Goal: Task Accomplishment & Management: Complete application form

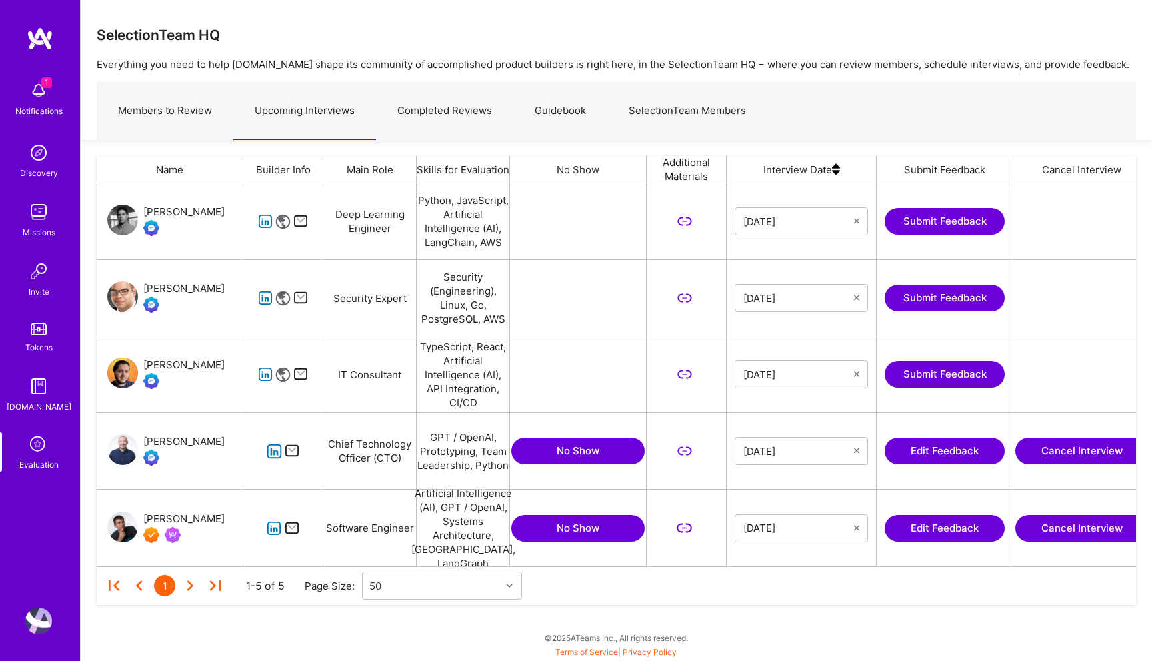
scroll to position [383, 1039]
click at [280, 111] on link "Upcoming Interviews" at bounding box center [304, 111] width 143 height 58
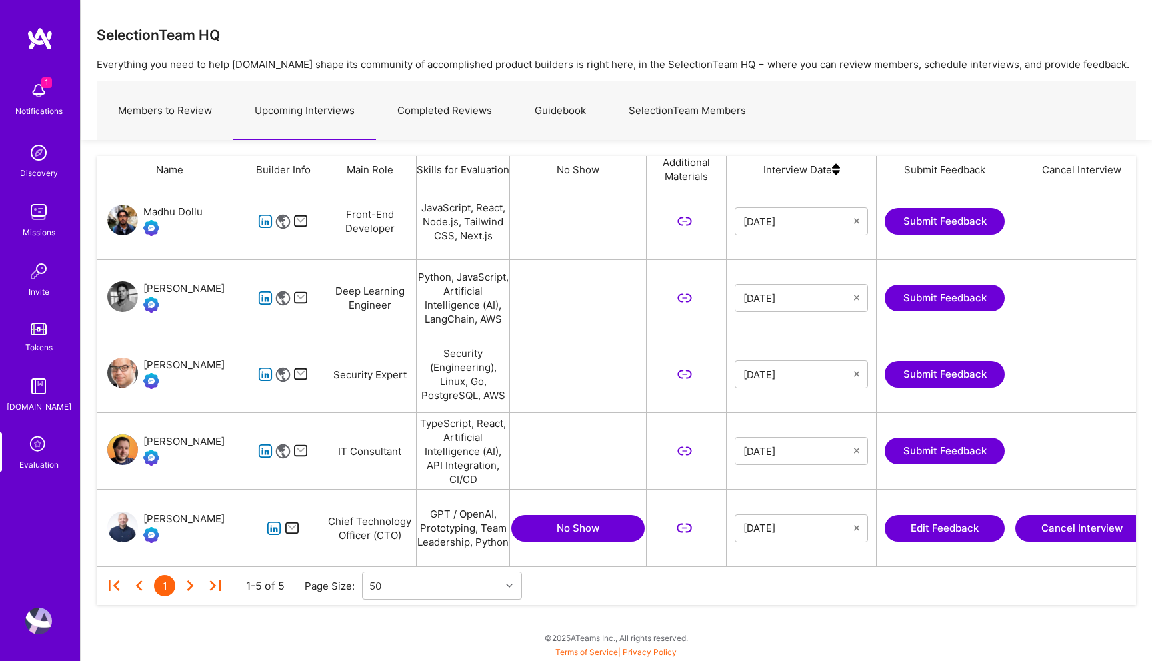
click at [945, 532] on button "Edit Feedback" at bounding box center [945, 528] width 120 height 27
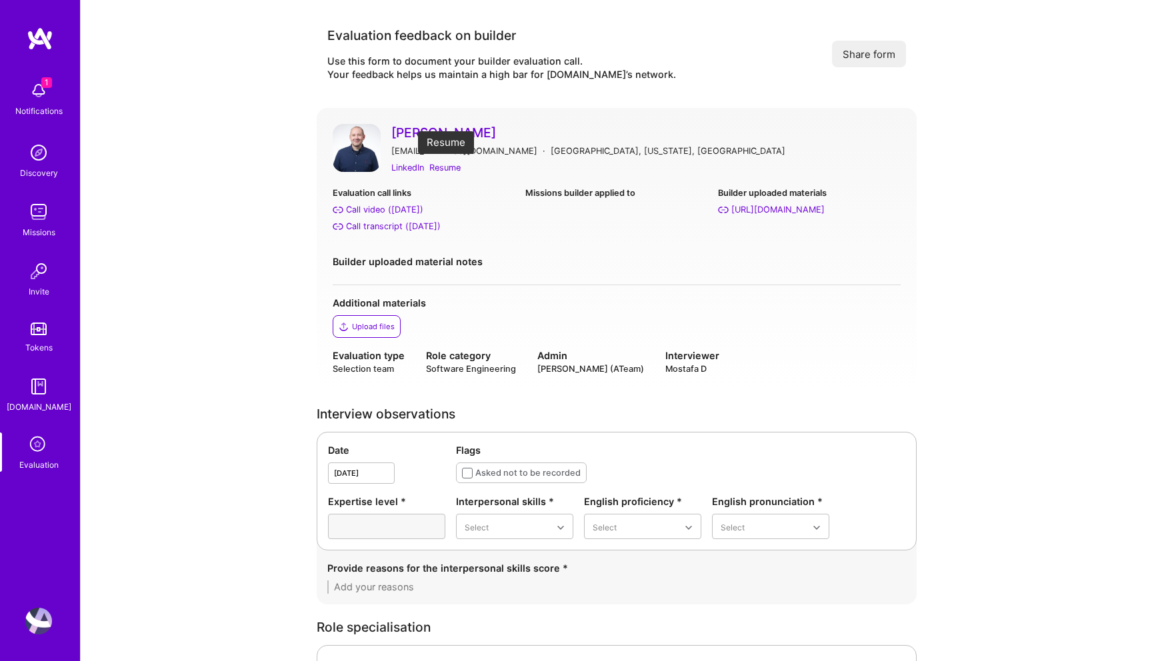
click at [454, 166] on div "Resume" at bounding box center [444, 168] width 31 height 14
click at [386, 221] on div "Call transcript ([DATE])" at bounding box center [393, 226] width 95 height 14
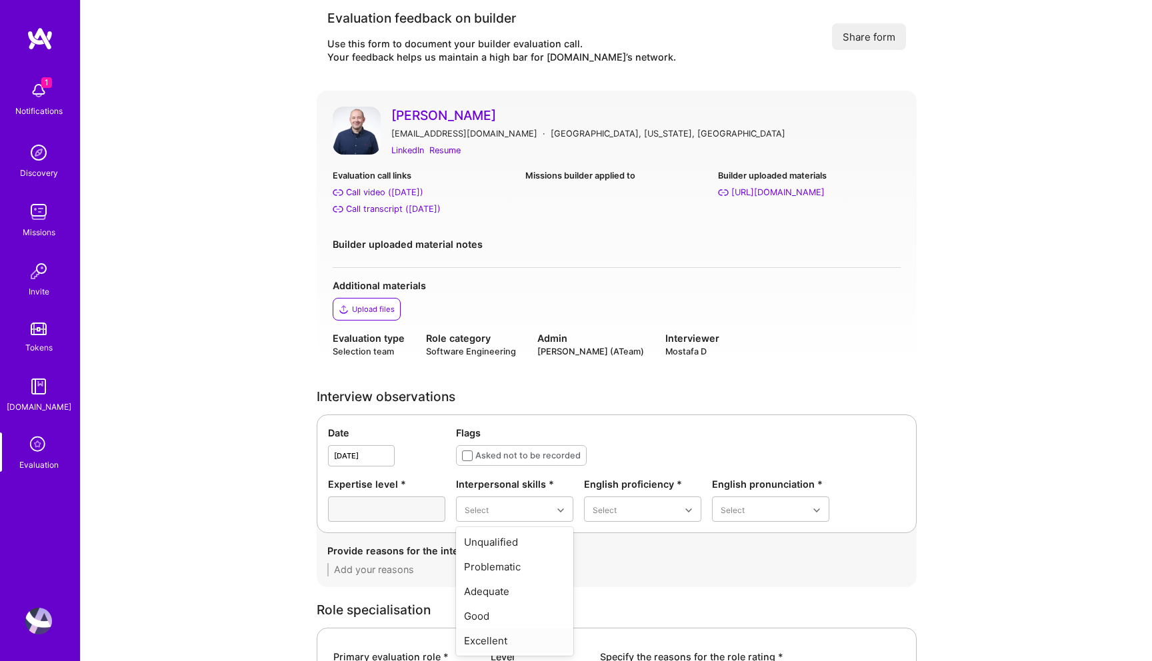
click at [516, 641] on div "Excellent" at bounding box center [514, 641] width 117 height 25
click at [625, 588] on div "Good" at bounding box center [642, 591] width 117 height 25
click at [734, 587] on div "Good" at bounding box center [770, 591] width 117 height 25
click at [586, 569] on textarea at bounding box center [616, 569] width 579 height 13
type textarea "_"
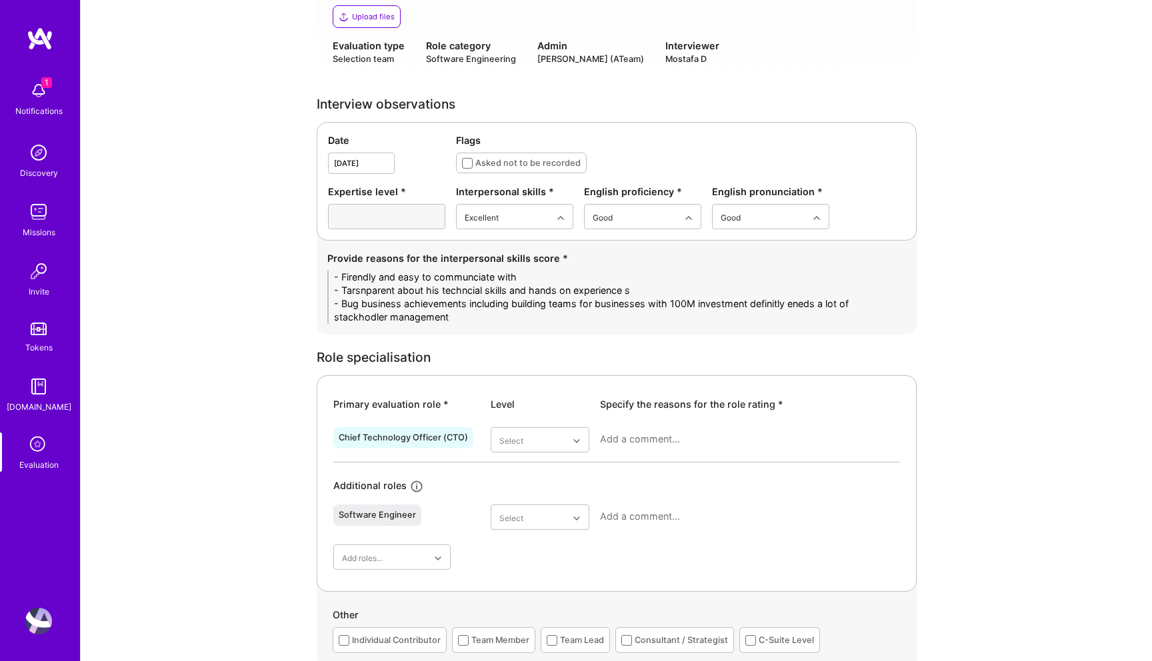
scroll to position [267, 0]
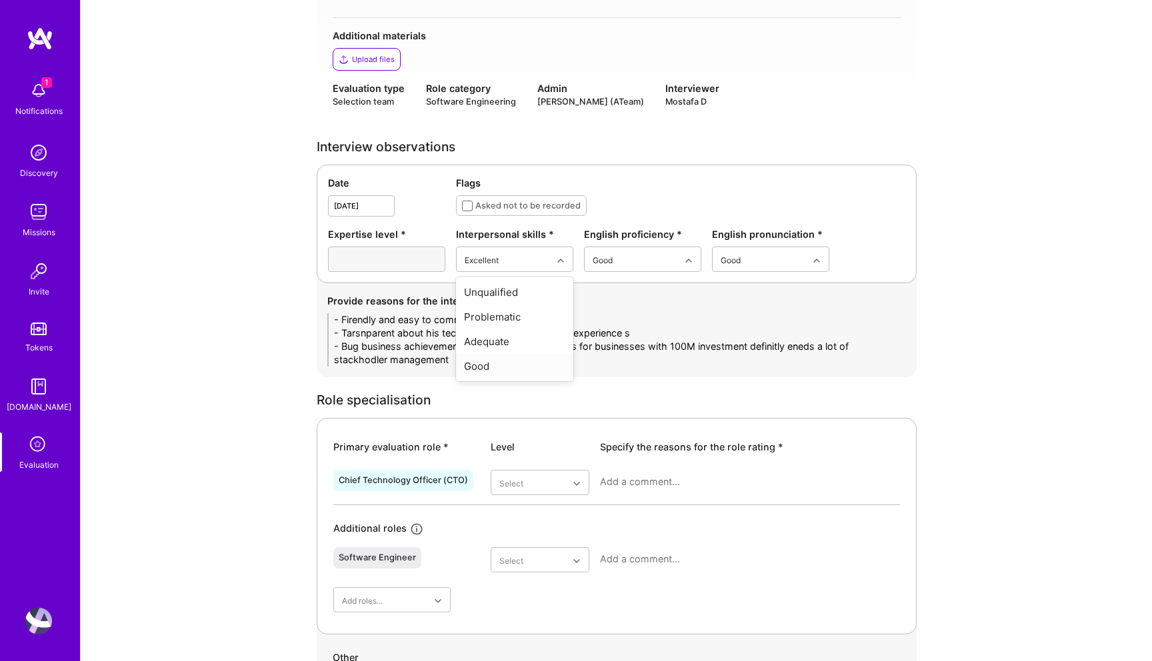
click at [503, 360] on div "Good" at bounding box center [514, 366] width 117 height 25
click at [487, 361] on textarea "- Firendly and easy to communciate with - Tarsnparent about his techncial skill…" at bounding box center [616, 339] width 579 height 53
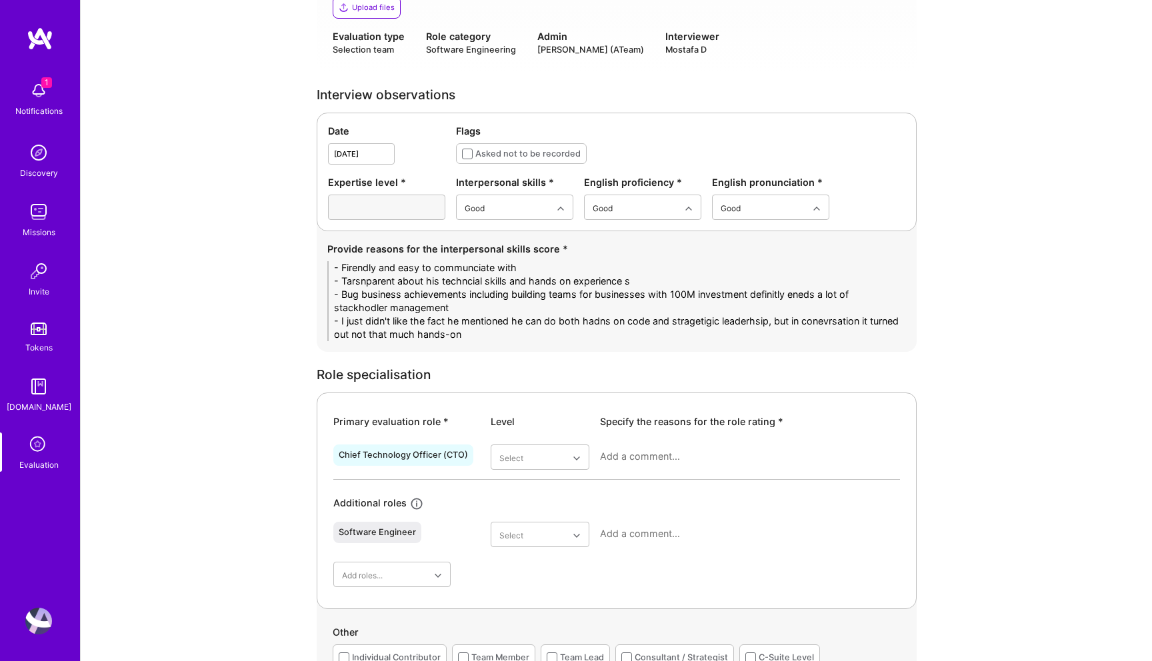
scroll to position [279, 0]
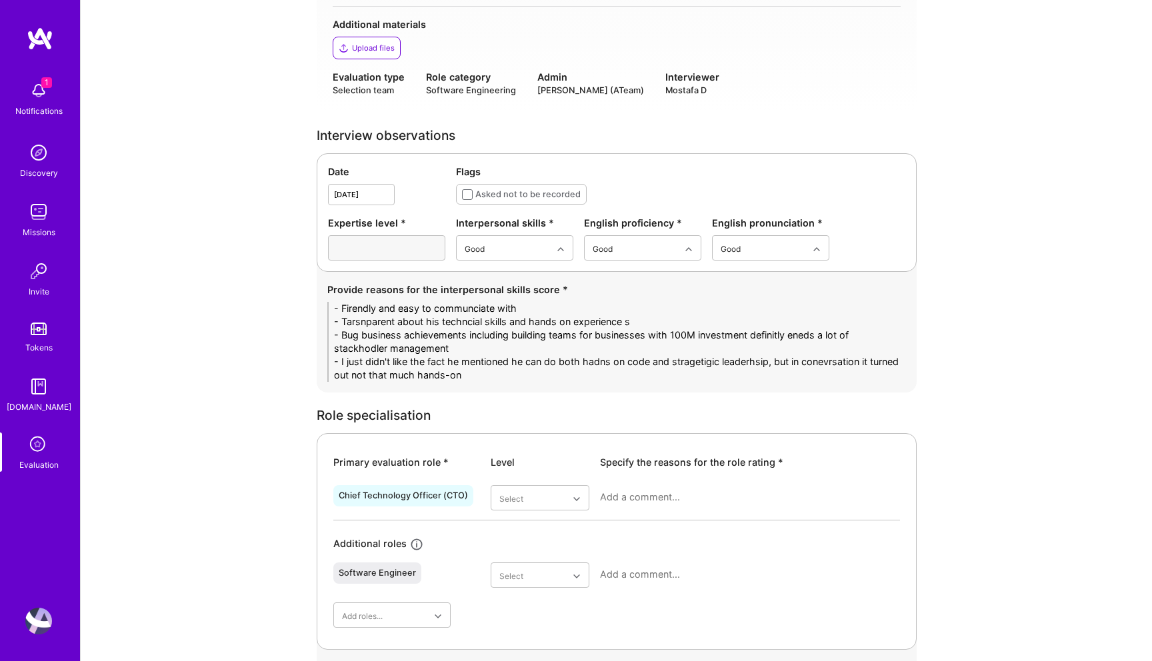
type textarea "- Firendly and easy to communciate with - Tarsnparent about his techncial skill…"
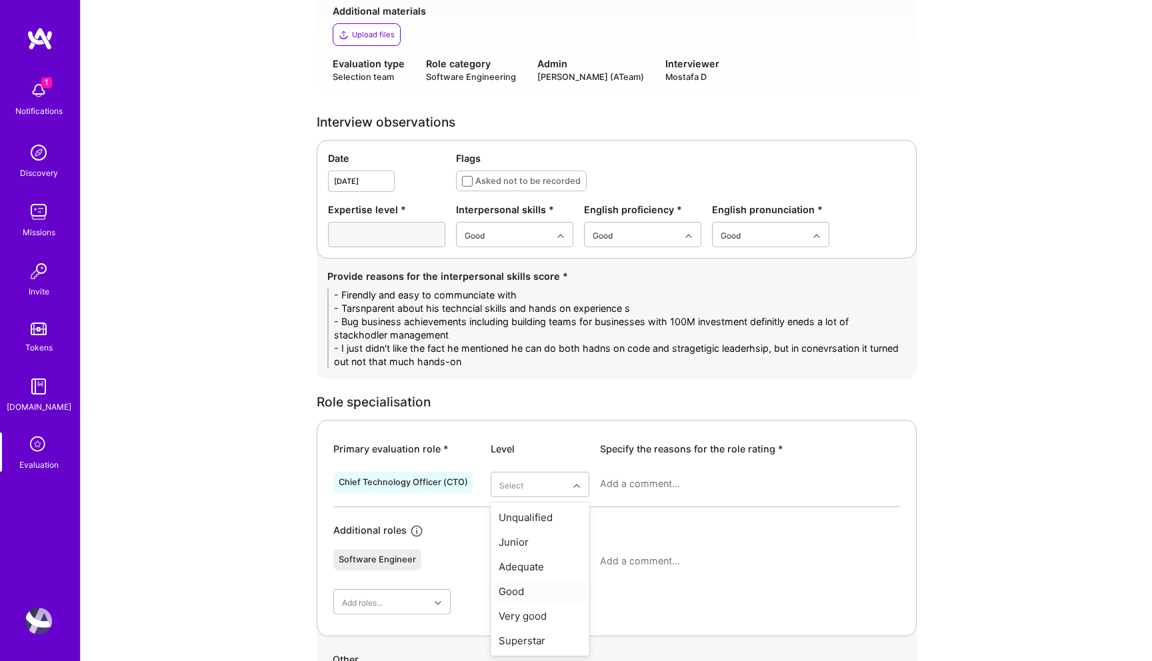
click at [522, 593] on div "Good" at bounding box center [540, 591] width 99 height 25
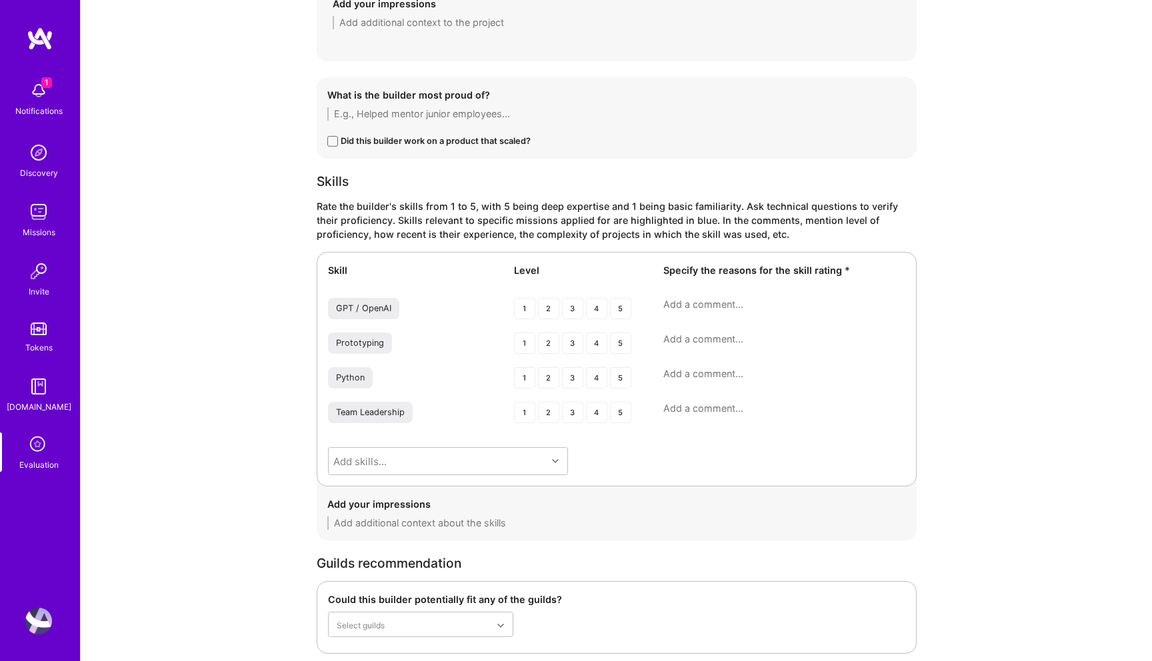
scroll to position [1706, 0]
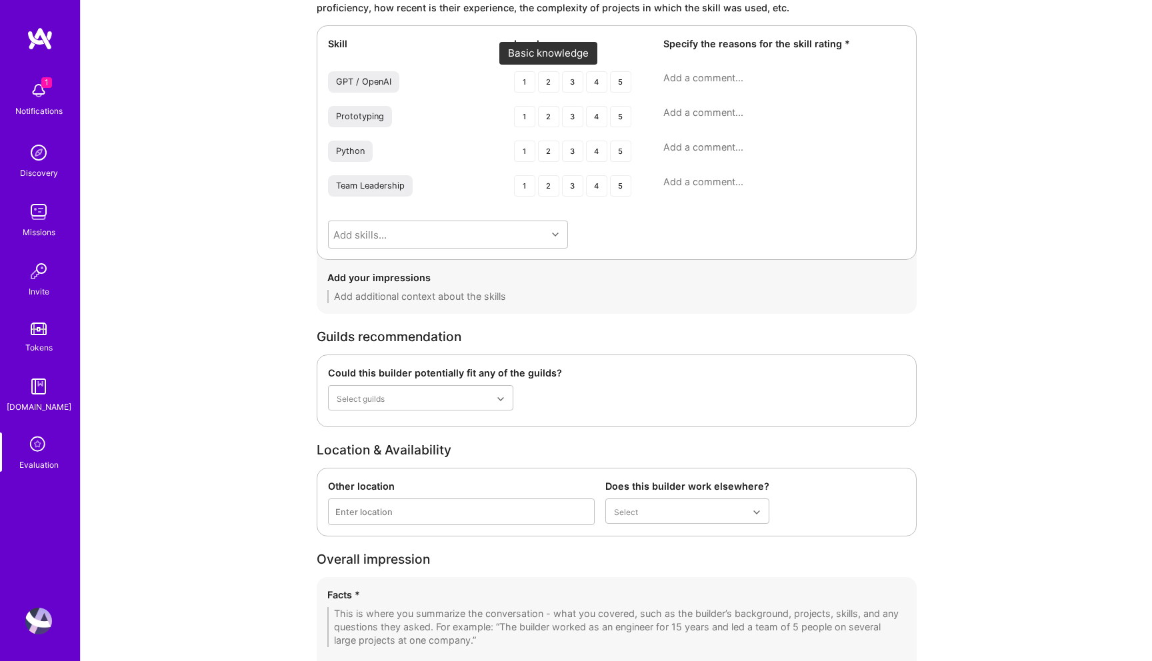
click at [549, 84] on div "2" at bounding box center [548, 81] width 21 height 21
click at [573, 120] on div "3" at bounding box center [572, 116] width 21 height 21
click at [547, 153] on div "2" at bounding box center [548, 151] width 21 height 21
click at [599, 193] on div "4" at bounding box center [596, 185] width 21 height 21
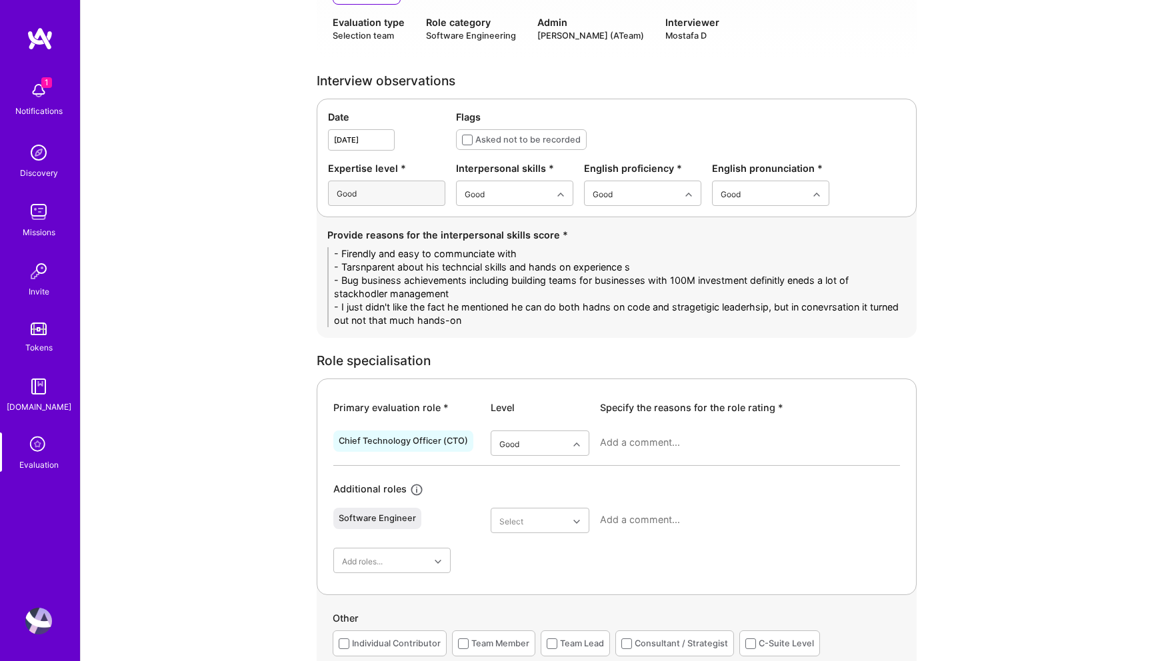
scroll to position [535, 0]
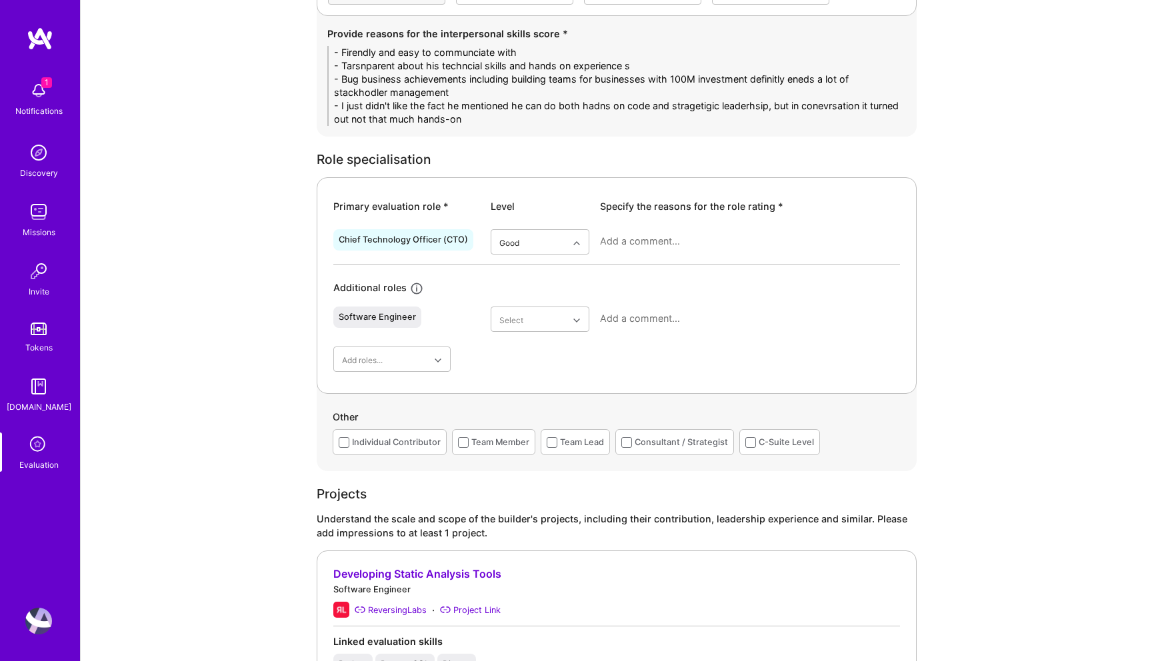
click at [621, 245] on textarea at bounding box center [750, 241] width 300 height 13
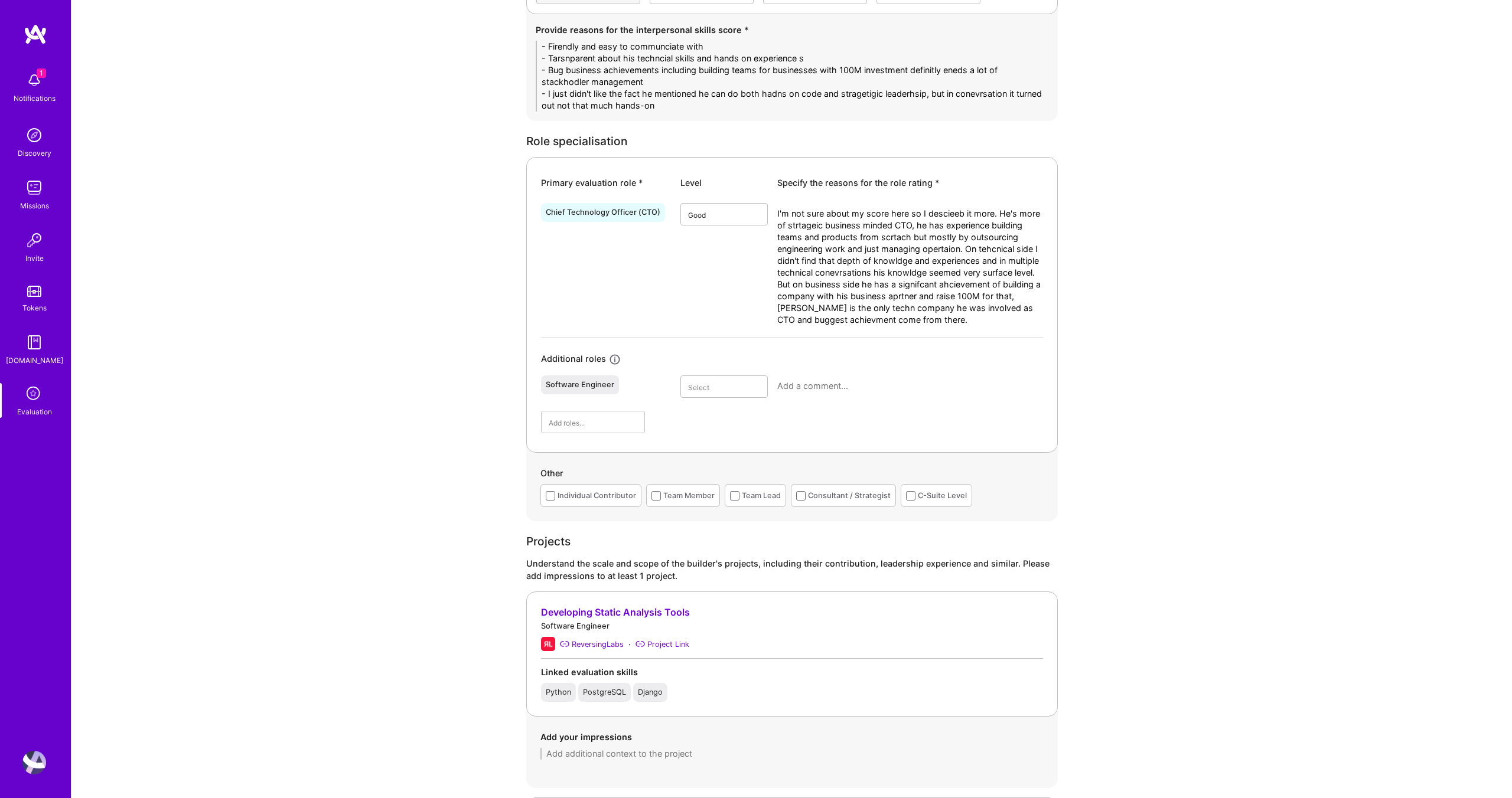
scroll to position [0, 0]
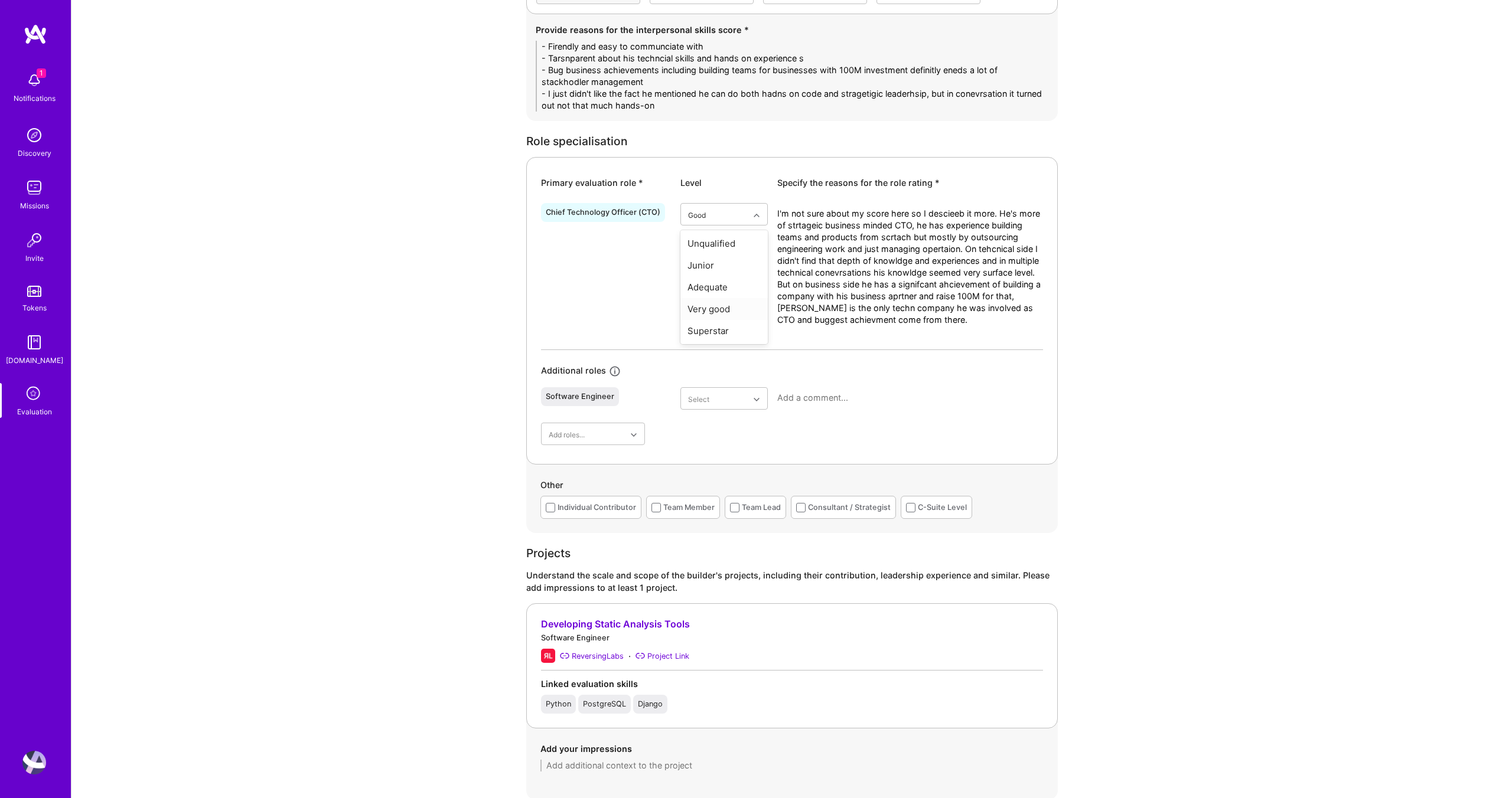
click at [722, 306] on div "Very good" at bounding box center [724, 309] width 88 height 22
click at [802, 339] on textarea "I'm not sure about my score here so I descieeb it more. He's more of strtageic …" at bounding box center [910, 279] width 266 height 142
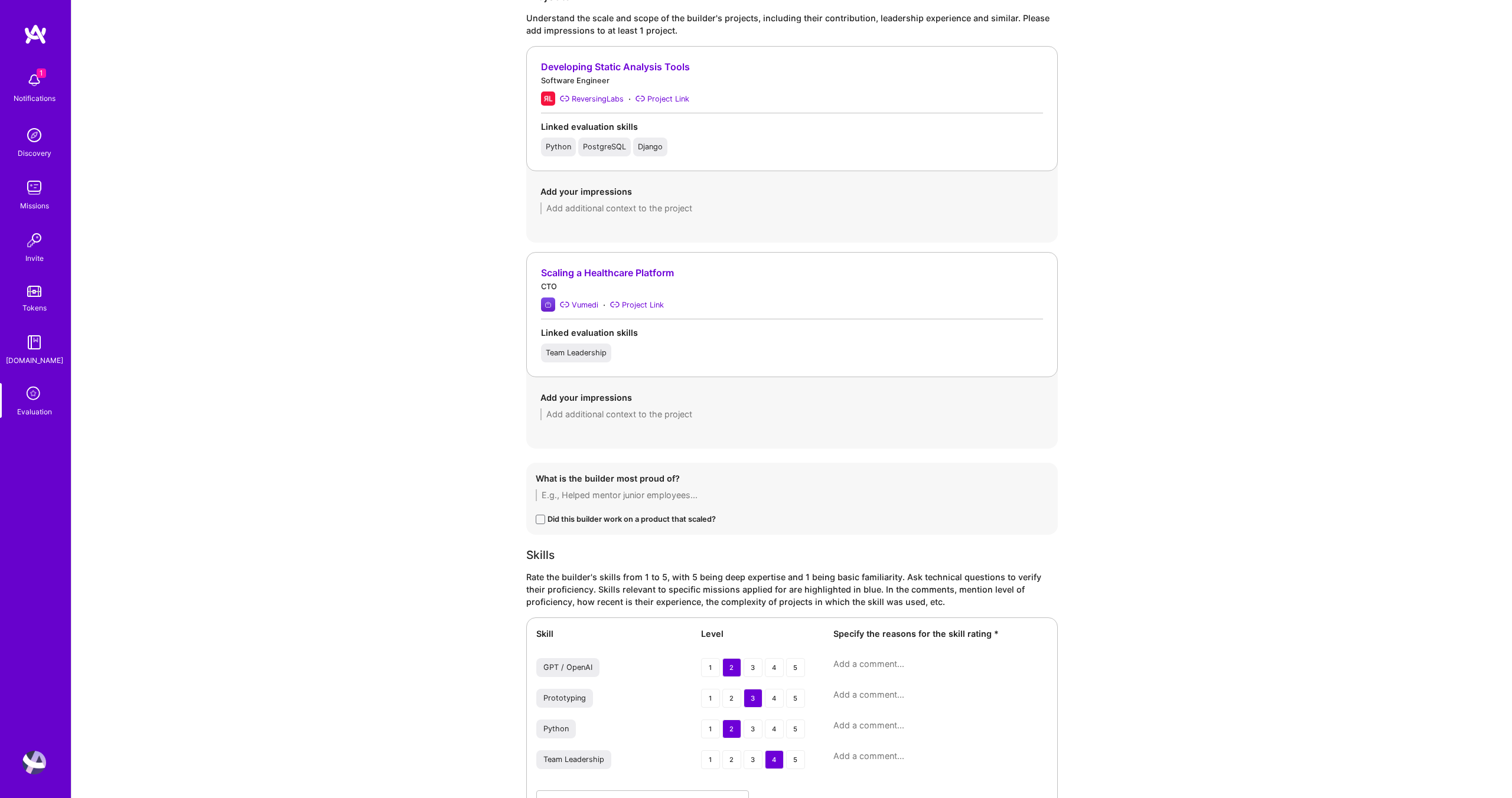
scroll to position [1631, 0]
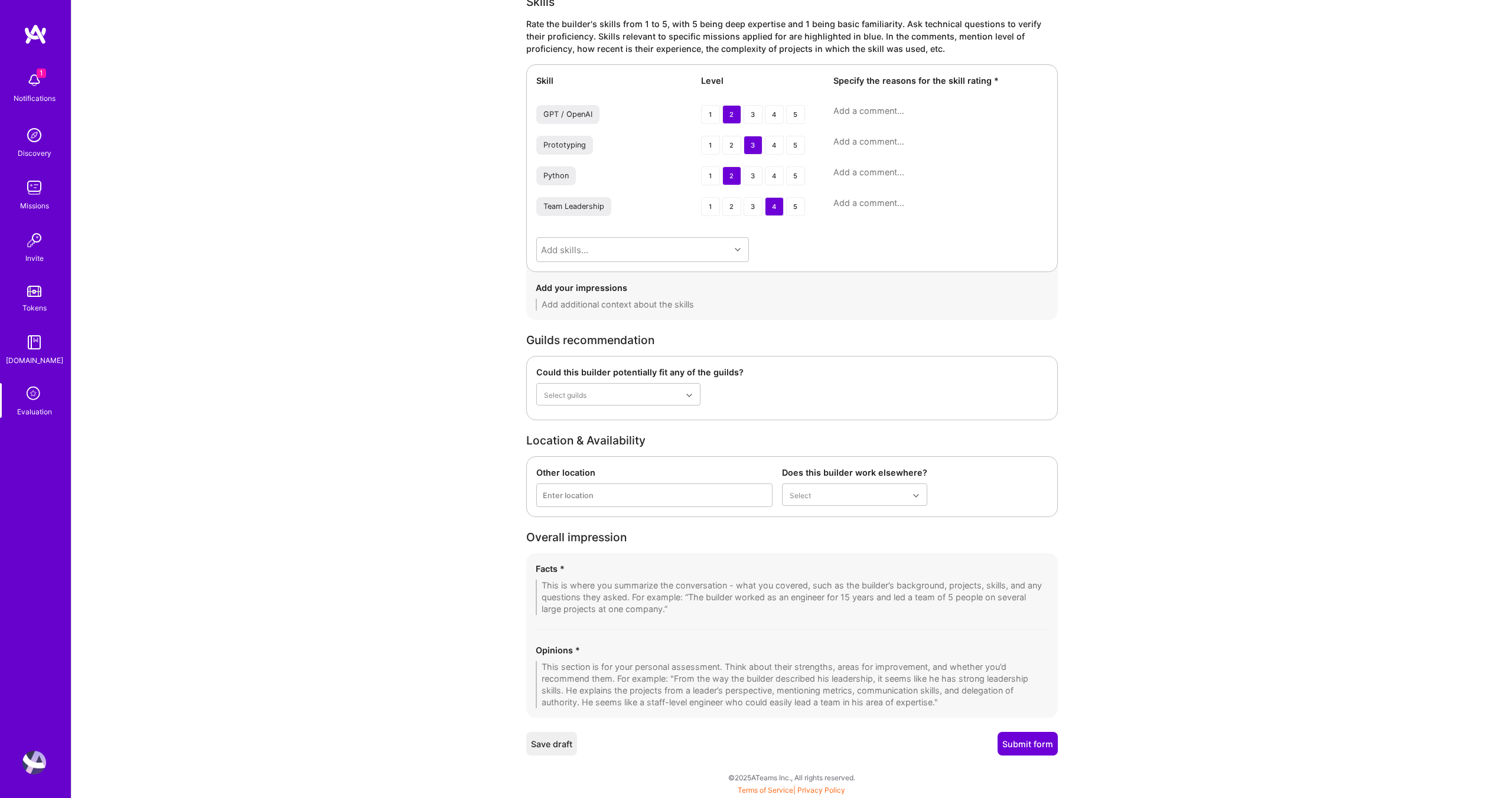
type textarea "I'm not sure about my score here so I descieeb it more. He's more of strtageic …"
click at [779, 585] on textarea at bounding box center [792, 685] width 513 height 47
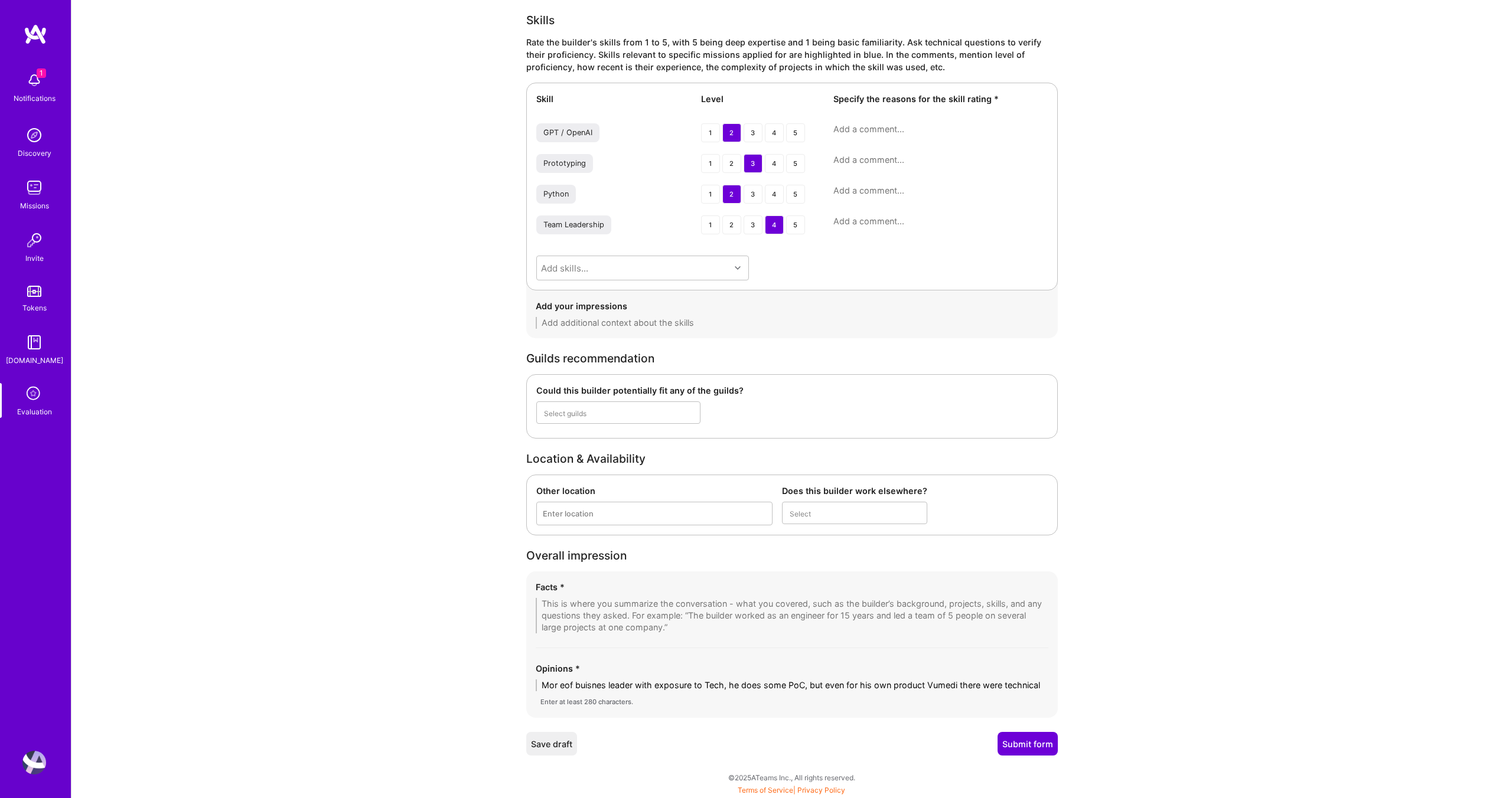
scroll to position [0, 0]
type textarea "Mor eof buisnes leader with exposure to Tech, he does some PoC, but even for hi…"
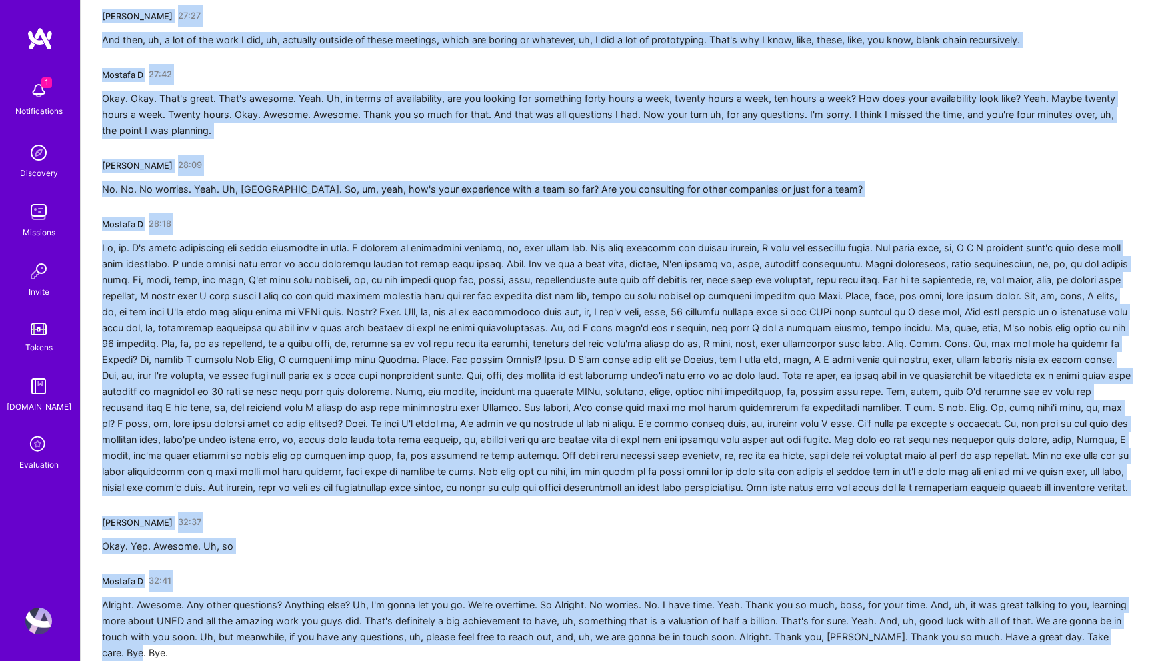
scroll to position [4957, 0]
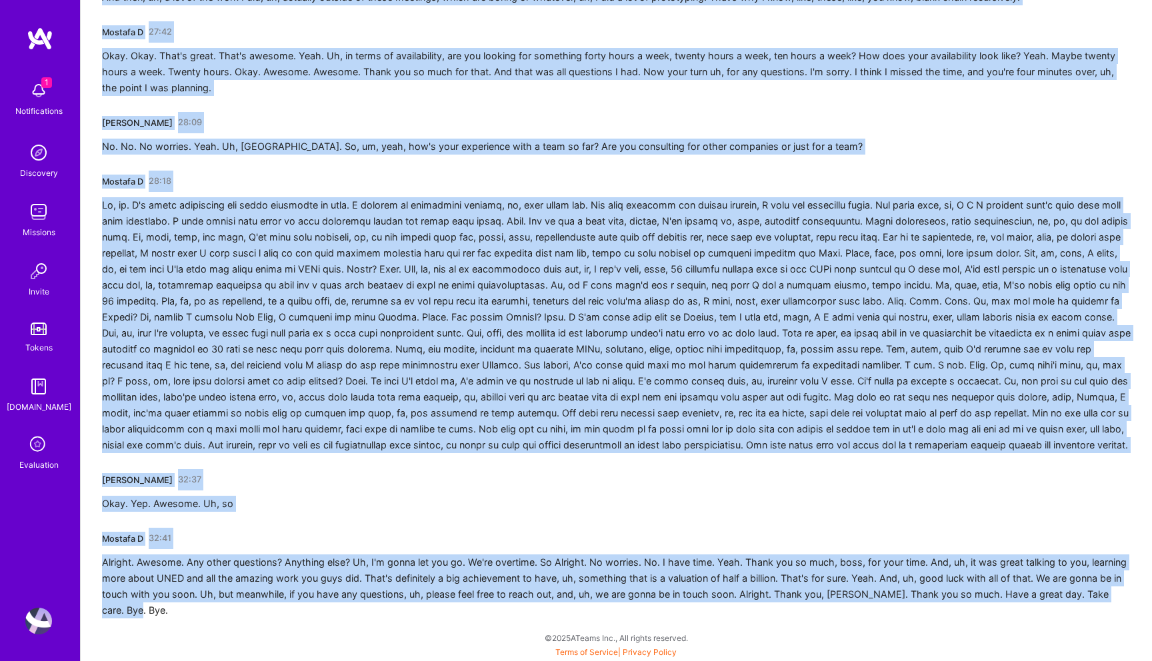
drag, startPoint x: 101, startPoint y: 234, endPoint x: 265, endPoint y: 661, distance: 457.2
copy div "Mostafa D 00:01 Uh, Buzidar. Am I saying correct? Yeah. You can call me Boz. Bo…"
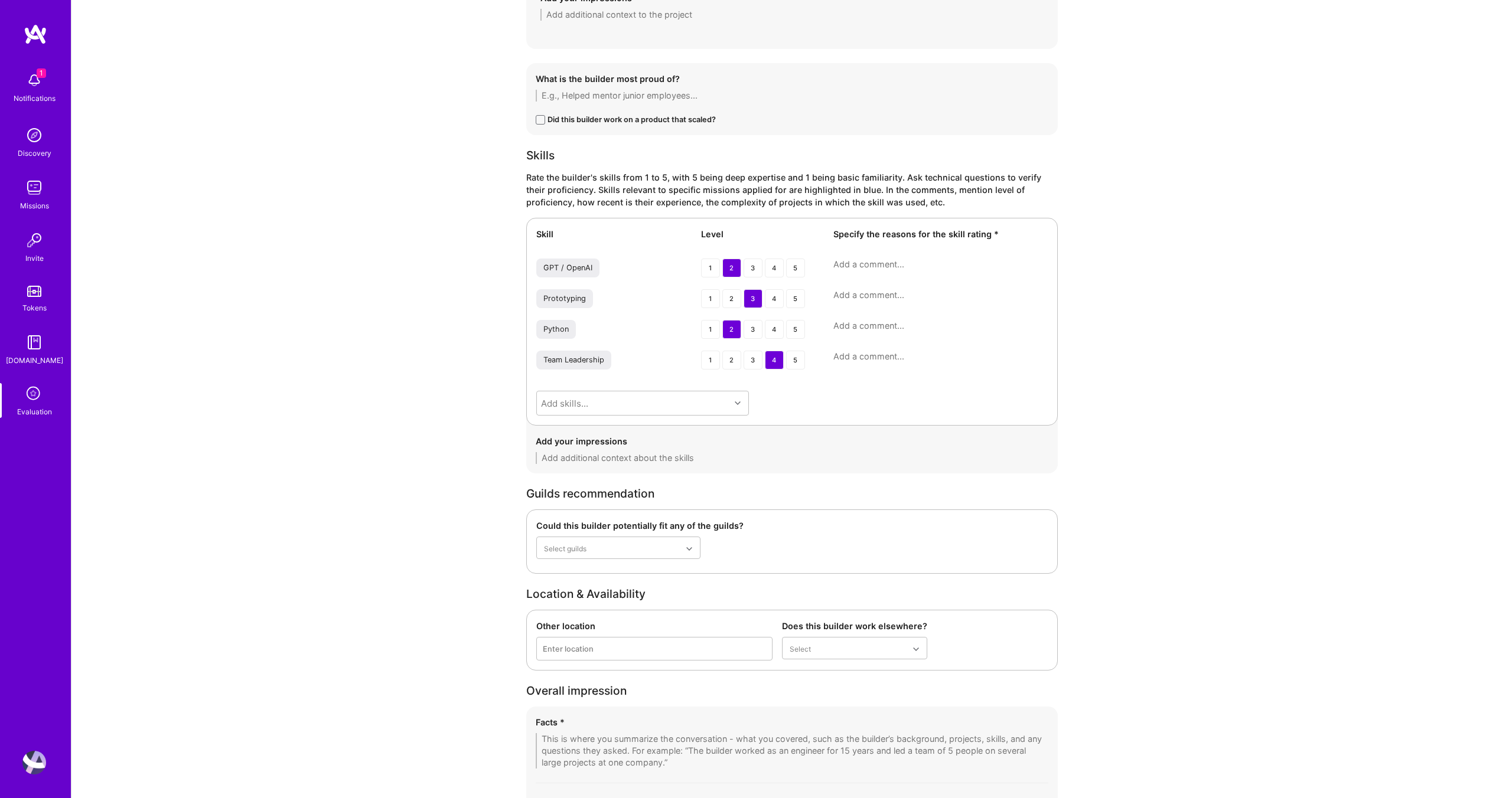
scroll to position [1479, 0]
type textarea "Mor eof buisnes leader with exposure to Tech, he does some PoC, but even for hi…"
click at [876, 260] on textarea at bounding box center [941, 263] width 214 height 12
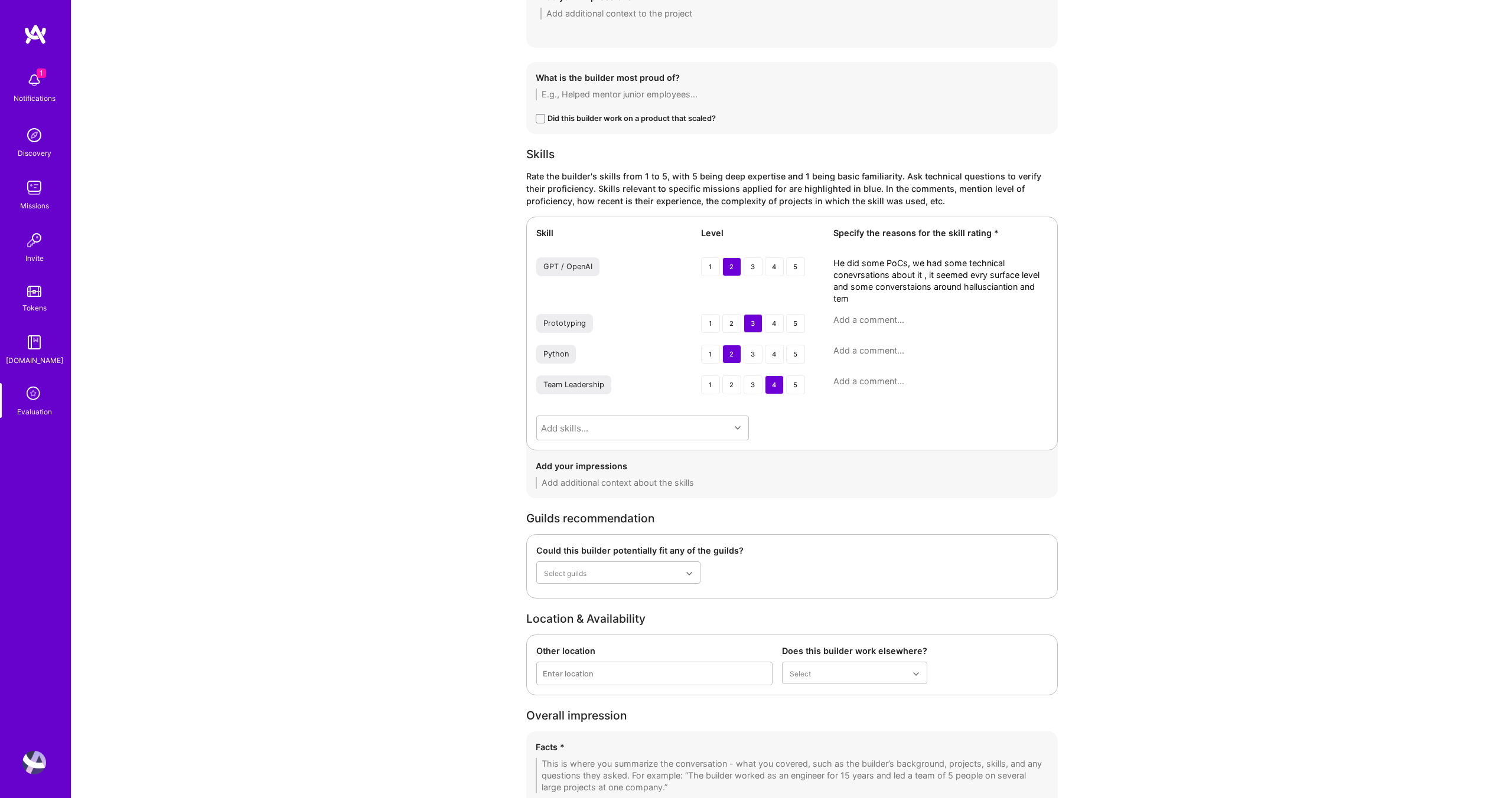
scroll to position [0, 0]
type textarea "He did some PoCs, we had some technical conevrsations about it , it seemed evry…"
click at [882, 322] on textarea at bounding box center [941, 320] width 214 height 12
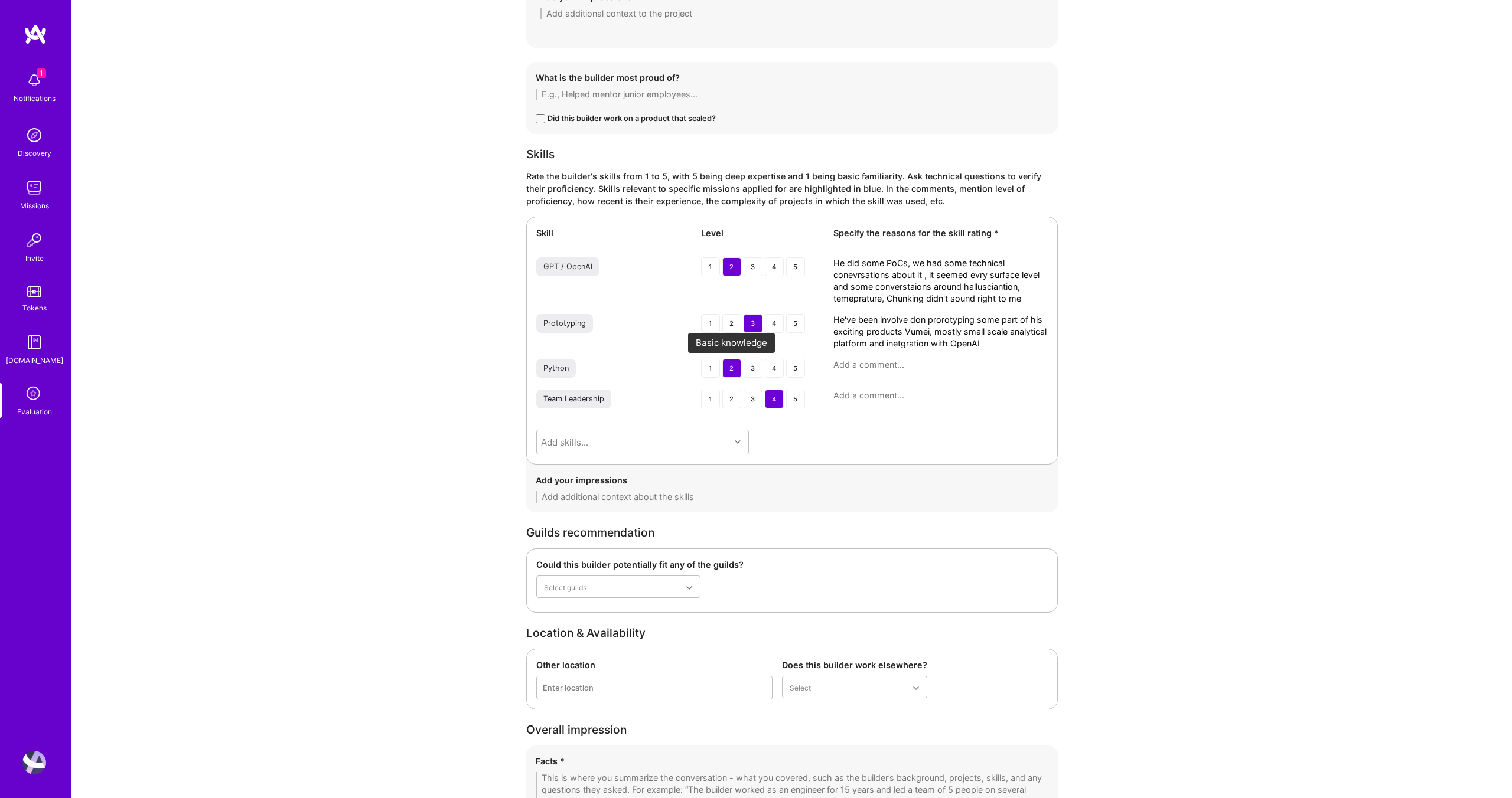
type textarea "He've been involve don prorotyping some part of his exciting products Vumei, mo…"
click at [729, 366] on div "2" at bounding box center [731, 368] width 19 height 19
click at [850, 399] on textarea at bounding box center [941, 395] width 214 height 12
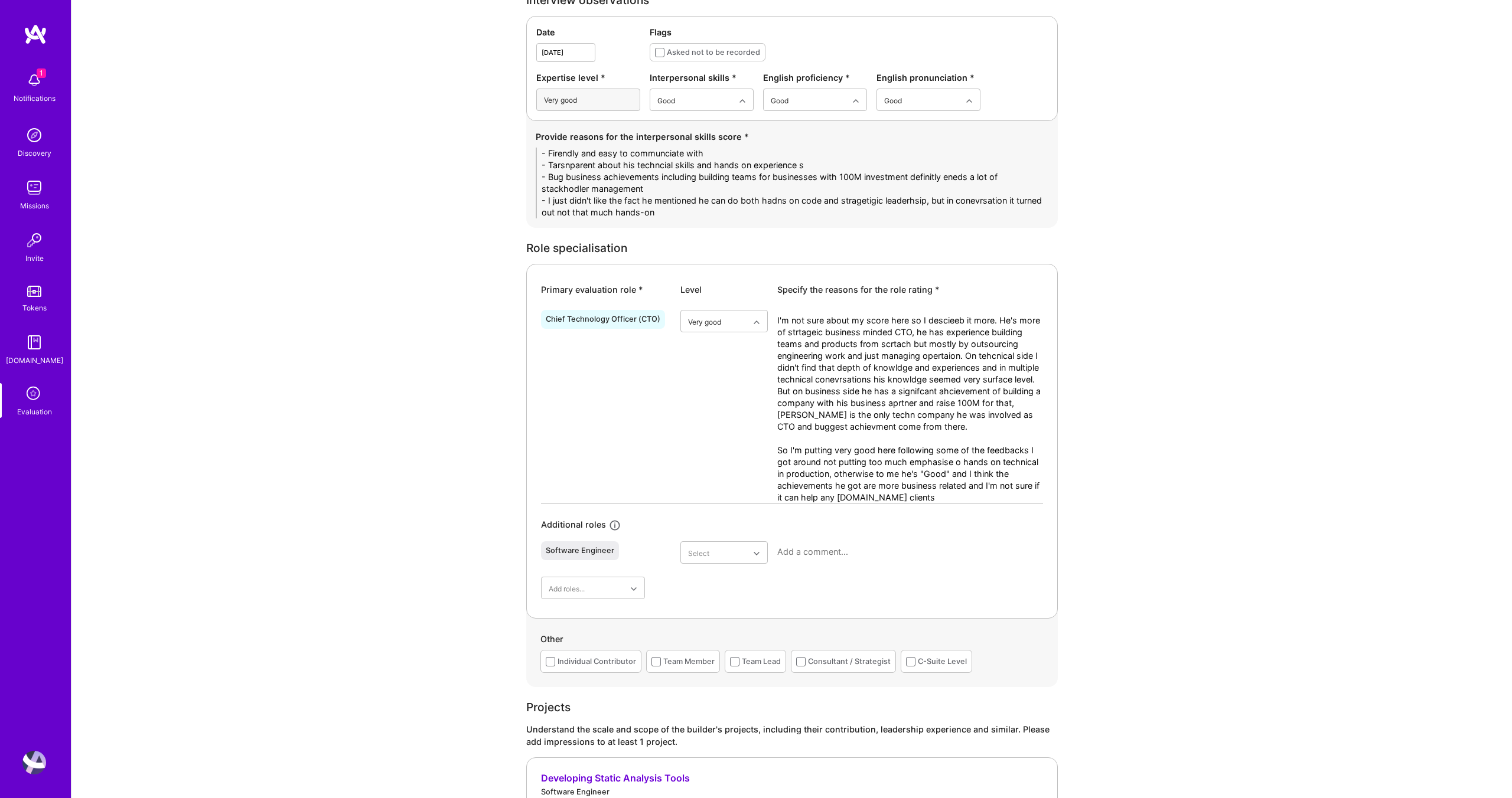
scroll to position [368, 0]
type textarea "He built a team from scratch and hired initial engineering leaderships to hire …"
click at [725, 626] on div "Adequate" at bounding box center [724, 624] width 88 height 22
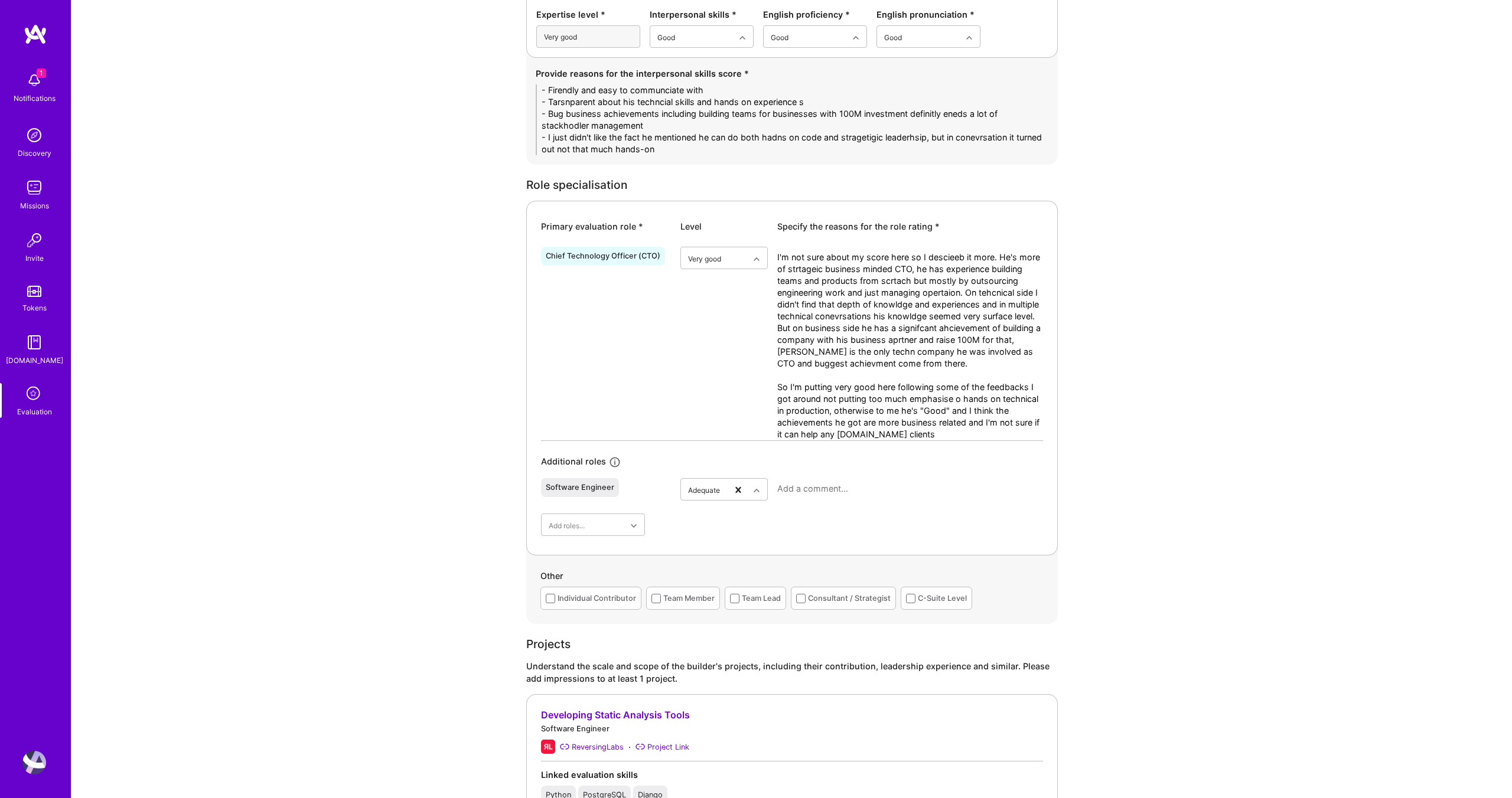
scroll to position [431, 0]
drag, startPoint x: 695, startPoint y: 148, endPoint x: 504, endPoint y: 87, distance: 200.5
click at [504, 87] on div "Evaluation feedback on builder Use this form to document your builder evaluatio…" at bounding box center [792, 803] width 1440 height 2470
paste textarea "• Friendly, approachable, and easy to communicate with. • Transparent when expl…"
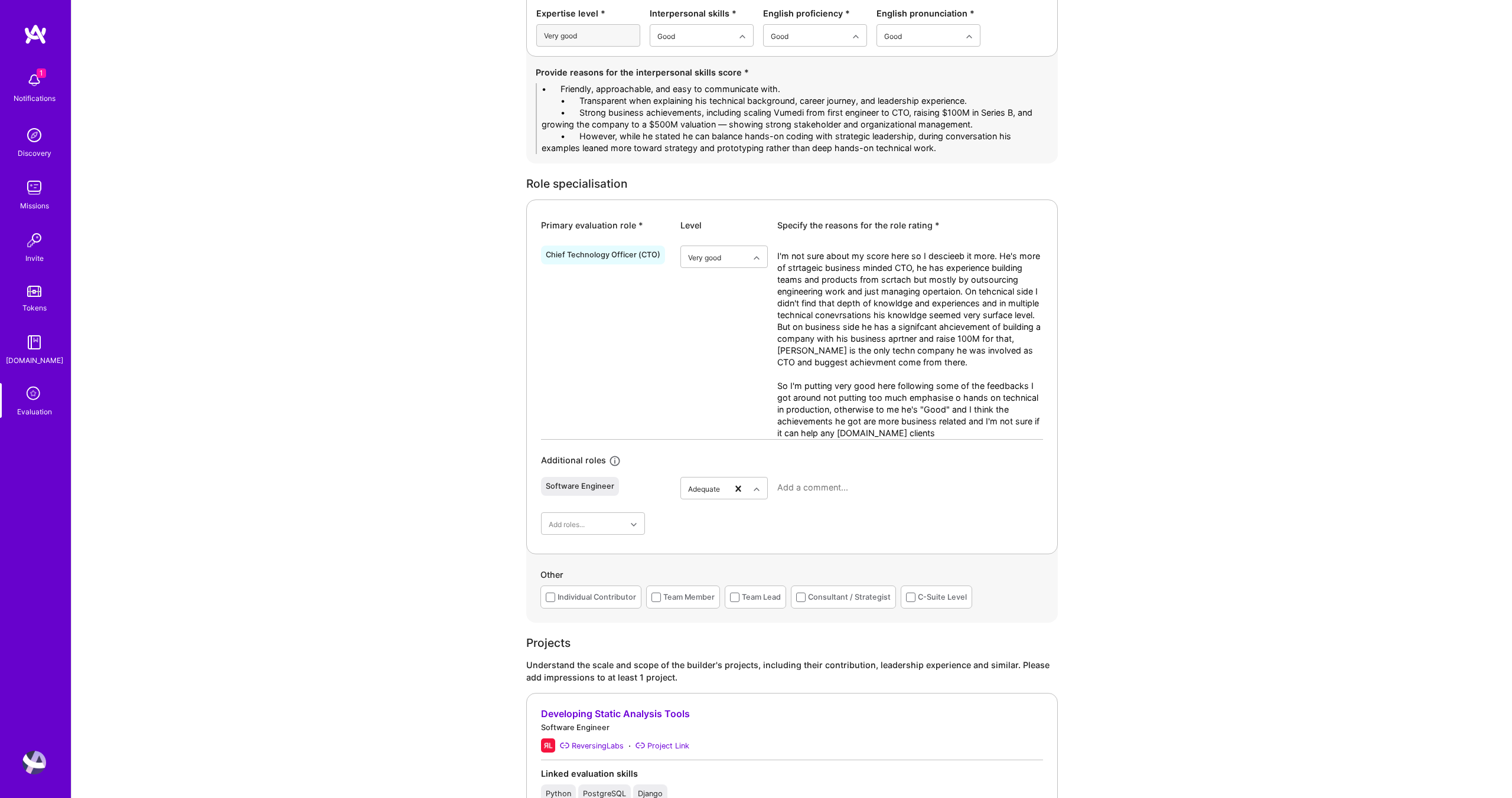
drag, startPoint x: 578, startPoint y: 89, endPoint x: 497, endPoint y: 88, distance: 81.0
click at [497, 88] on div "Evaluation feedback on builder Use this form to document your builder evaluatio…" at bounding box center [792, 803] width 1440 height 2470
type textarea "- Friendly, approachable, and easy to communicate with. - Transparent when expl…"
click at [826, 336] on textarea "I'm not sure about my score here so I descieeb it more. He's more of strtageic …" at bounding box center [910, 345] width 266 height 189
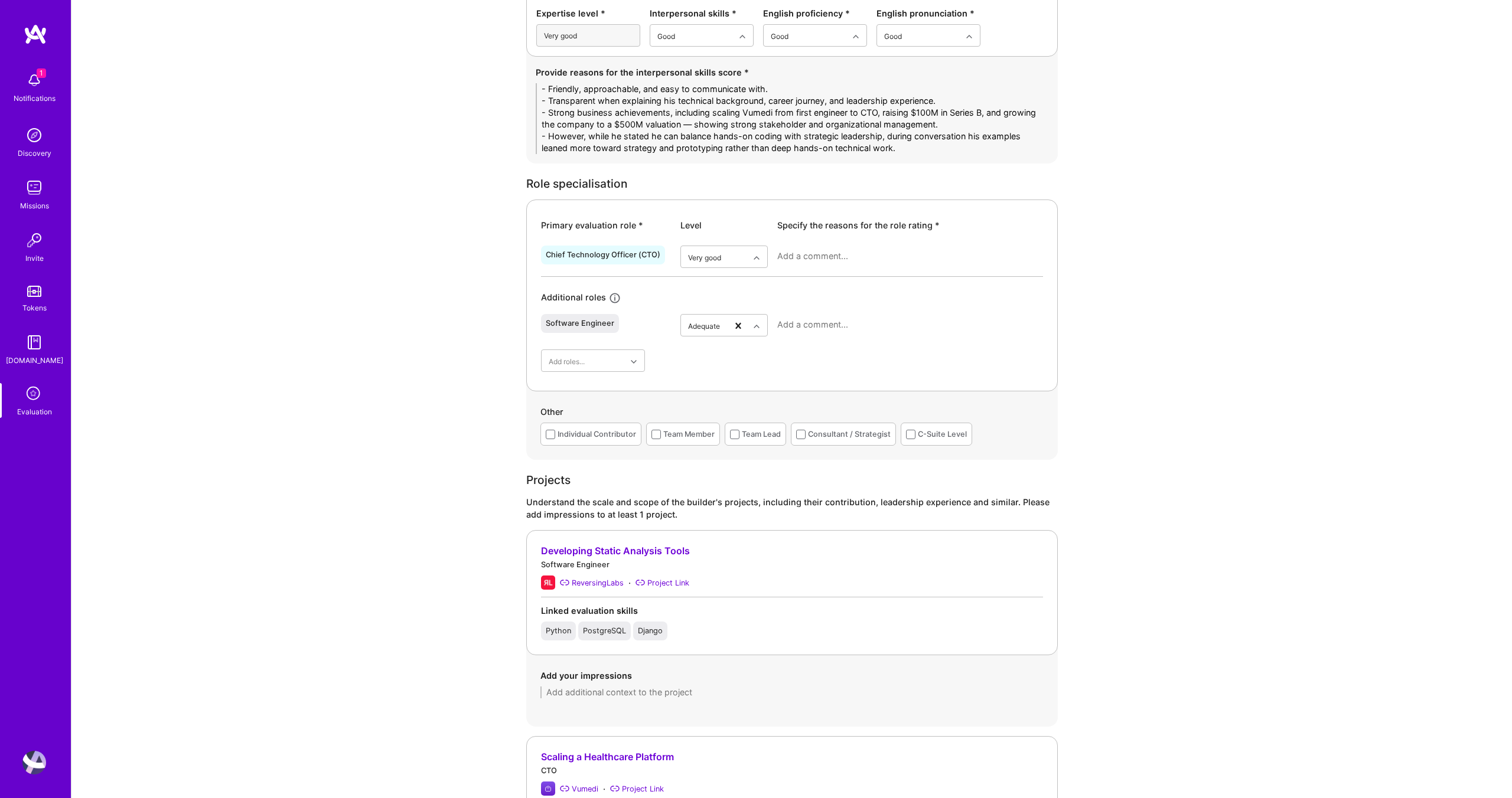
paste textarea "He is more of a strategic, business-minded CTO than a hands-on technical one. H…"
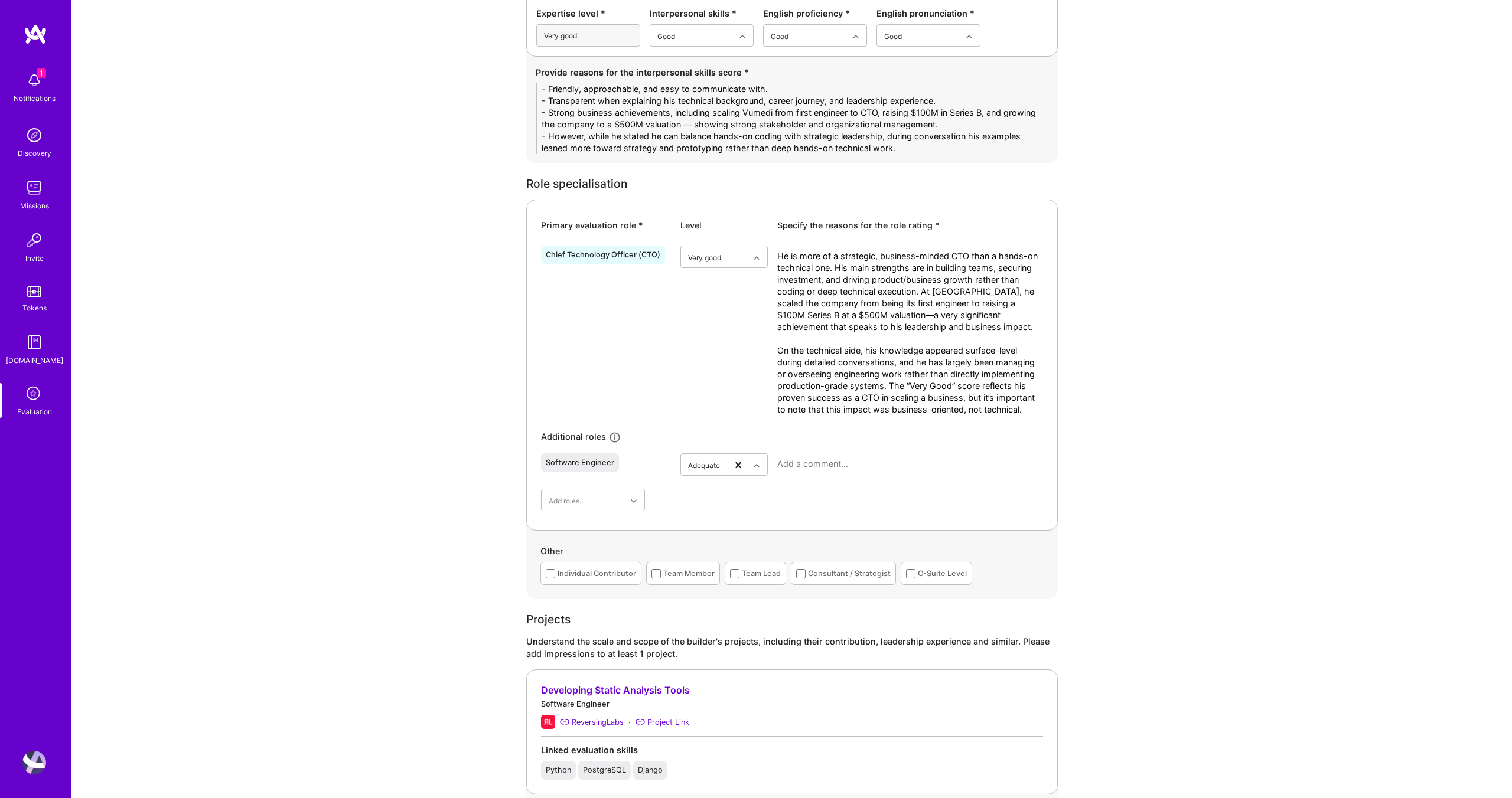
type textarea "He is more of a strategic, business-minded CTO than a hands-on technical one. H…"
click at [833, 463] on textarea at bounding box center [910, 463] width 266 height 12
paste textarea "He has no recent hands-on engineering experience and, even in technical discuss…"
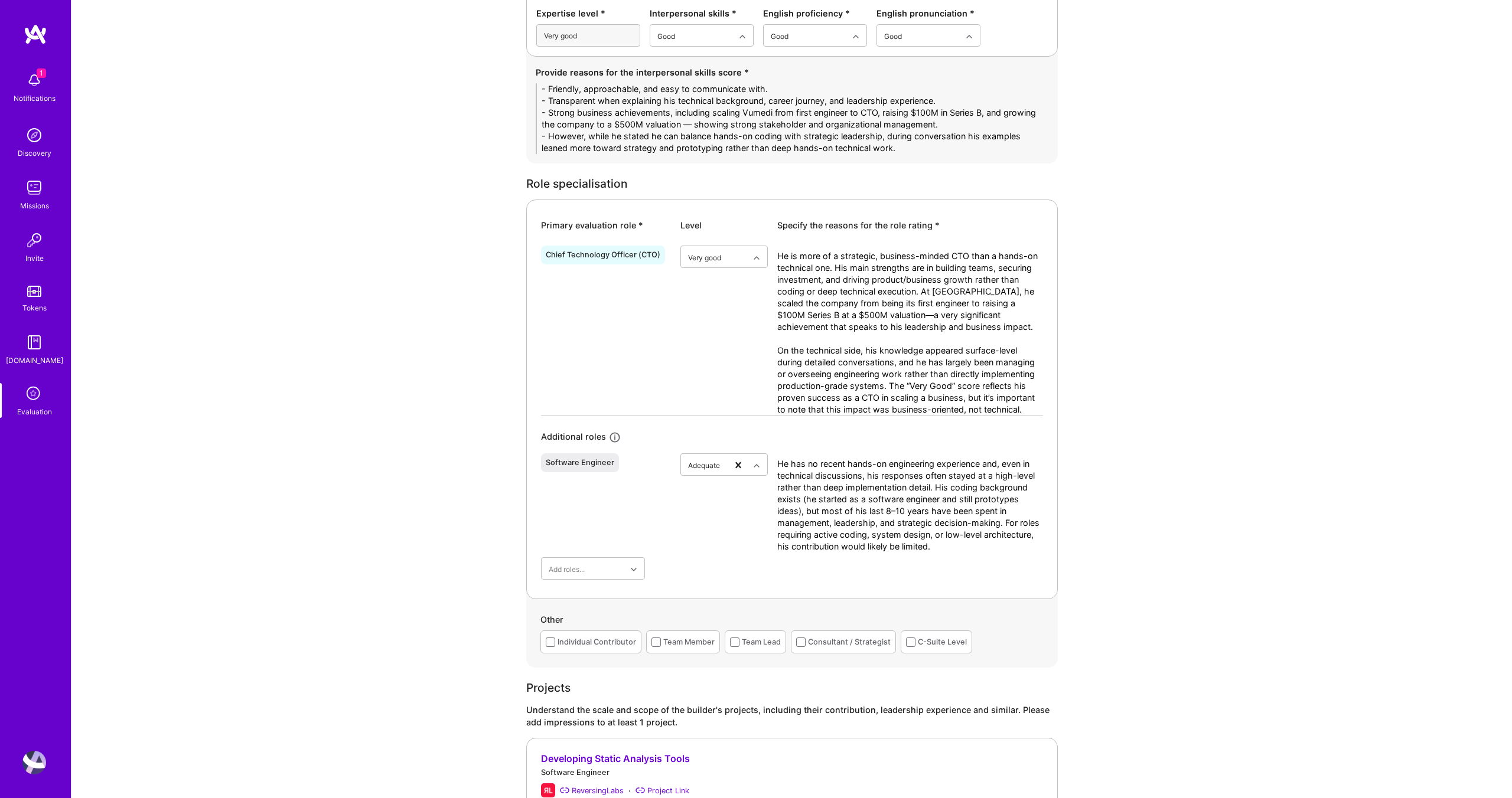
click at [778, 463] on textarea "He has no recent hands-on engineering experience and, even in technical discuss…" at bounding box center [910, 505] width 266 height 95
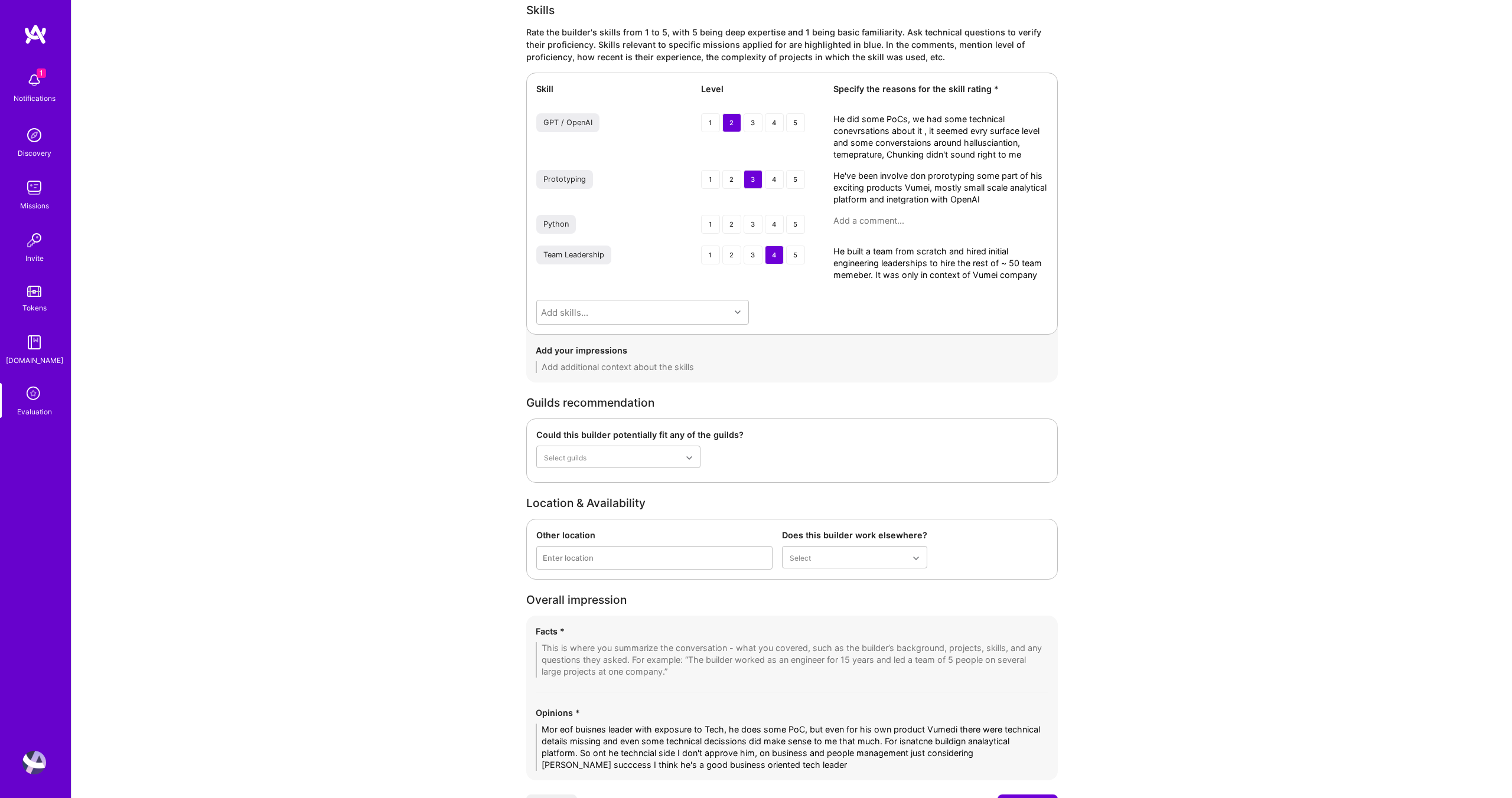
scroll to position [1731, 0]
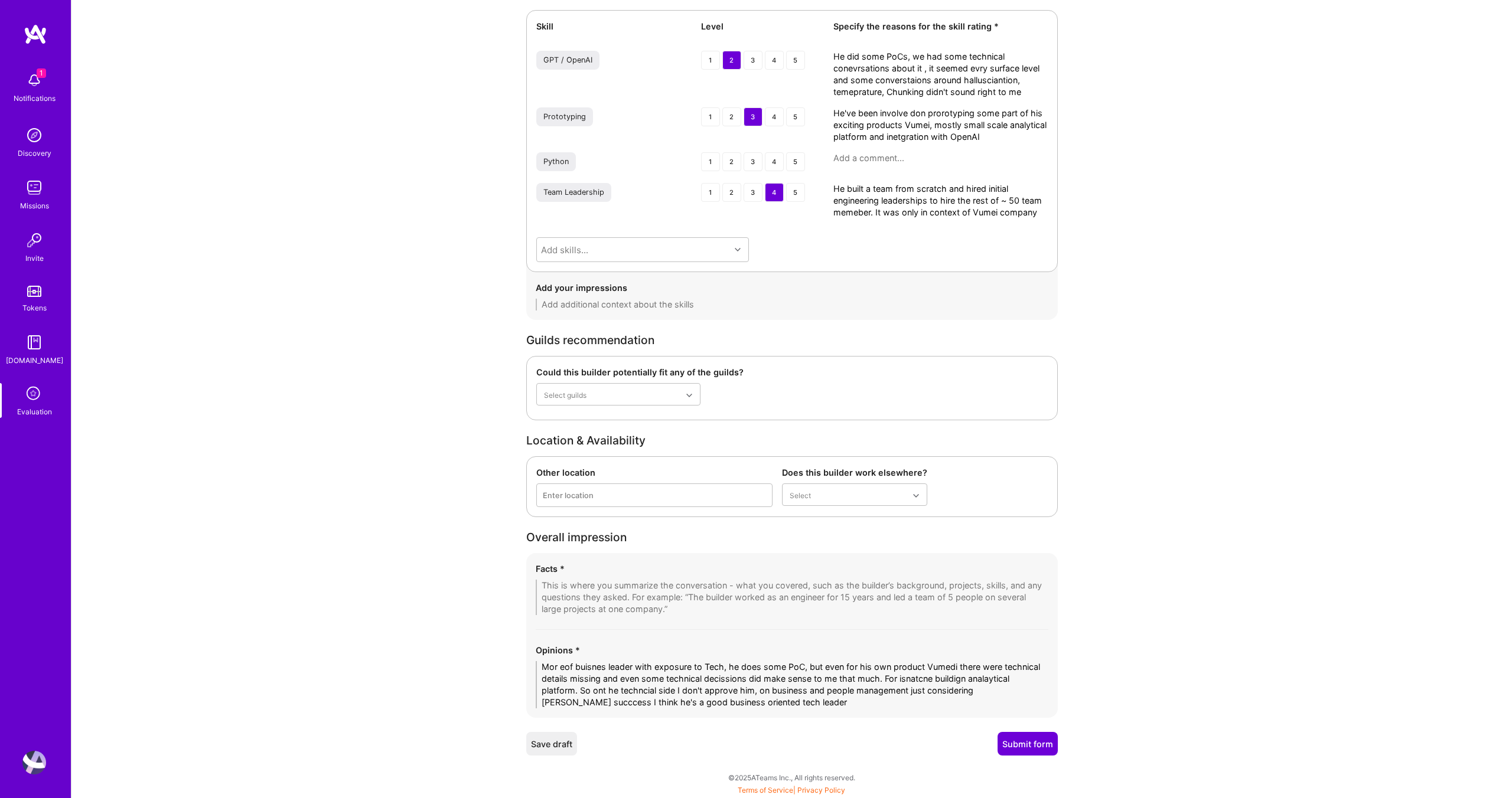
type textarea "He has no recent hands-on engineering experience and, even in technical discuss…"
click at [564, 699] on textarea "Mor eof buisnes leader with exposure to Tech, he does some PoC, but even for hi…" at bounding box center [792, 685] width 513 height 47
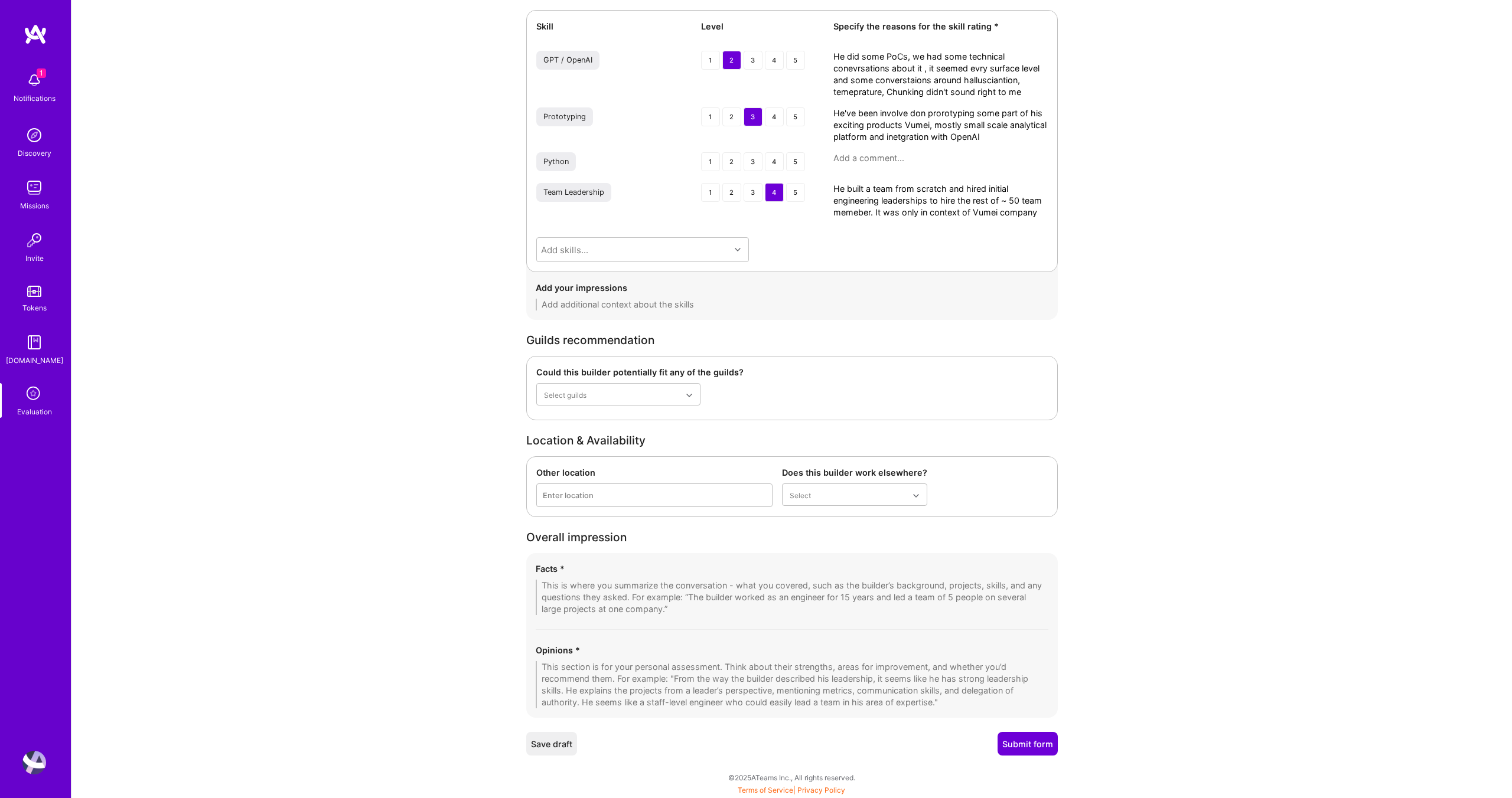
paste textarea "Bozidar comes across more as a business-oriented leader with exposure to tech r…"
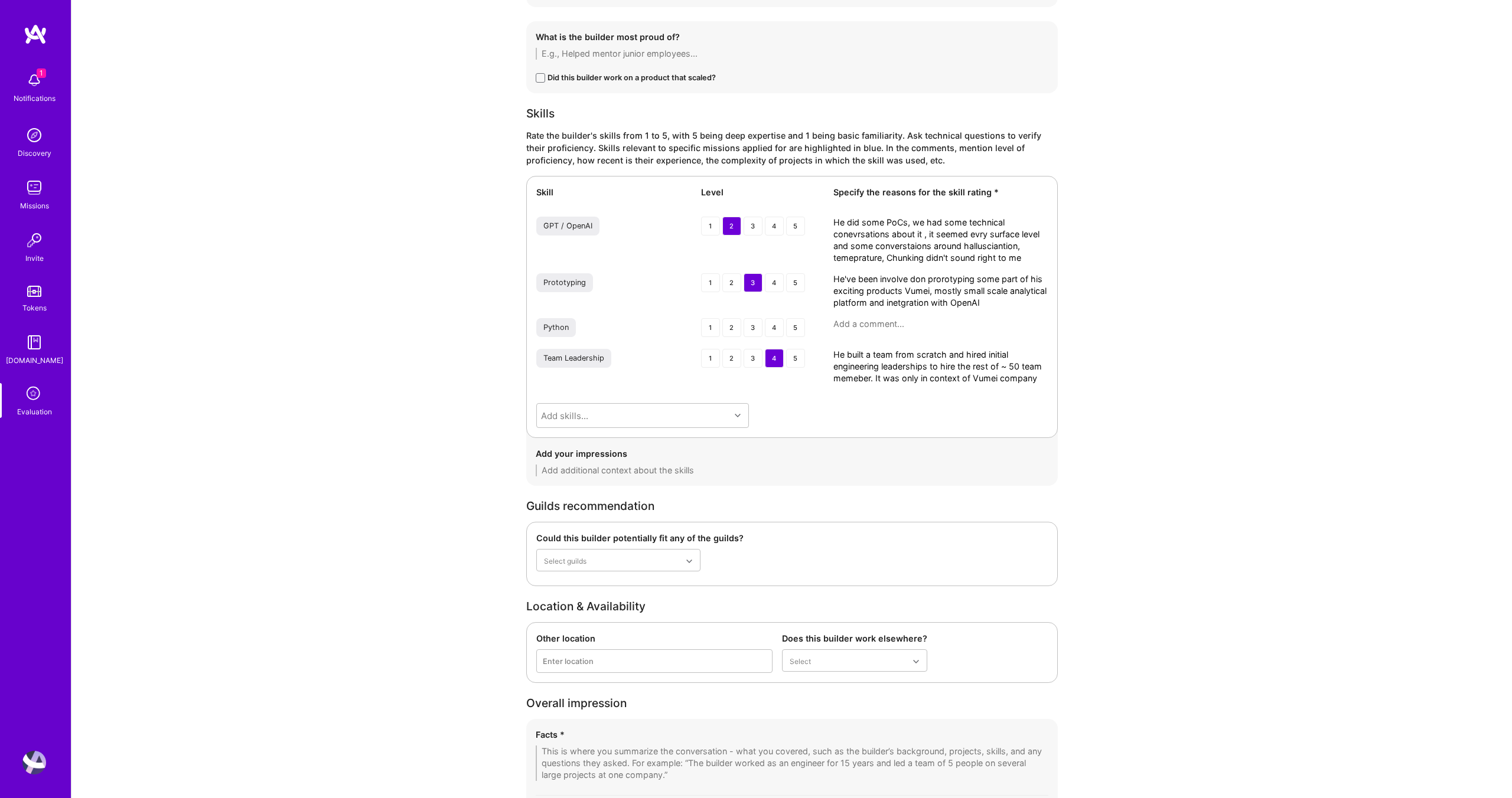
scroll to position [1566, 0]
type textarea "Bozidar comes across more as a business-oriented leader with exposure to tech r…"
click at [966, 245] on textarea "He did some PoCs, we had some technical conevrsations about it , it seemed evry…" at bounding box center [941, 238] width 214 height 47
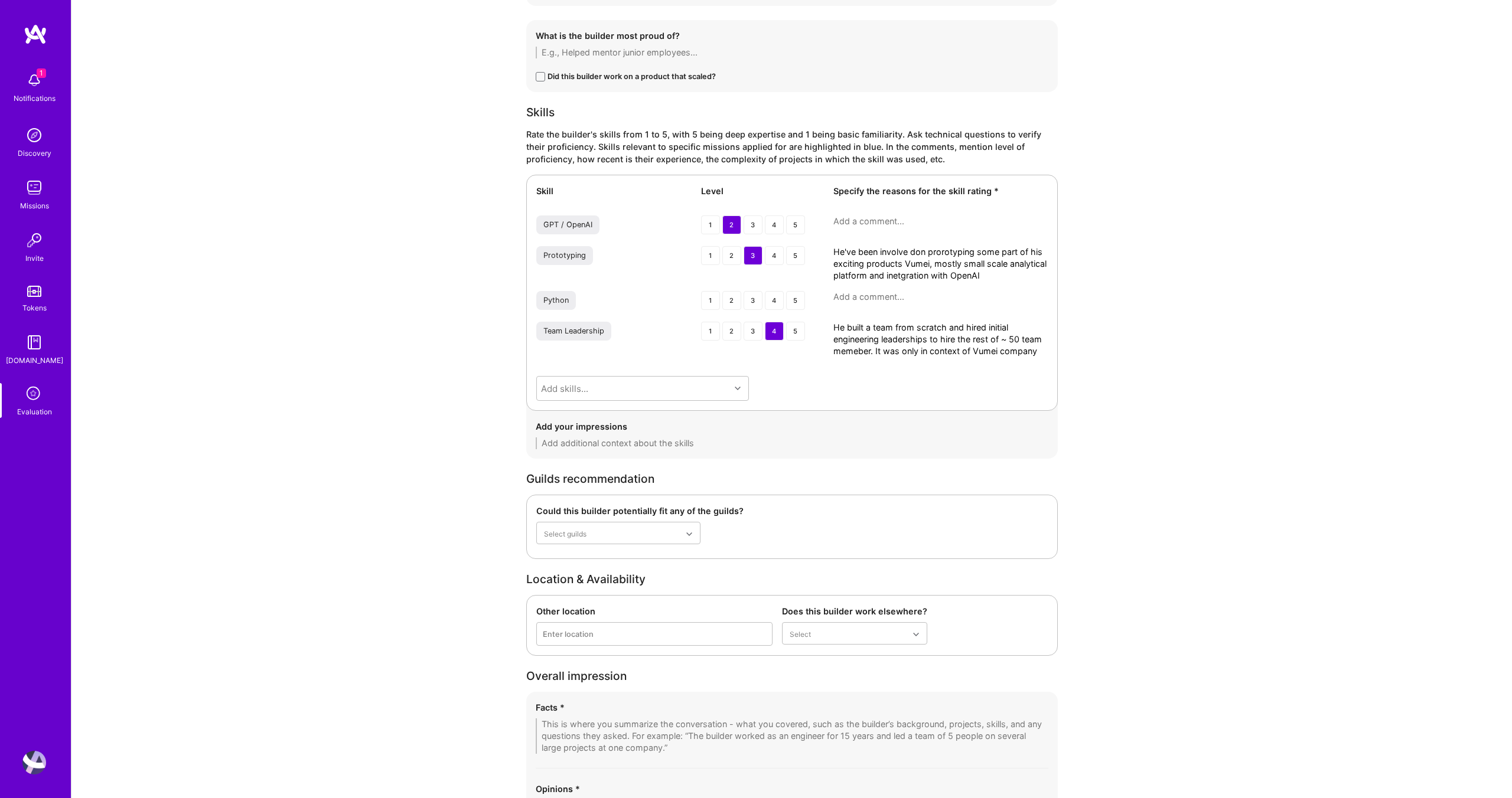
paste textarea "He experimented with OpenAI APIs for tasks like summarization, drug mention ext…"
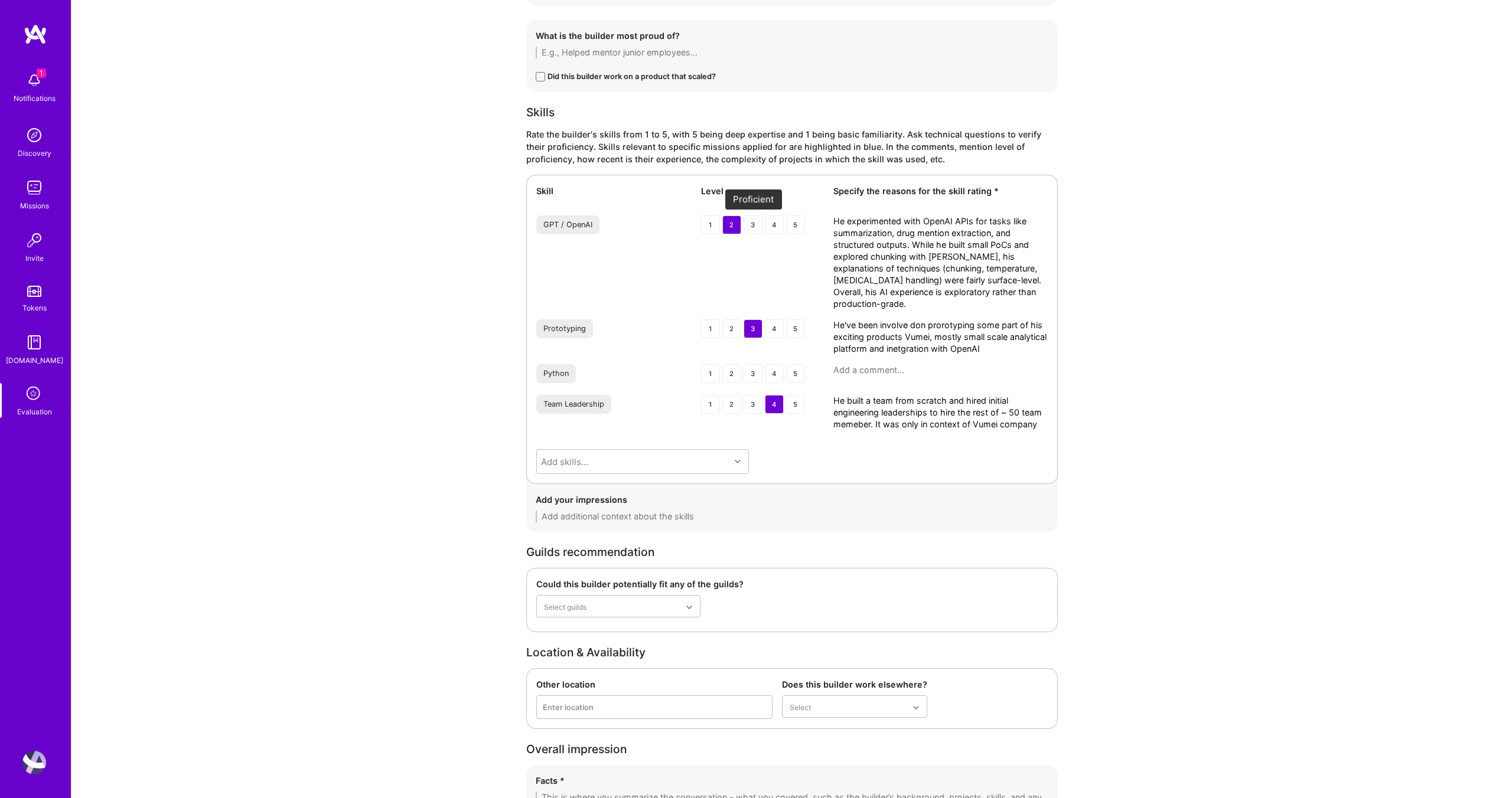
type textarea "He experimented with OpenAI APIs for tasks like summarization, drug mention ext…"
click at [752, 226] on div "3" at bounding box center [752, 224] width 19 height 19
click at [942, 330] on textarea "He've been involve don prorotyping some part of his exciting products Vumei, mo…" at bounding box center [941, 337] width 214 height 35
paste textarea "He’s been actively prototyping features at VuMedi, including AI-based tagging, …"
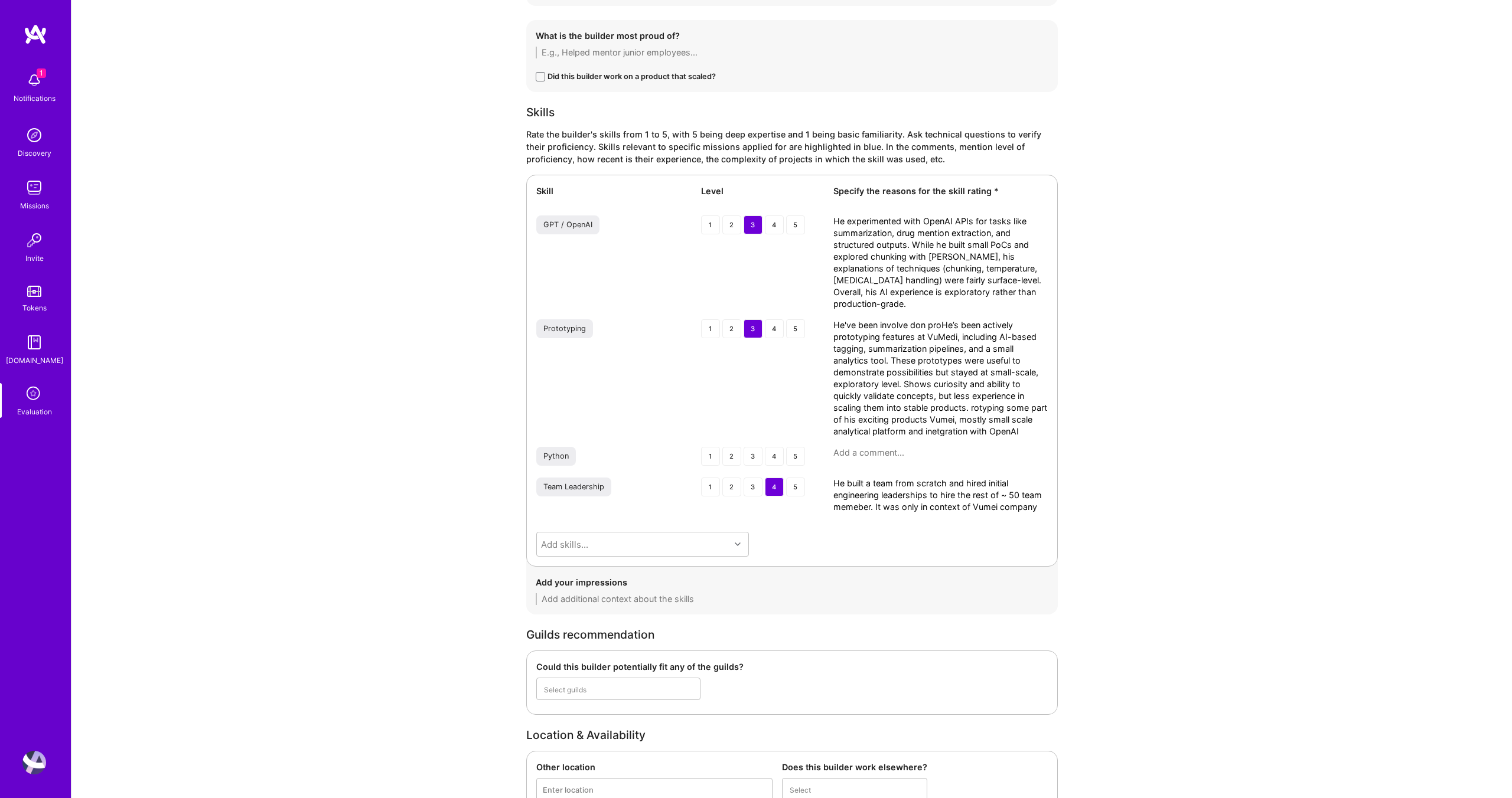
type textarea "He've been involve don proHe’s been actively prototyping features at VuMedi, in…"
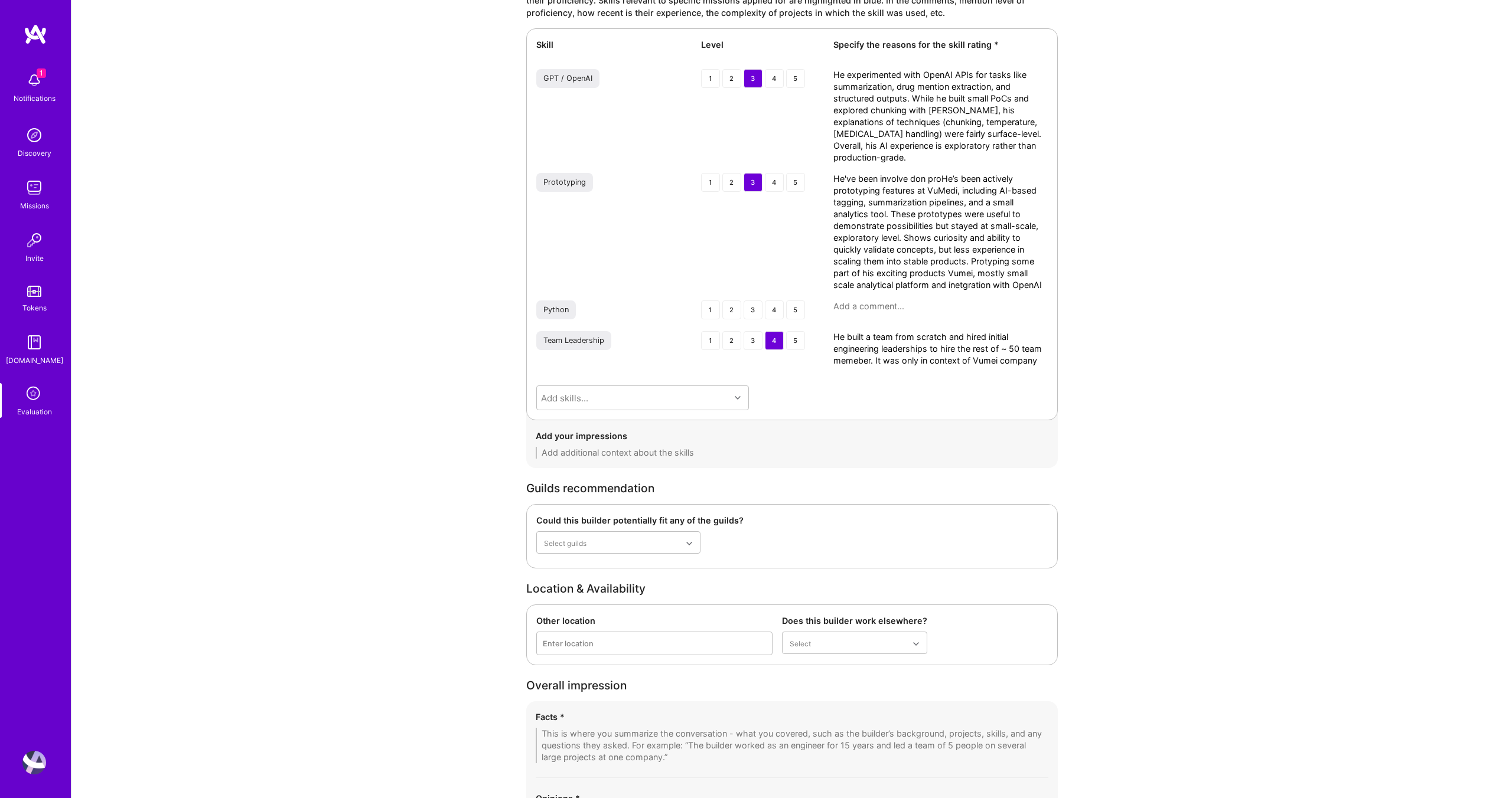
scroll to position [1727, 0]
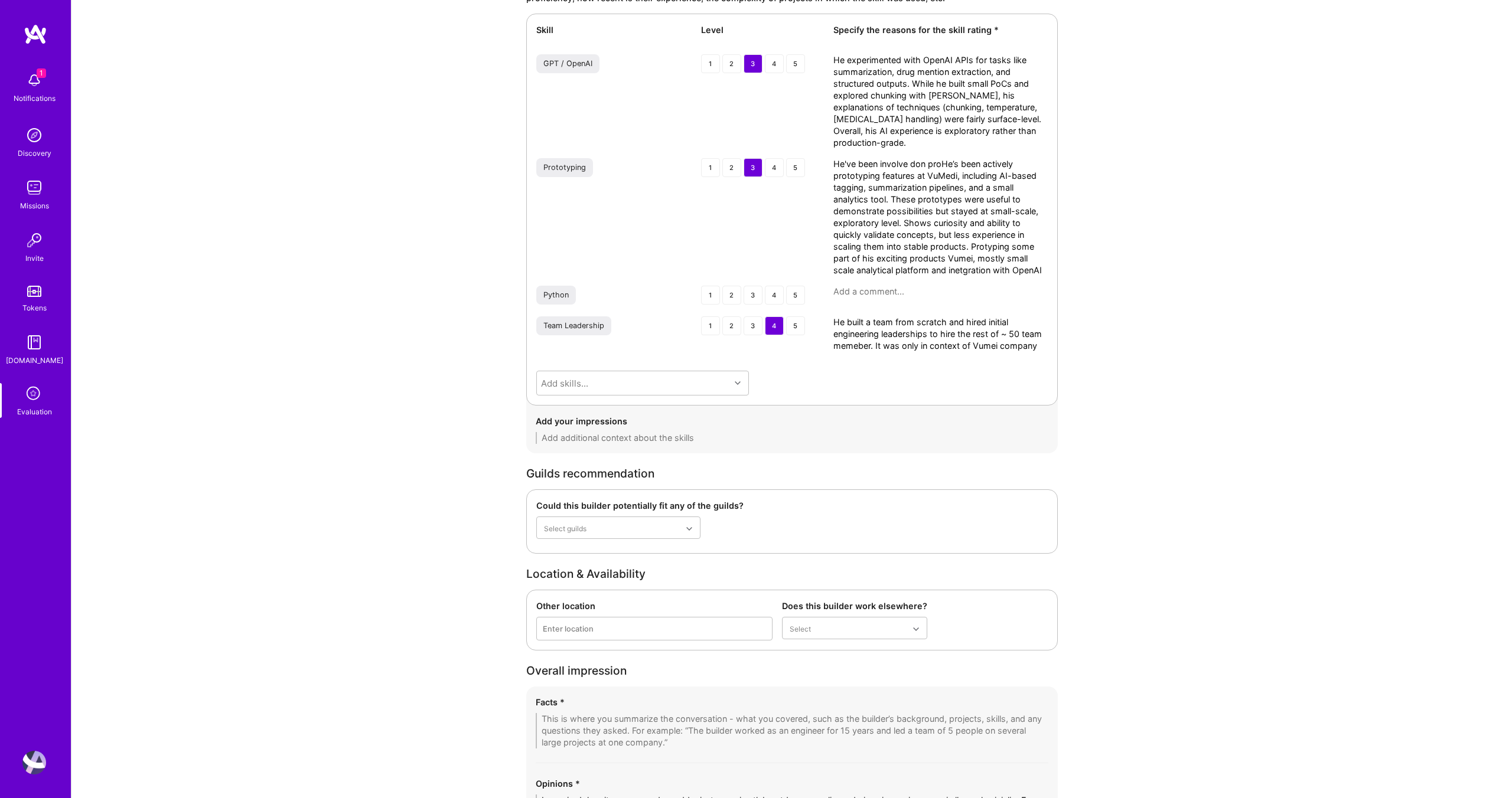
click at [925, 229] on textarea "He've been involve don proHe’s been actively prototyping features at VuMedi, in…" at bounding box center [941, 217] width 214 height 118
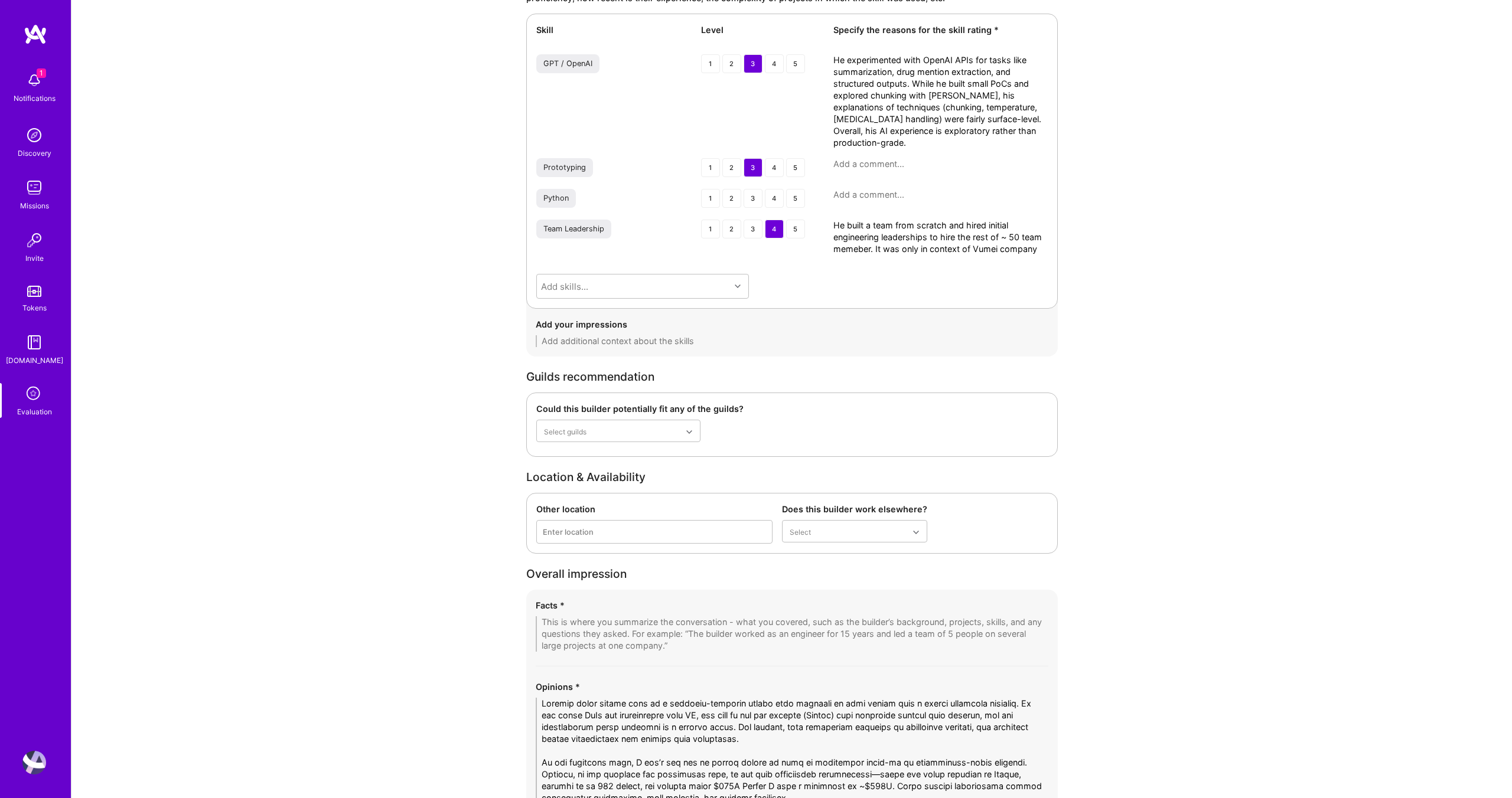
paste textarea "He’s been actively prototyping features at VuMedi, including AI-based tagging, …"
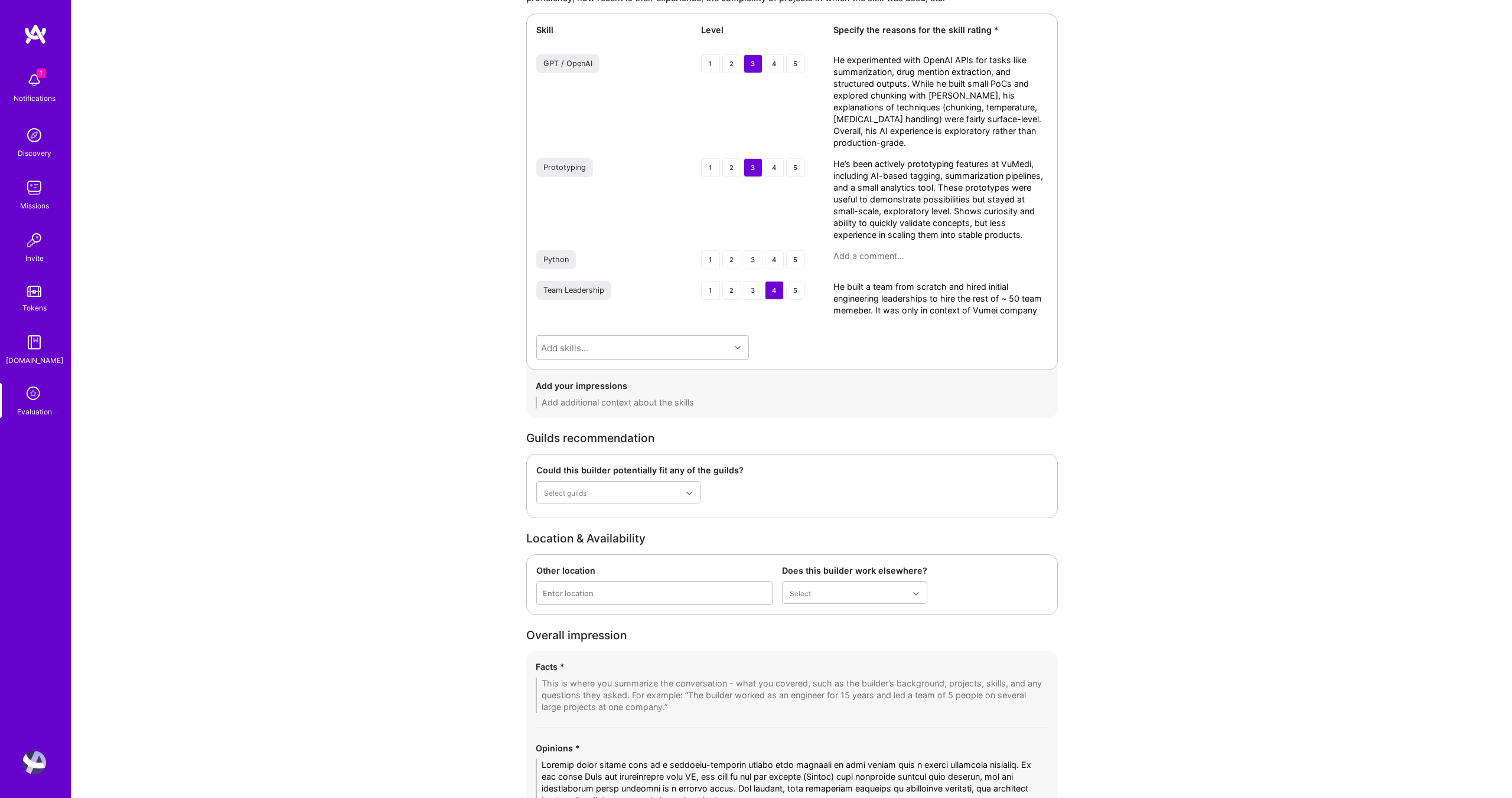
scroll to position [0, 0]
click at [972, 236] on textarea "He’s been actively prototyping features at VuMedi, including AI-based tagging, …" at bounding box center [941, 199] width 214 height 82
drag, startPoint x: 1022, startPoint y: 236, endPoint x: 889, endPoint y: 233, distance: 133.0
click at [889, 233] on textarea "He’s been actively prototyping features at VuMedi, including AI-based tagging, …" at bounding box center [941, 199] width 214 height 82
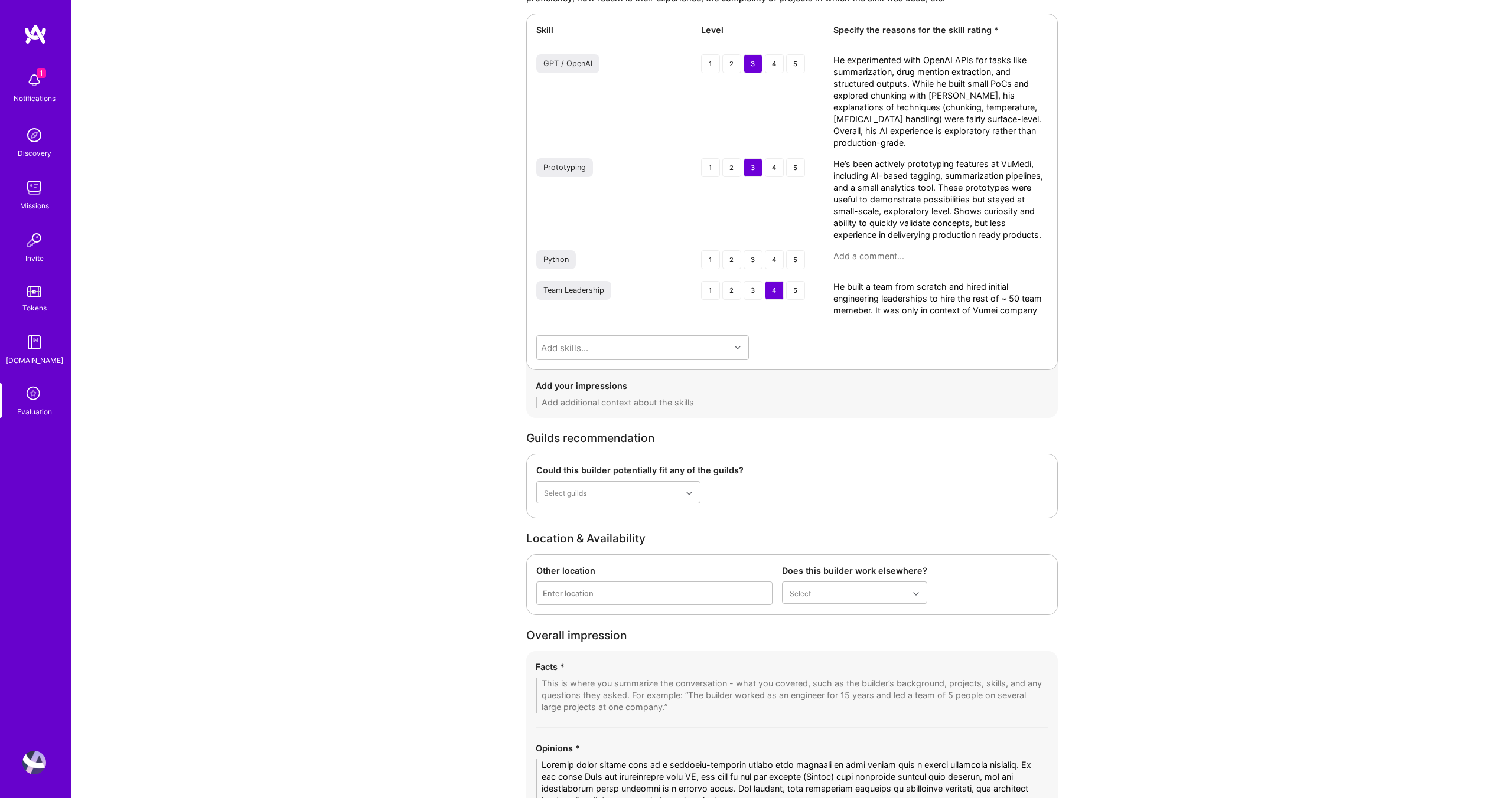
scroll to position [1735, 0]
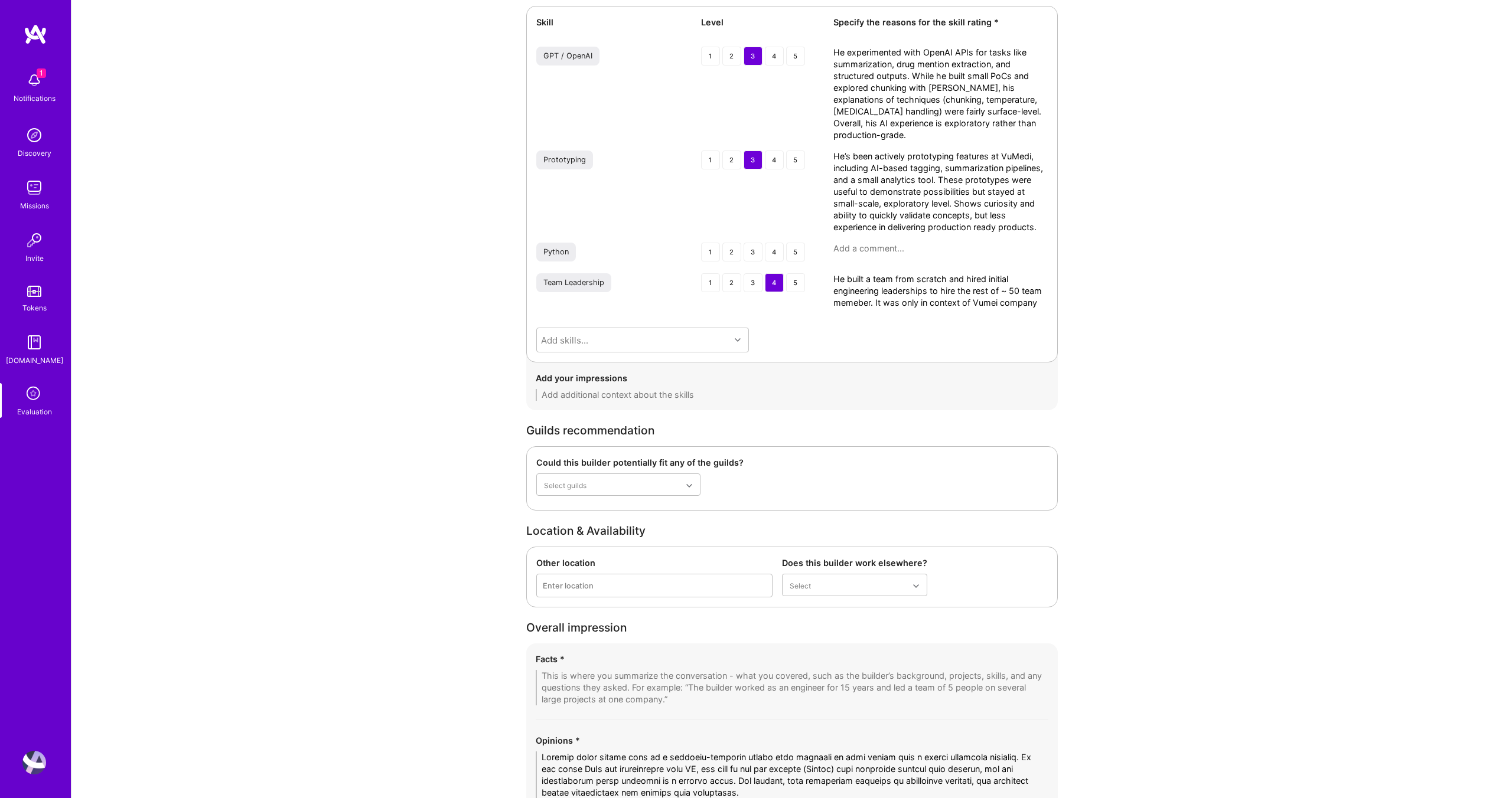
type textarea "He’s been actively prototyping features at VuMedi, including AI-based tagging, …"
click at [915, 274] on textarea "He built a team from scratch and hired initial engineering leaderships to hire …" at bounding box center [941, 291] width 214 height 35
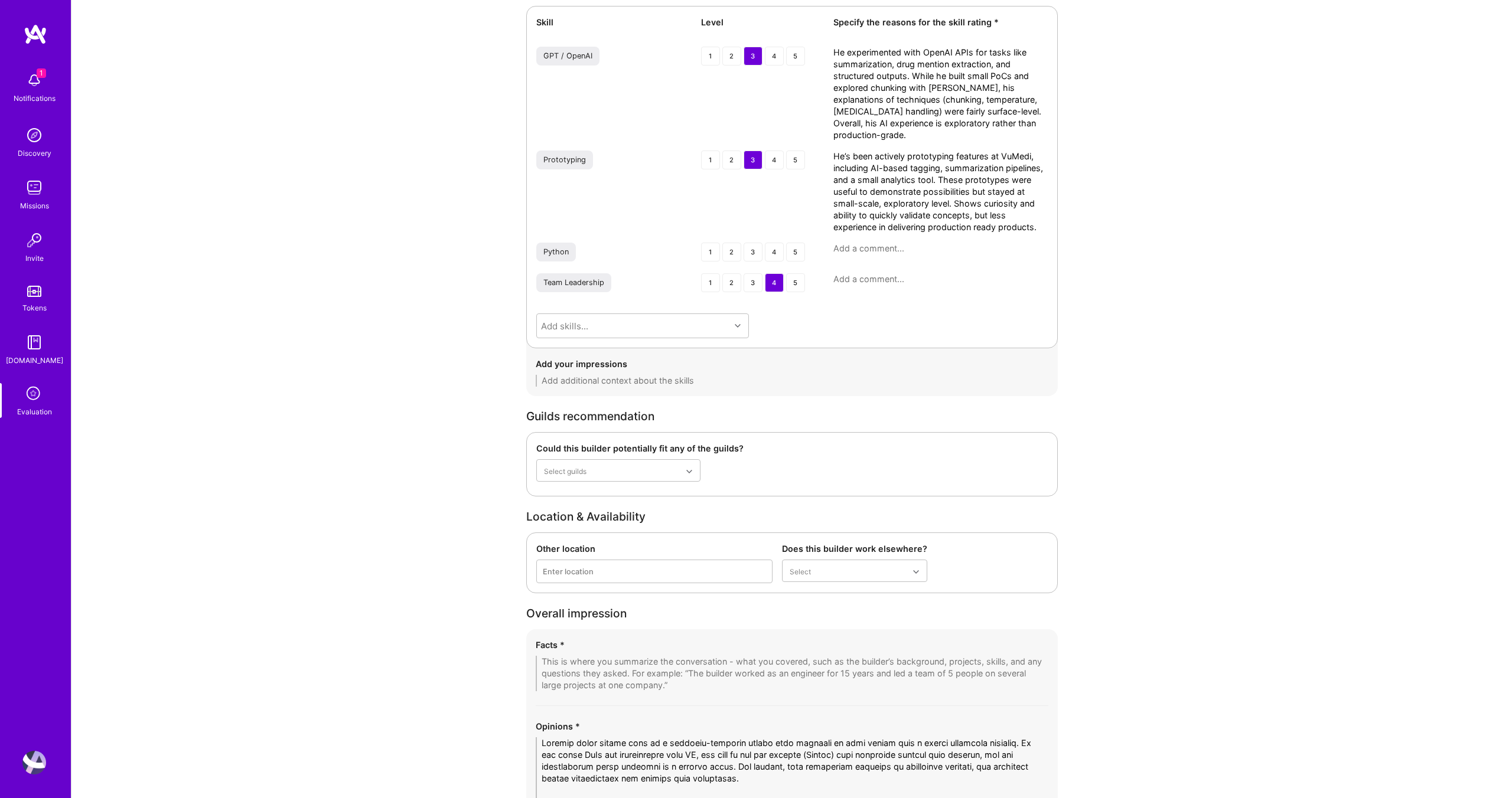
paste textarea "Built VuMedi’s engineering team from scratch, scaling it to ~20 engineers (with…"
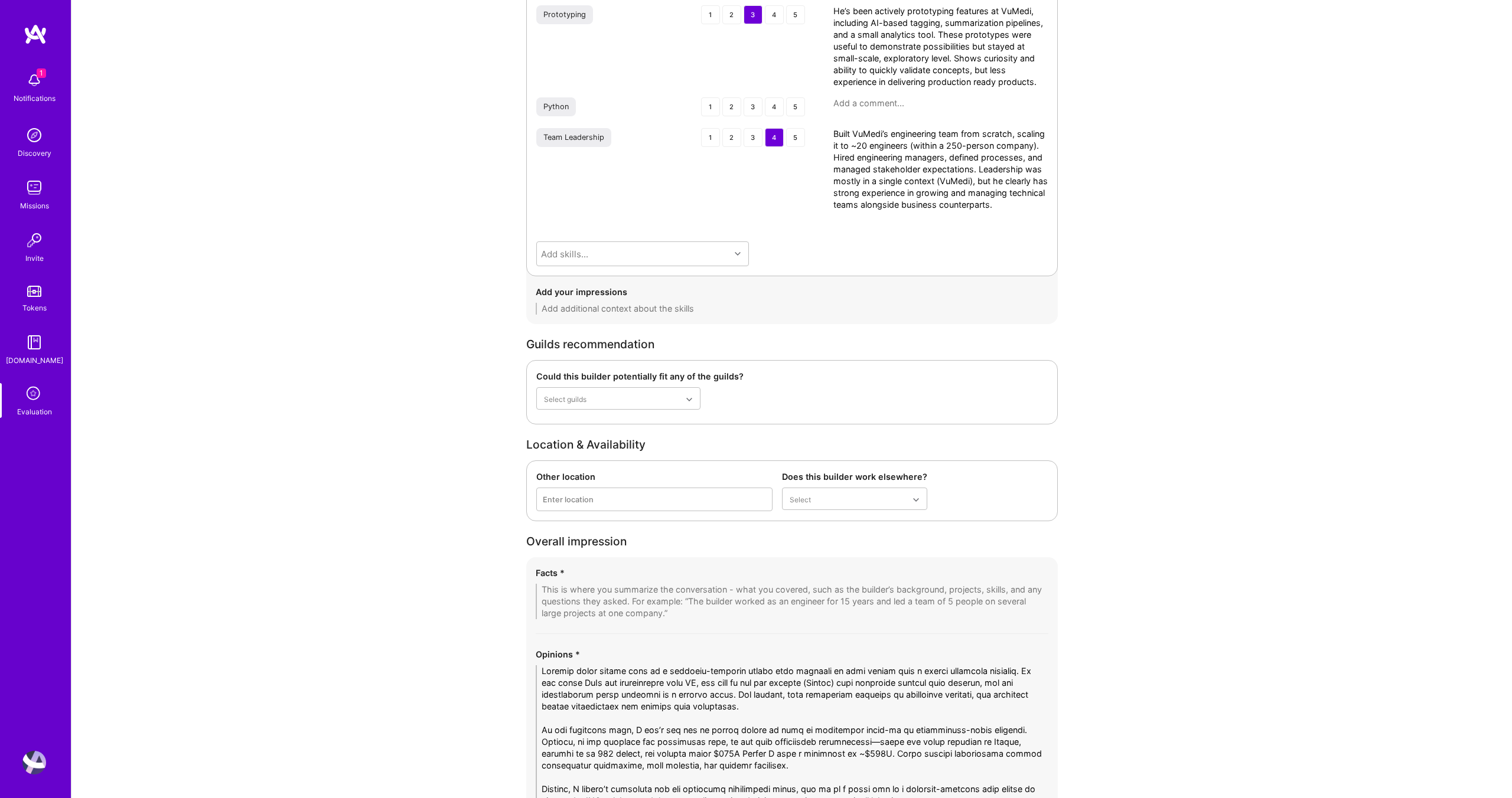
scroll to position [1744, 0]
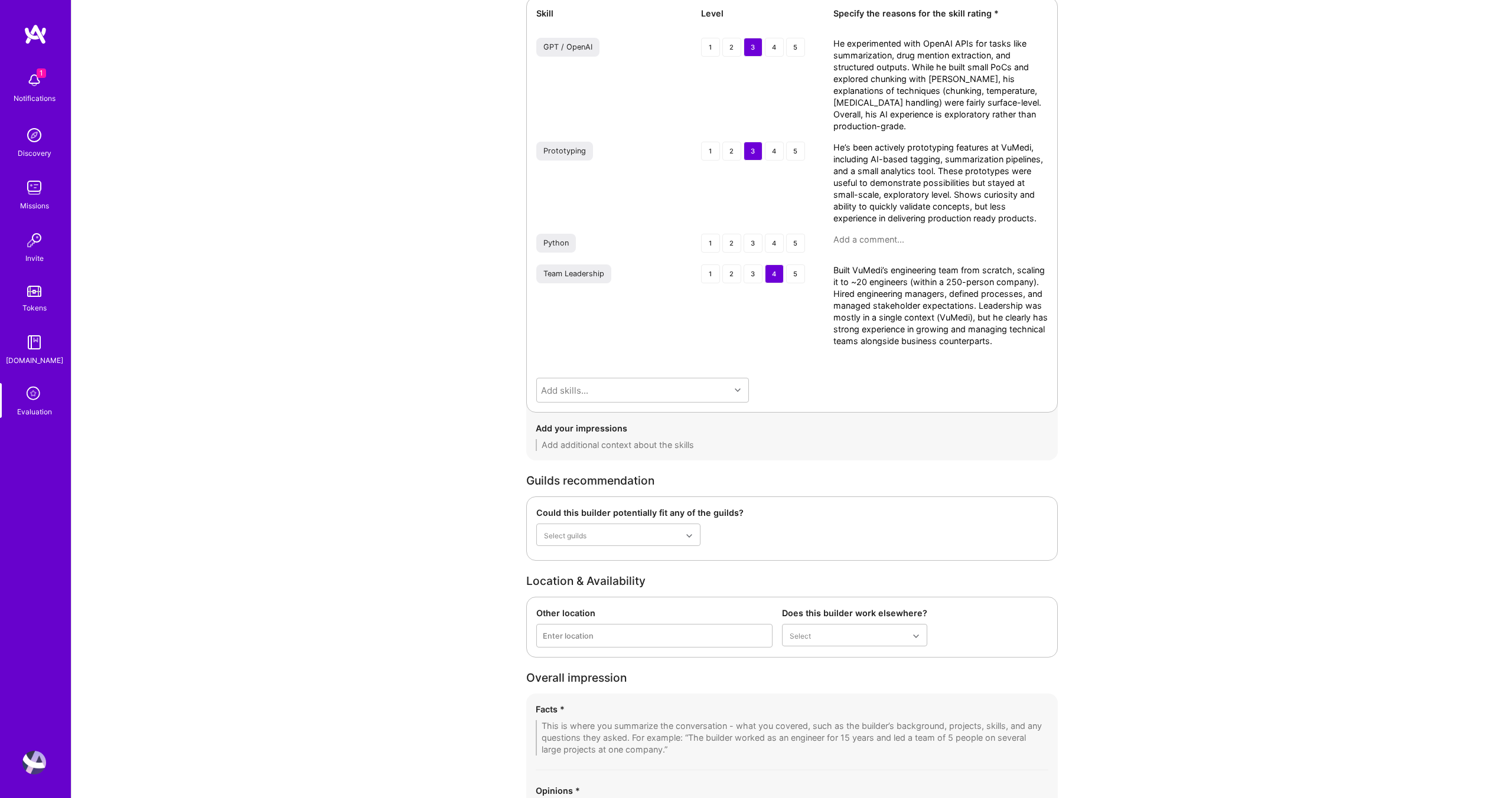
type textarea "Built VuMedi’s engineering team from scratch, scaling it to ~20 engineers (with…"
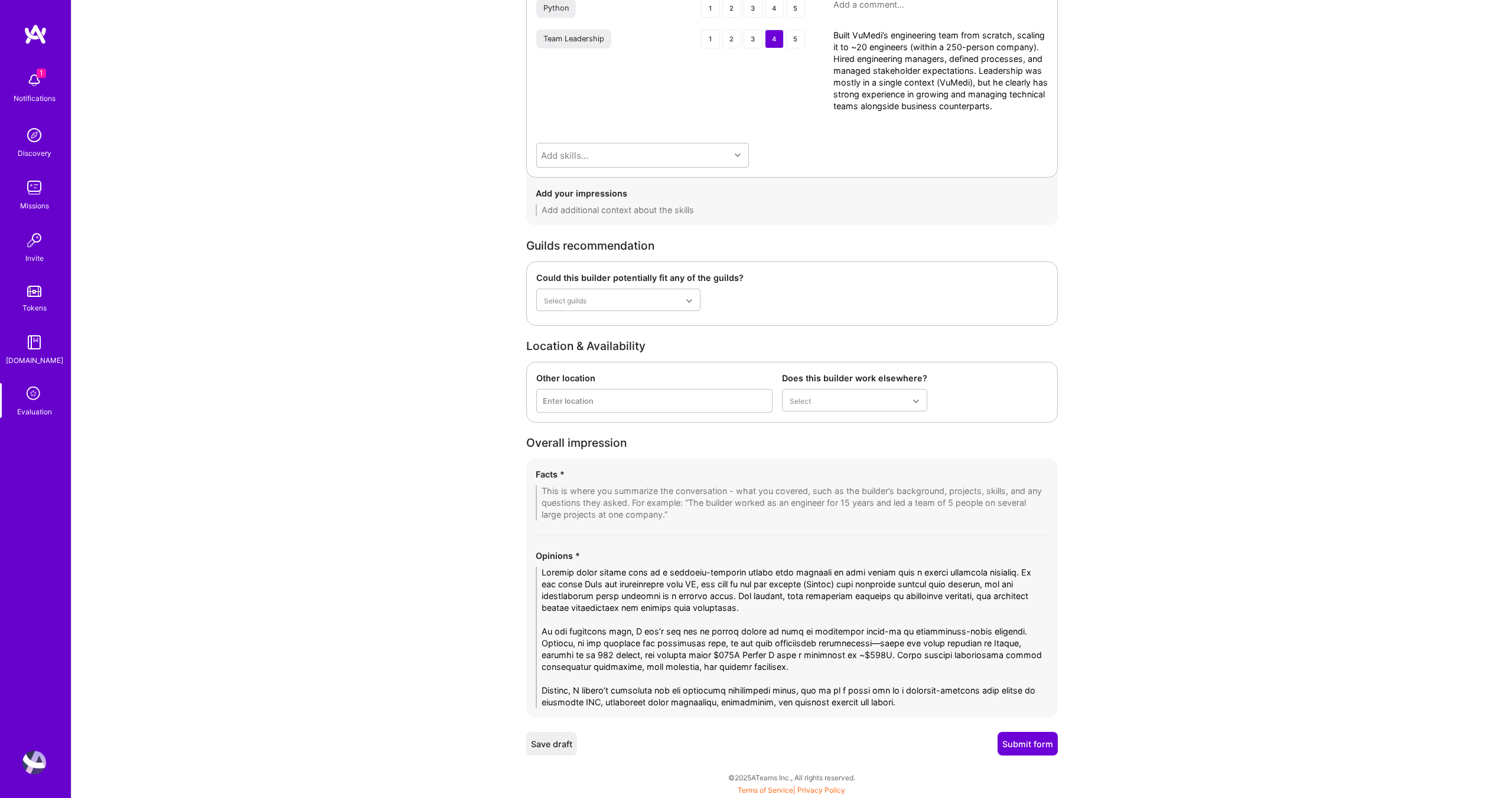
click at [575, 487] on textarea at bounding box center [792, 503] width 513 height 35
paste textarea "1. Business Track Record (Corrected) • Joined VuMedi as the first engineer but …"
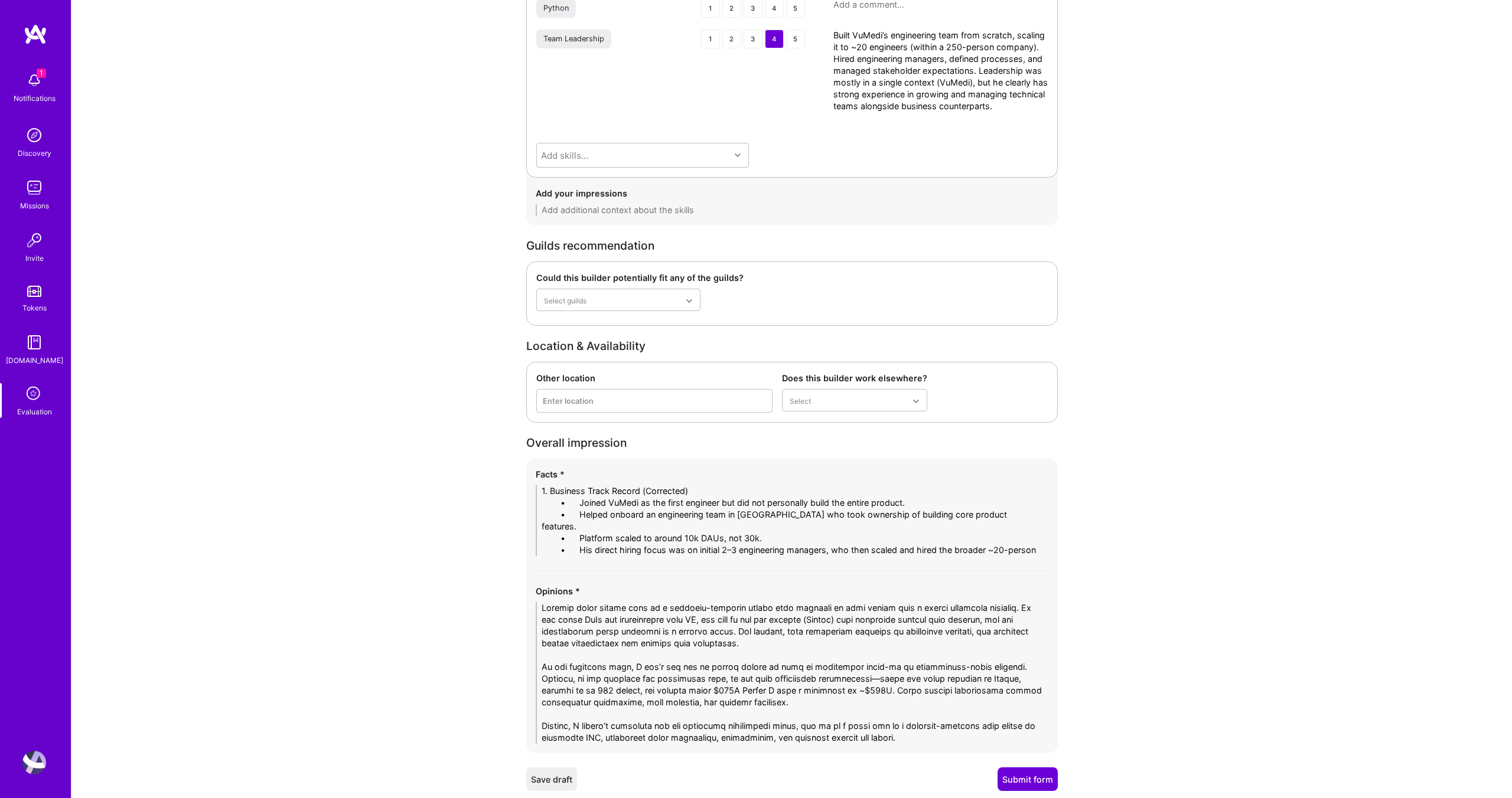
drag, startPoint x: 580, startPoint y: 502, endPoint x: 508, endPoint y: 504, distance: 72.0
drag, startPoint x: 747, startPoint y: 548, endPoint x: 475, endPoint y: 502, distance: 275.9
click at [786, 552] on textarea "1. Business Track Record (Corrected) - Joined VuMedi as the first engineer but …" at bounding box center [792, 521] width 513 height 71
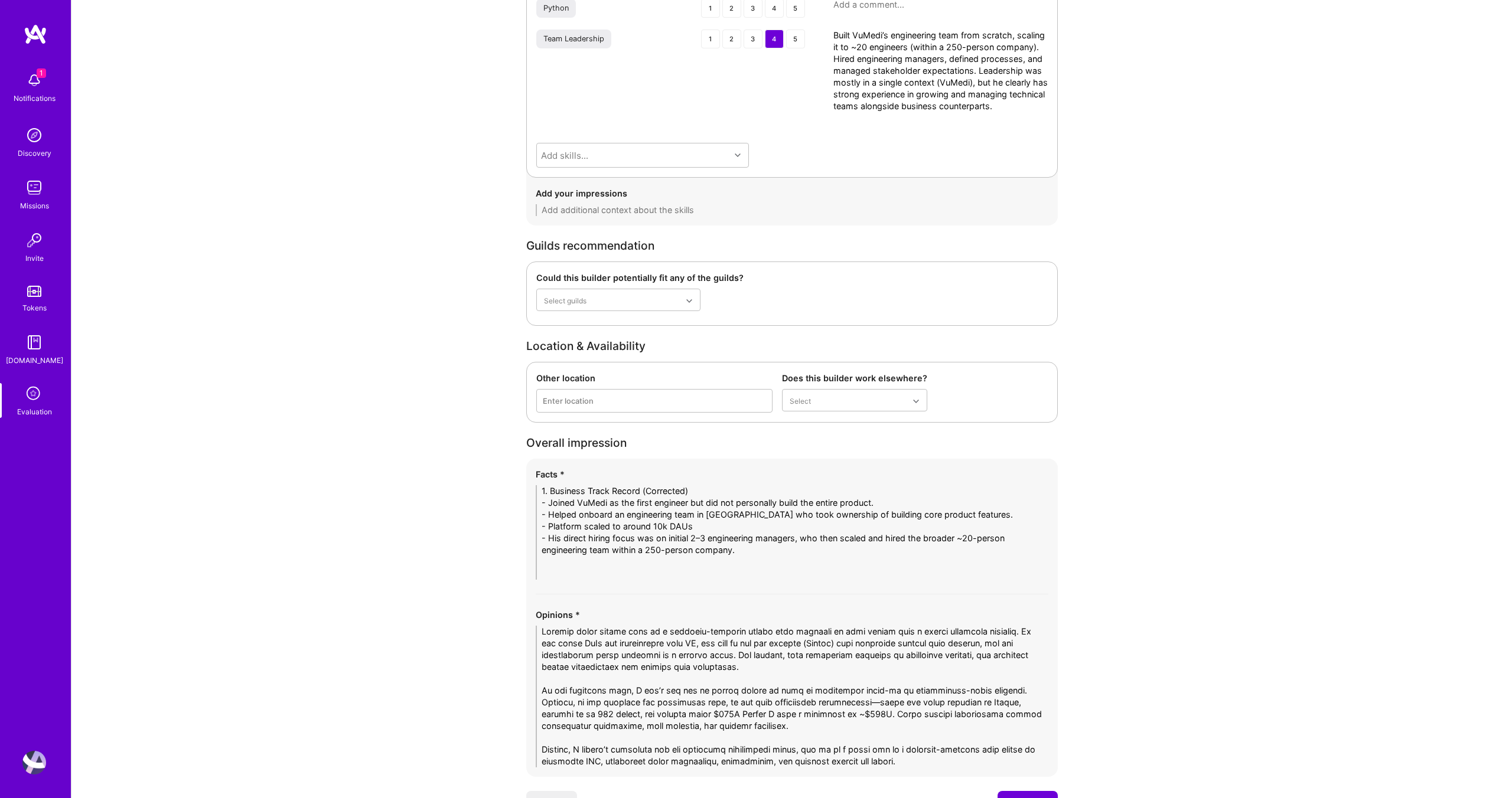
click at [562, 580] on div "Facts * 1. Business Track Record (Corrected) - Joined VuMedi as the first engin…" at bounding box center [792, 617] width 531 height 318
click at [565, 575] on textarea "1. Business Track Record (Corrected) - Joined VuMedi as the first engineer but …" at bounding box center [792, 532] width 513 height 95
paste textarea "2. Leadership Over Hands-On • Clear preference for strategic leadership and pro…"
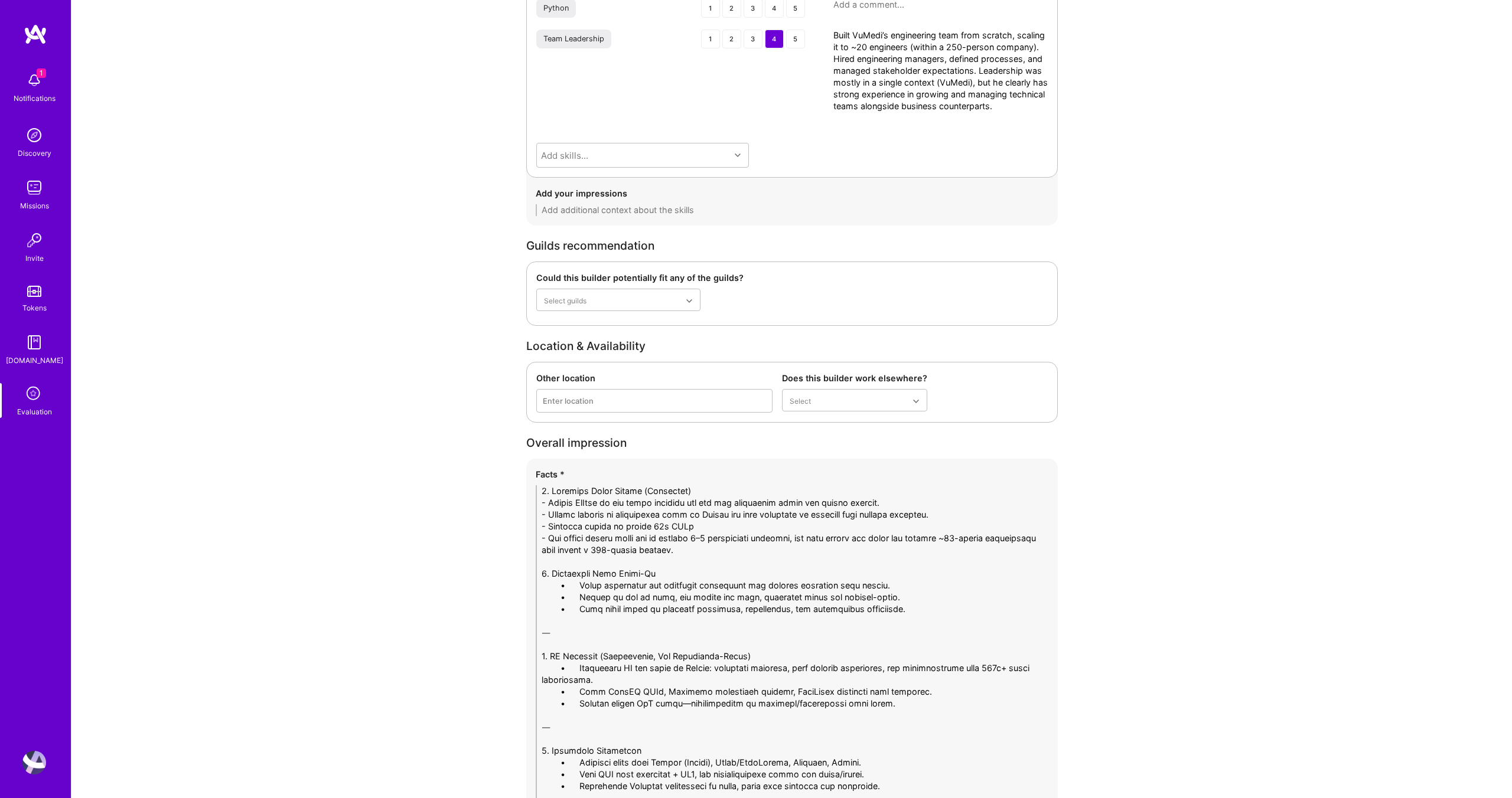
drag, startPoint x: 579, startPoint y: 585, endPoint x: 506, endPoint y: 585, distance: 73.0
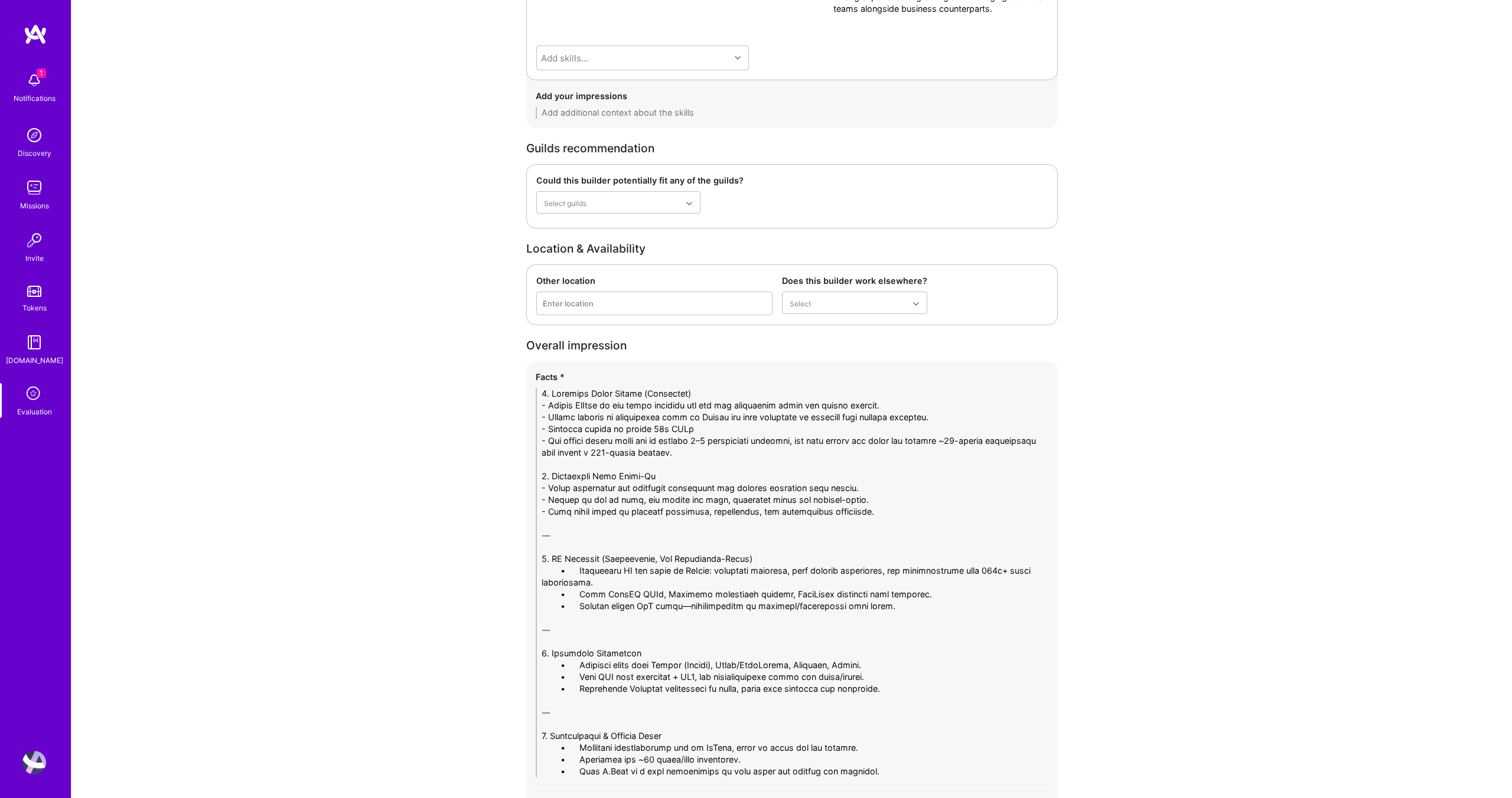
scroll to position [2088, 0]
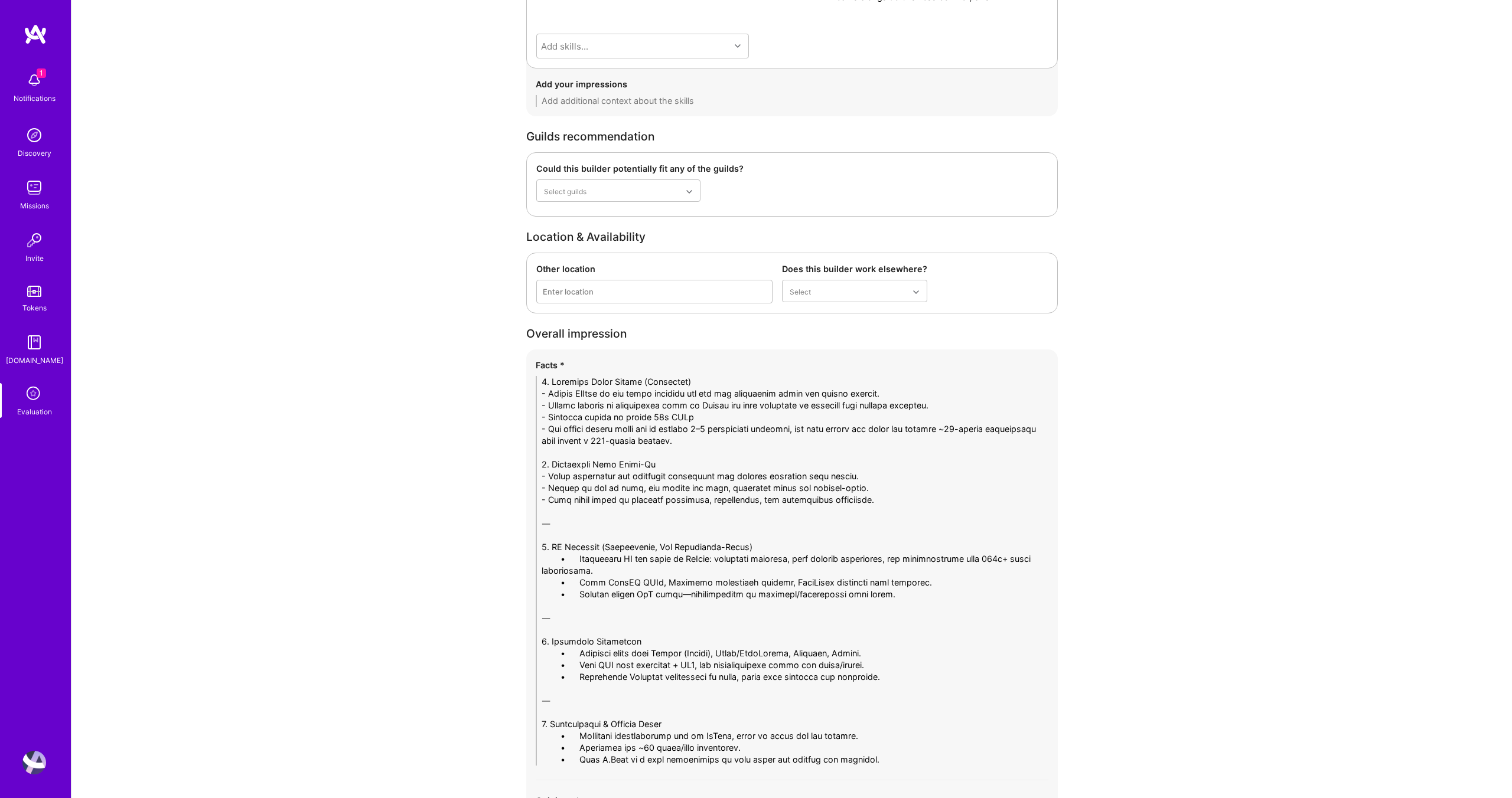
drag, startPoint x: 607, startPoint y: 527, endPoint x: 497, endPoint y: 522, distance: 110.1
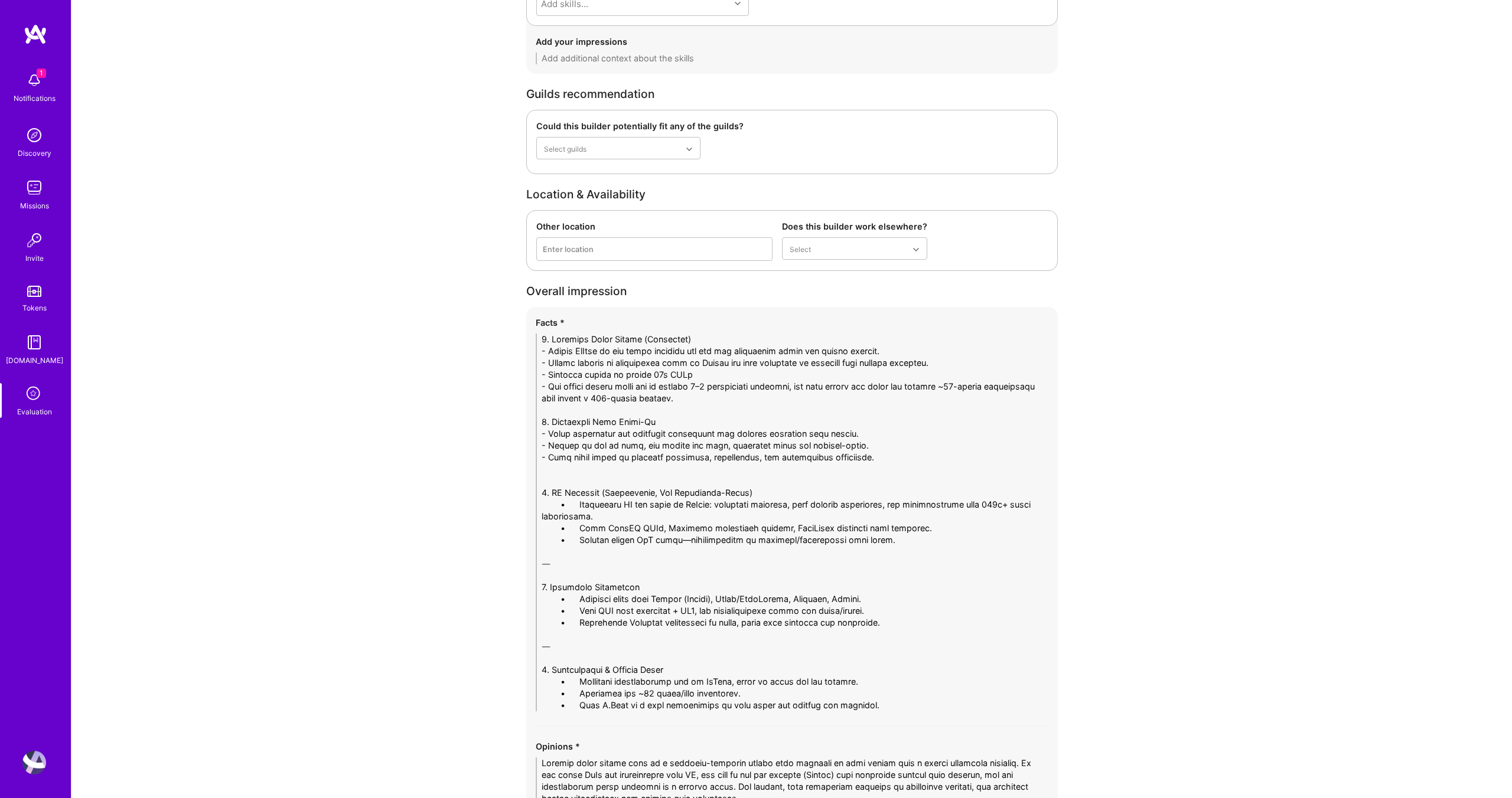
scroll to position [2133, 0]
drag, startPoint x: 578, startPoint y: 502, endPoint x: 486, endPoint y: 505, distance: 92.0
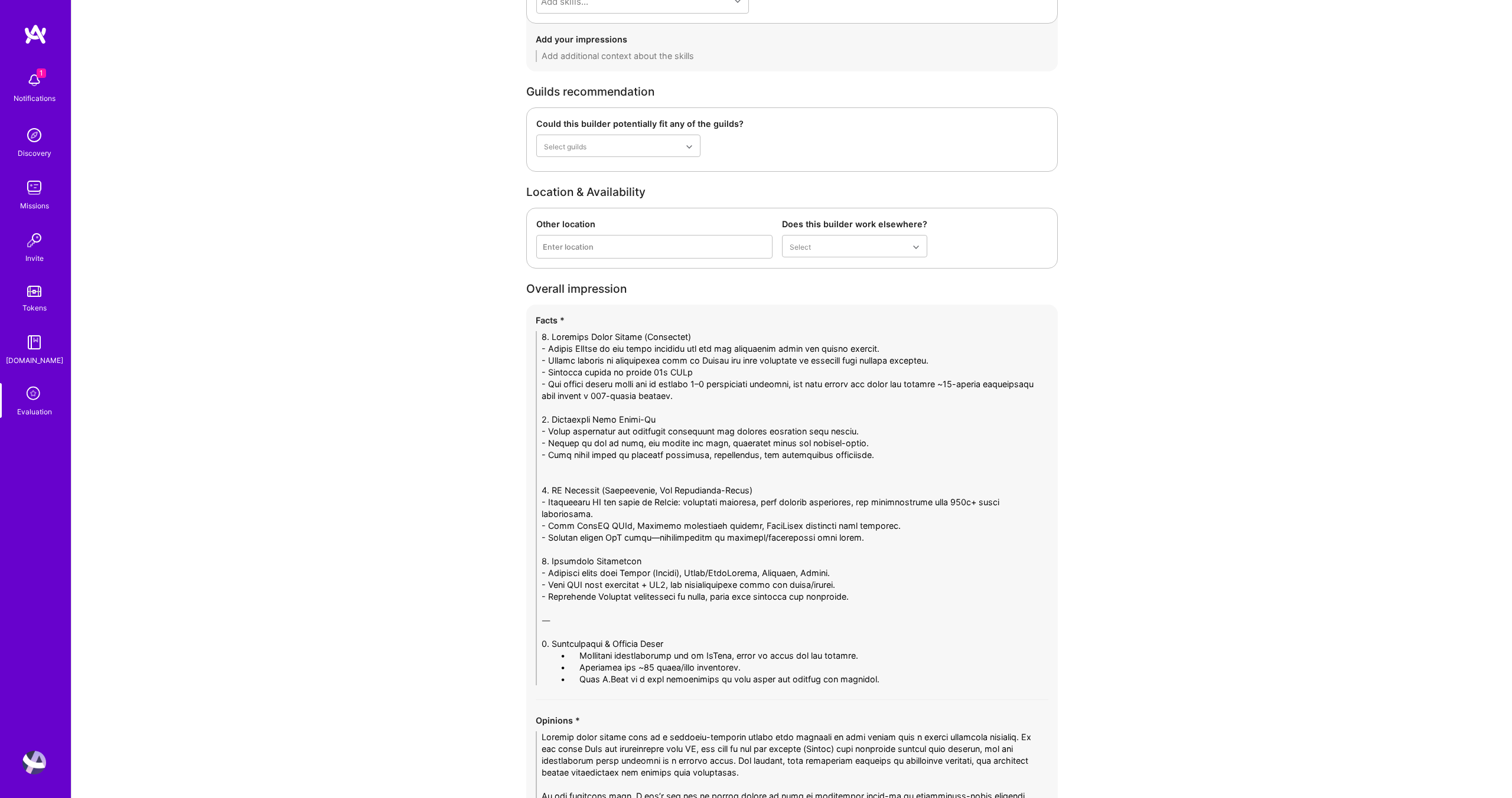
click at [864, 578] on textarea at bounding box center [792, 508] width 513 height 354
click at [865, 587] on textarea at bounding box center [792, 508] width 513 height 354
click at [946, 586] on textarea at bounding box center [792, 508] width 513 height 354
click at [939, 582] on textarea at bounding box center [792, 508] width 513 height 354
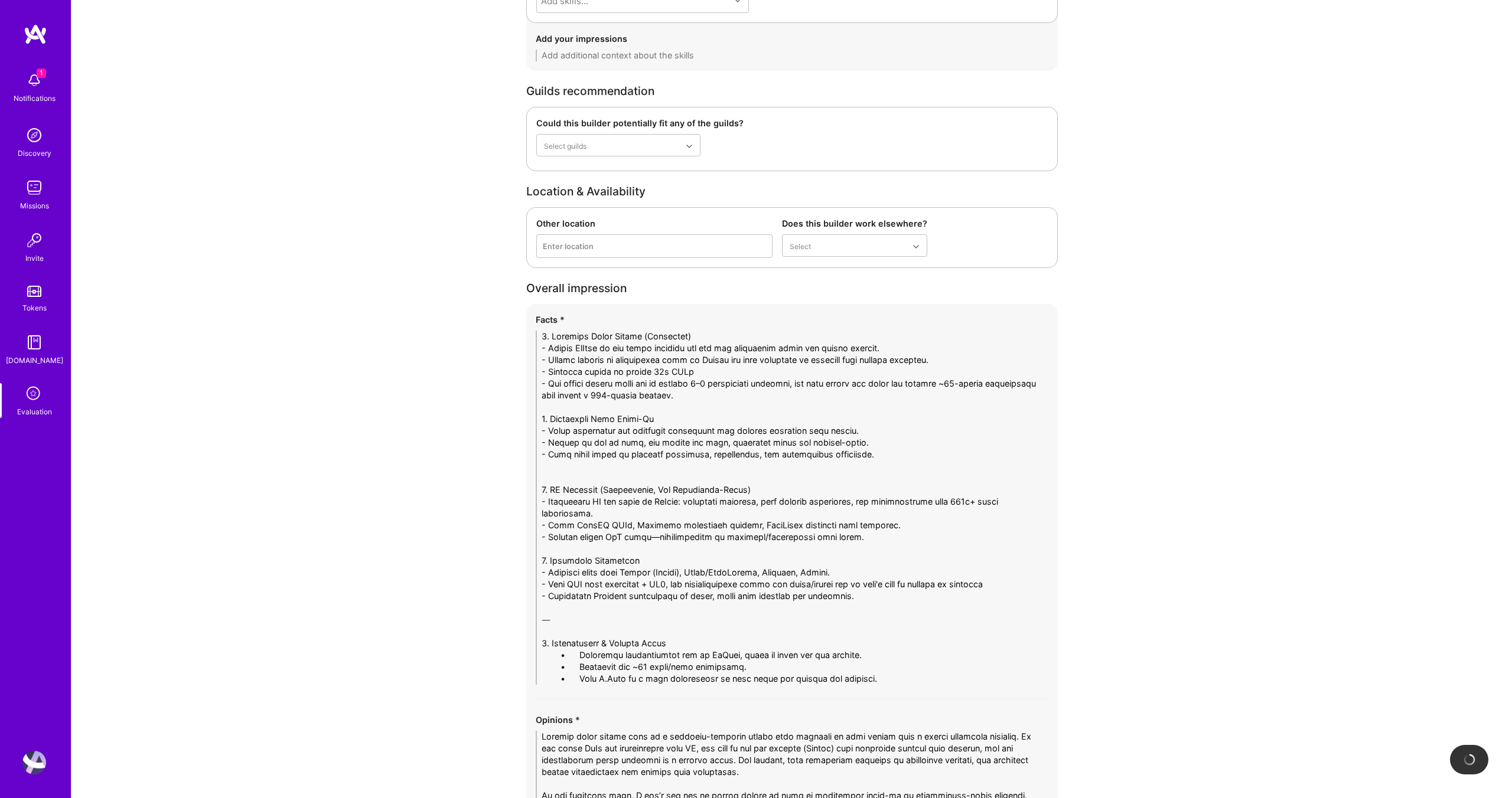
drag, startPoint x: 858, startPoint y: 593, endPoint x: 531, endPoint y: 598, distance: 327.0
click at [531, 598] on div "Facts * Opinions *" at bounding box center [792, 593] width 531 height 578
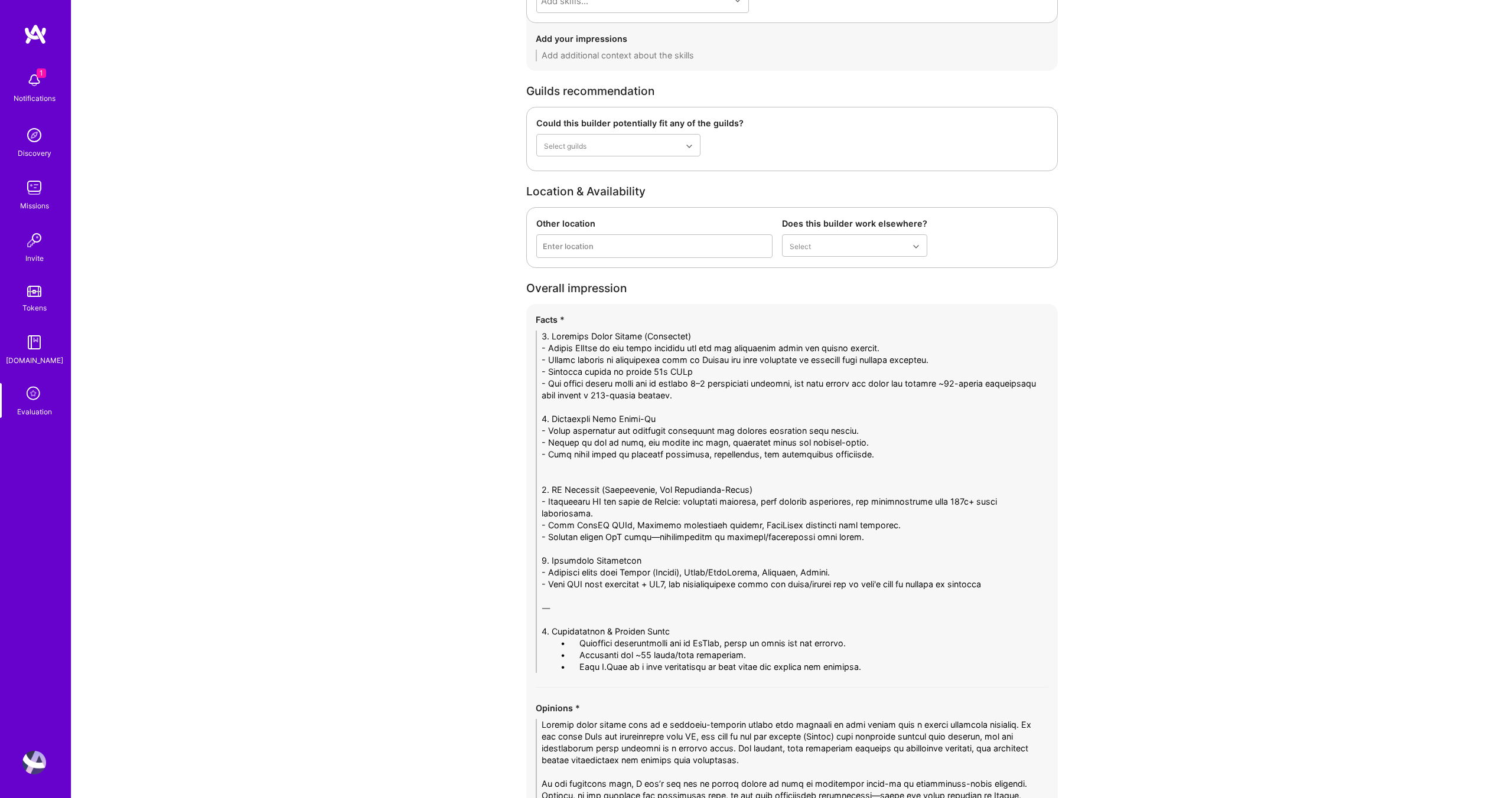
drag, startPoint x: 594, startPoint y: 608, endPoint x: 467, endPoint y: 608, distance: 127.0
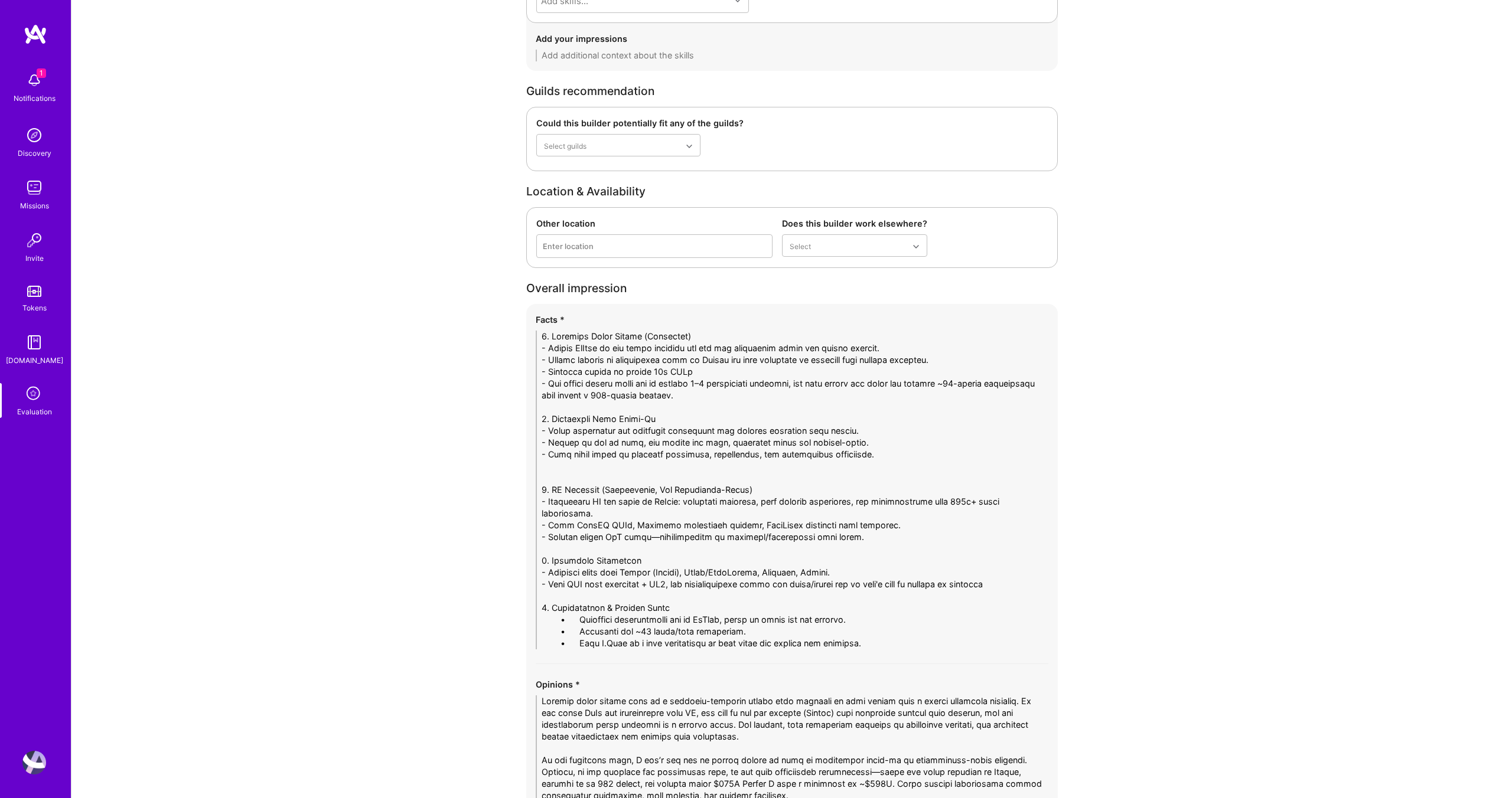
drag, startPoint x: 573, startPoint y: 621, endPoint x: 485, endPoint y: 621, distance: 88.0
drag, startPoint x: 578, startPoint y: 631, endPoint x: 468, endPoint y: 635, distance: 110.1
drag, startPoint x: 582, startPoint y: 642, endPoint x: 511, endPoint y: 640, distance: 71.0
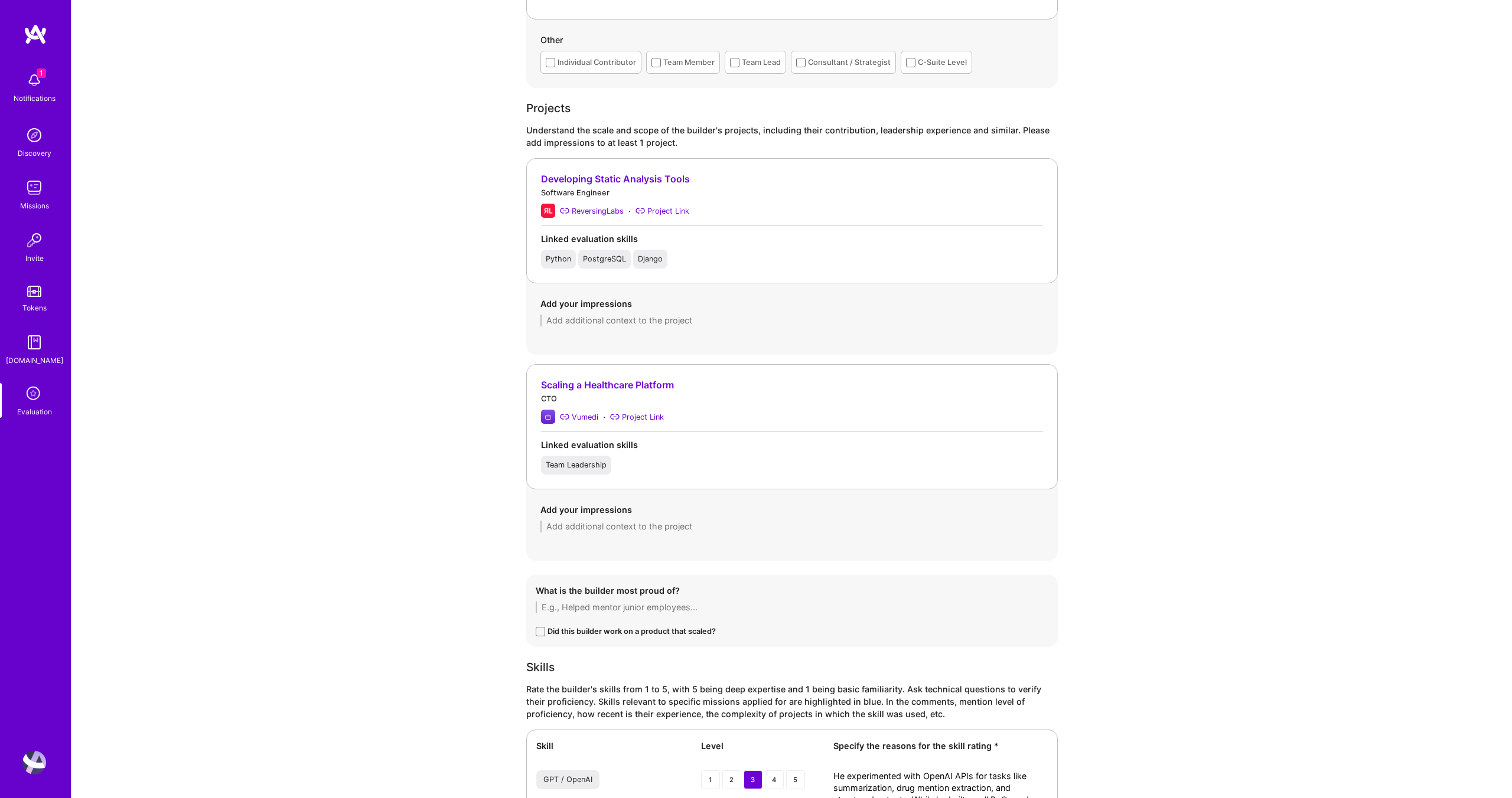
scroll to position [1012, 0]
type textarea "1. Business Track Record (Corrected) - Joined VuMedi as the first engineer but …"
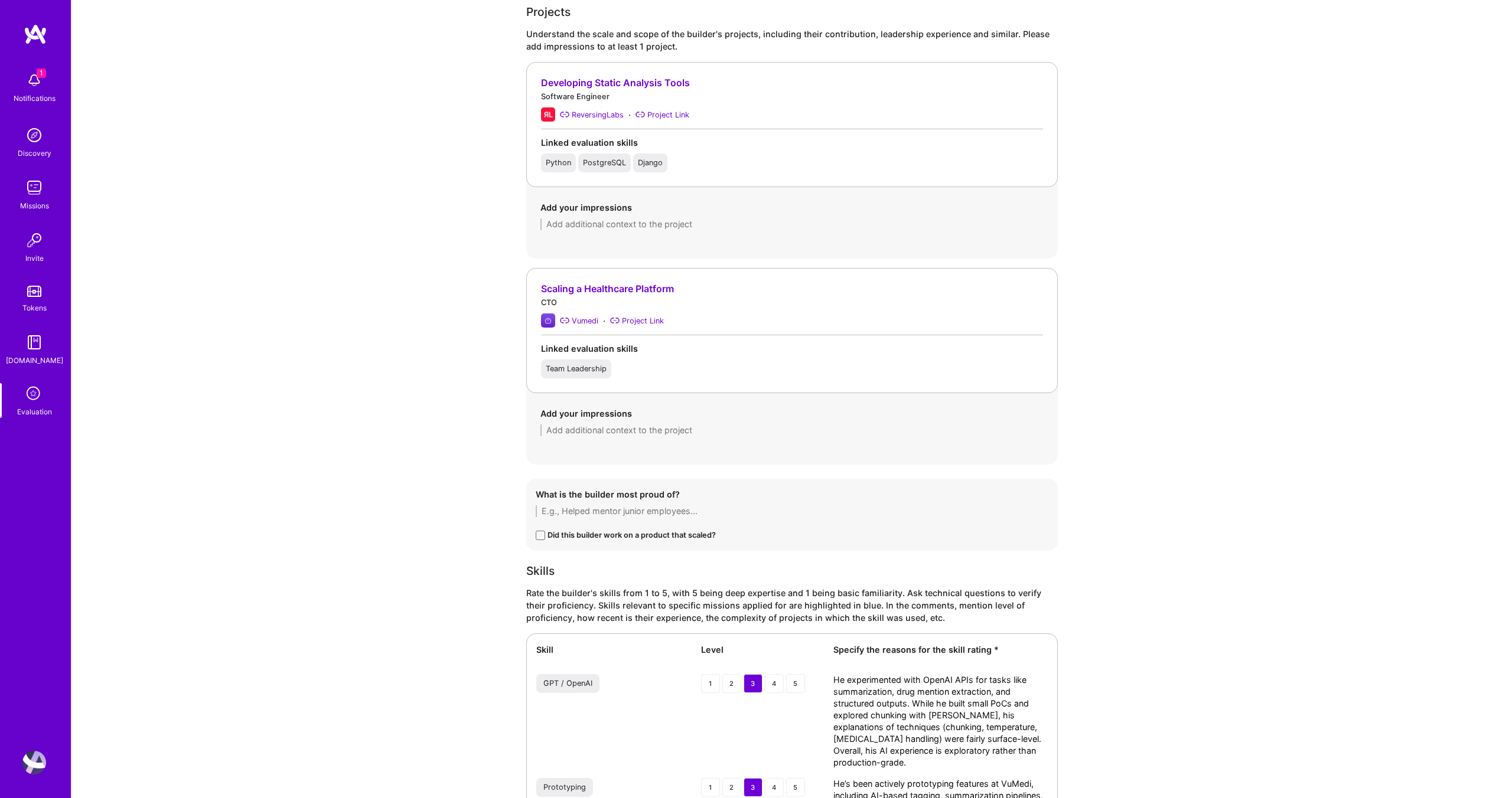
scroll to position [1108, 0]
click at [628, 434] on textarea at bounding box center [792, 430] width 503 height 12
paste textarea "He joined VuMedi as the first engineer and later became CTO, helping scale the …"
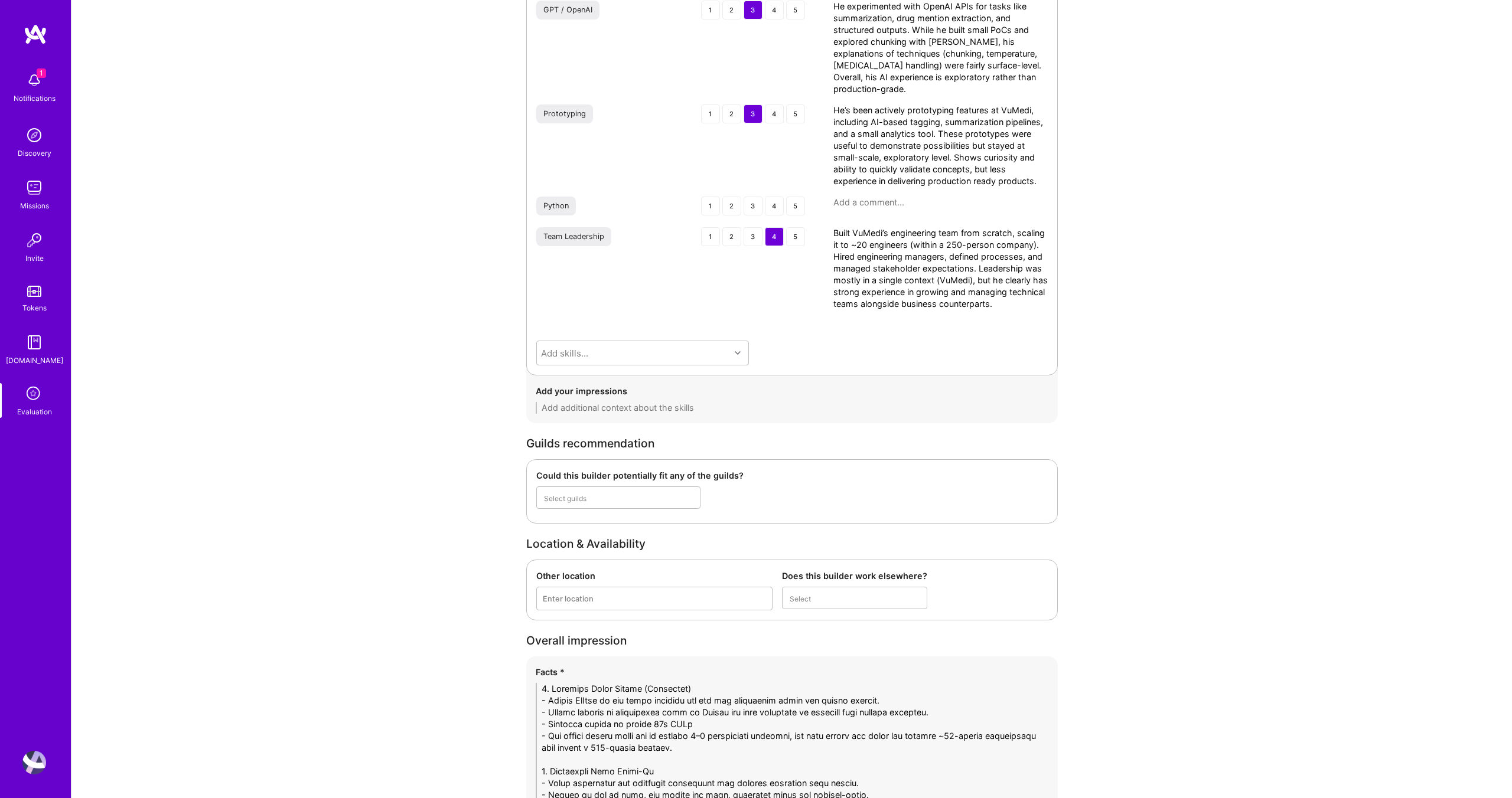
scroll to position [2321, 0]
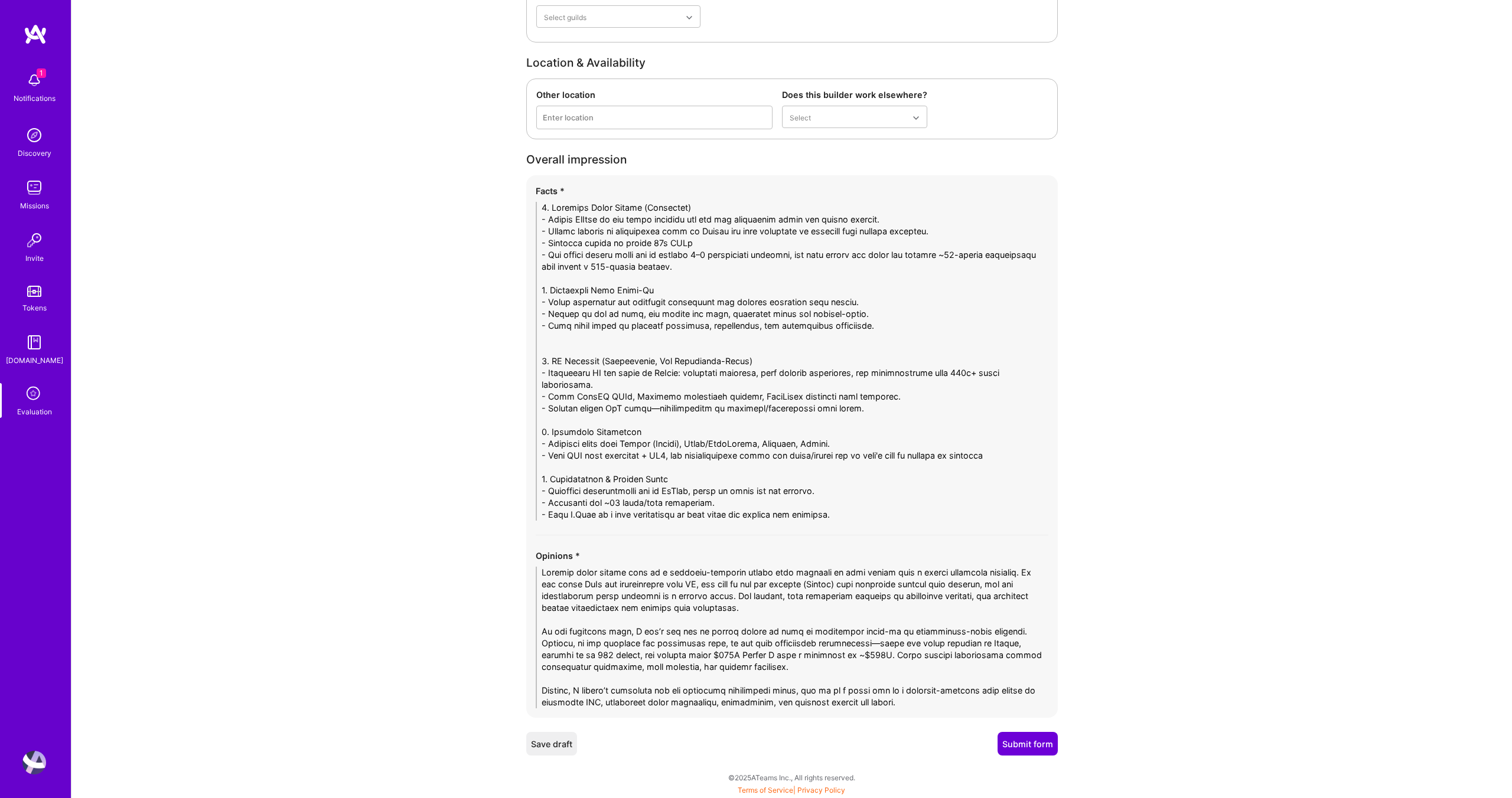
type textarea "He joined VuMedi as the first engineer and later became CTO, helping scale the …"
click at [1044, 744] on button "Submit form" at bounding box center [1027, 744] width 60 height 24
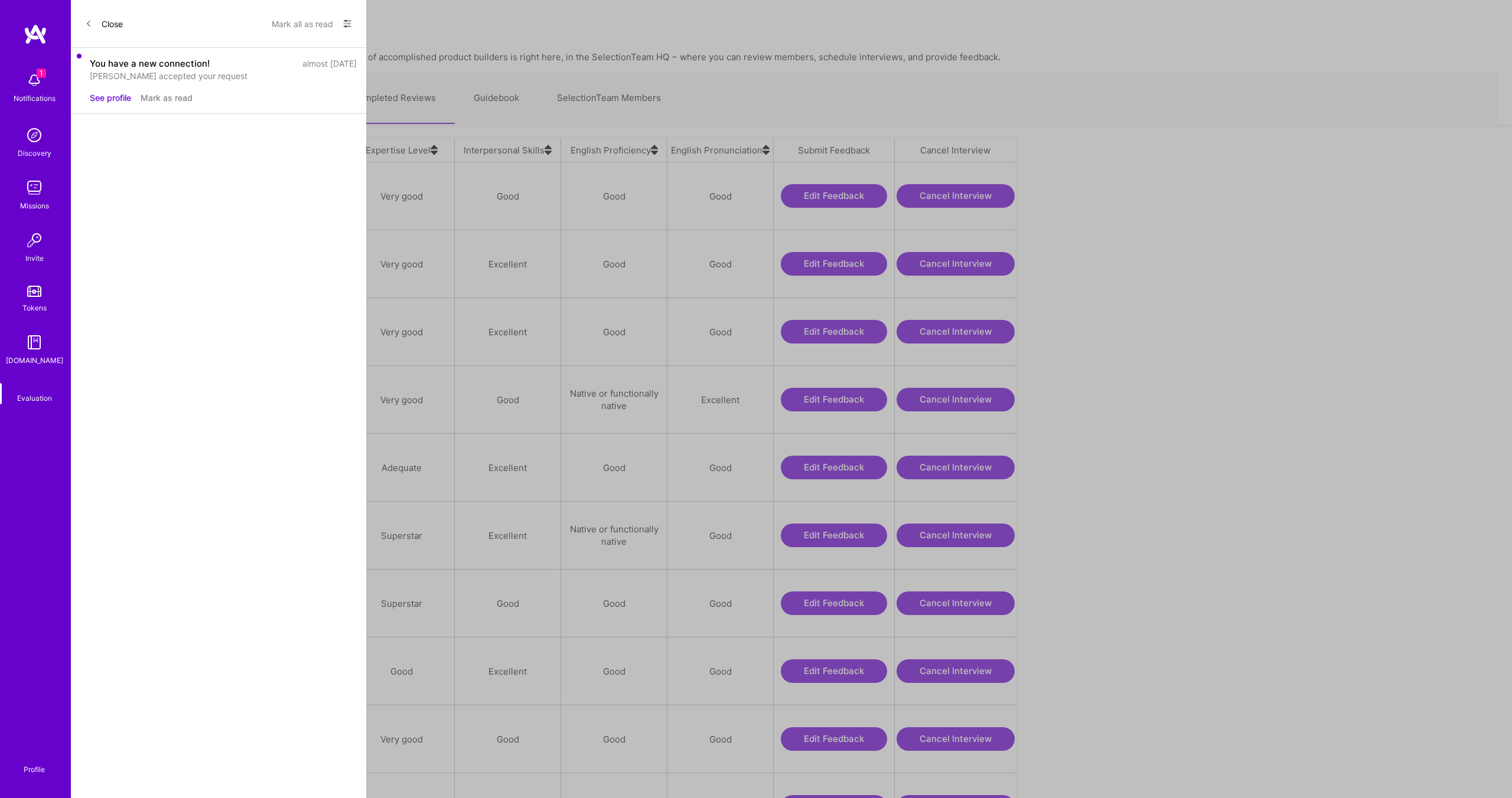
scroll to position [674, 930]
click at [143, 192] on div "[PERSON_NAME]" at bounding box center [136, 196] width 72 height 14
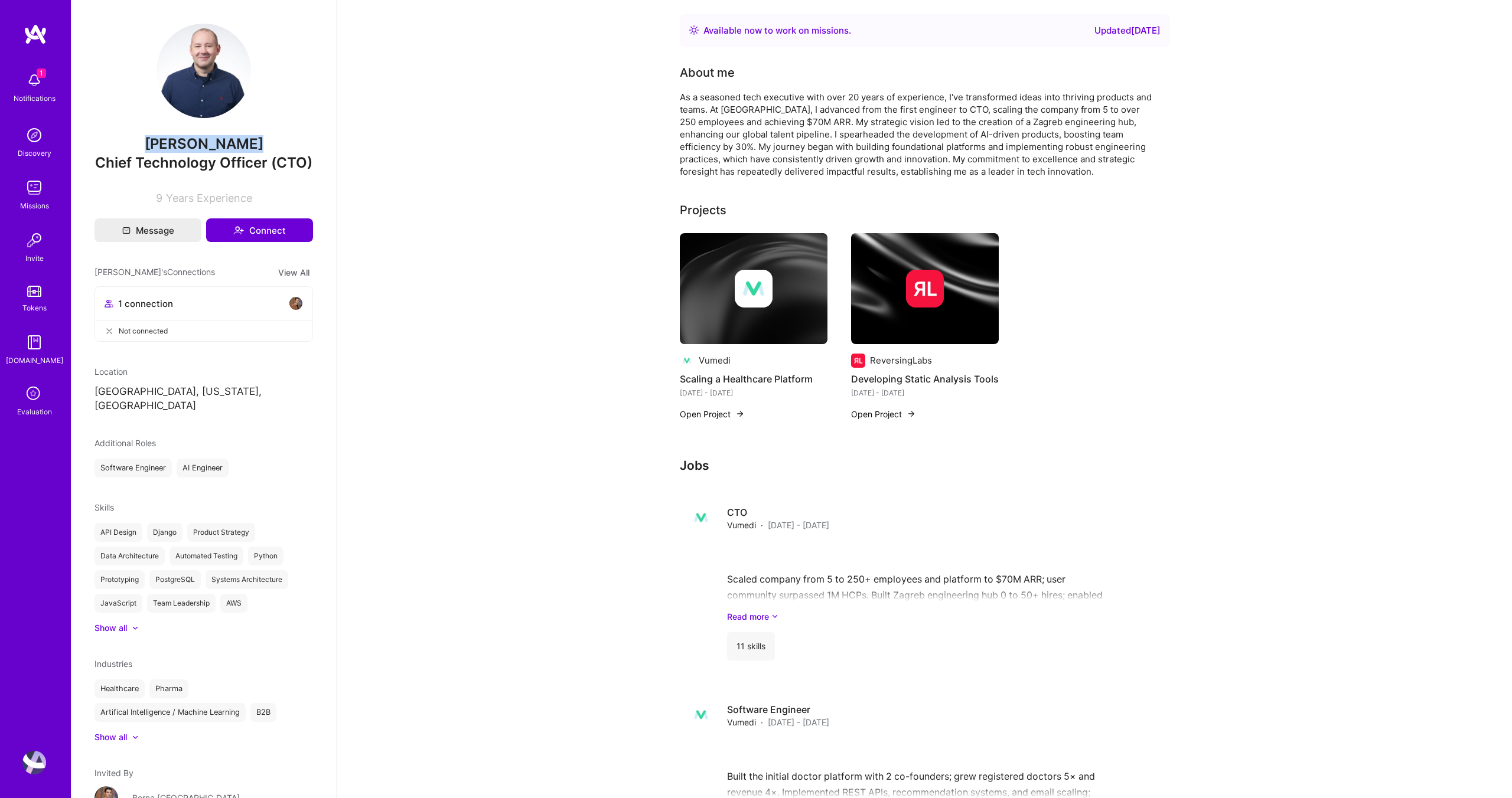
drag, startPoint x: 250, startPoint y: 146, endPoint x: 132, endPoint y: 147, distance: 118.0
click at [132, 147] on span "[PERSON_NAME]" at bounding box center [204, 144] width 219 height 18
copy span "[PERSON_NAME]"
